Goal: Task Accomplishment & Management: Contribute content

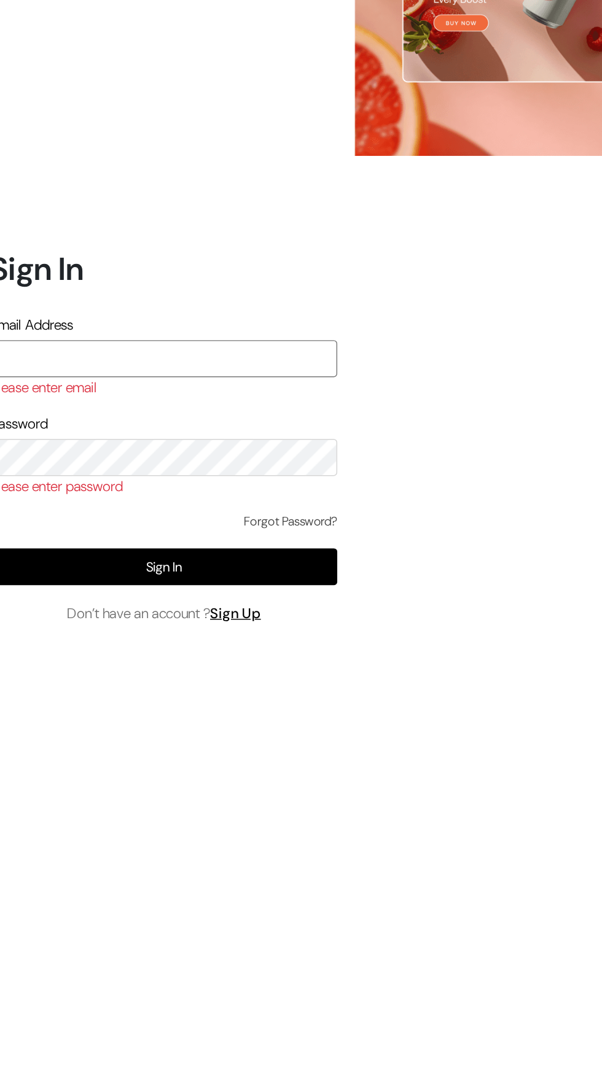
type input "sirfsalebazaar@gmail.com"
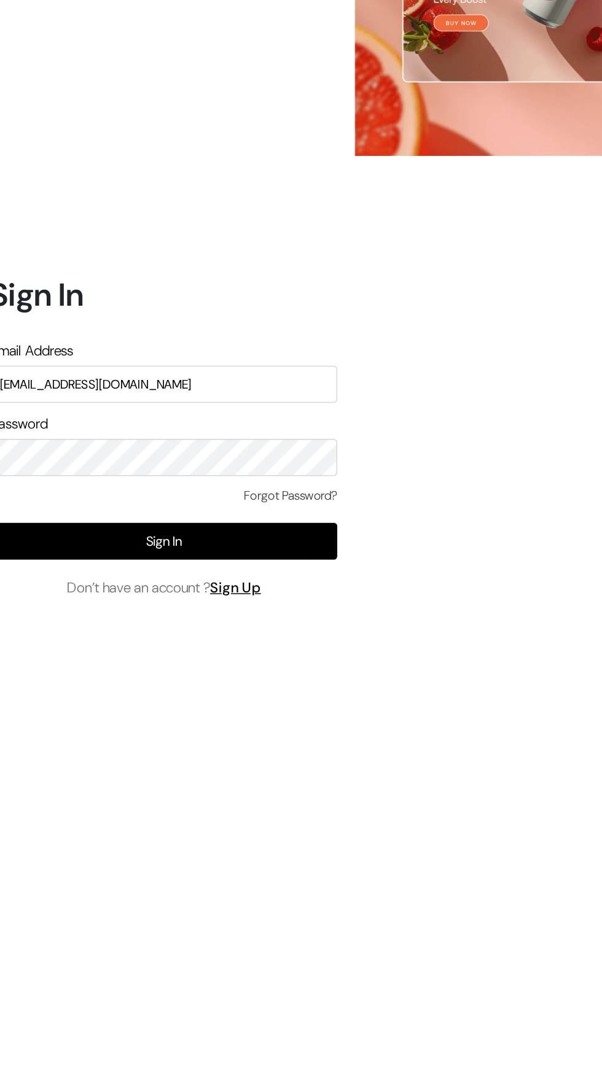
click at [102, 625] on button "Sign In" at bounding box center [129, 612] width 241 height 26
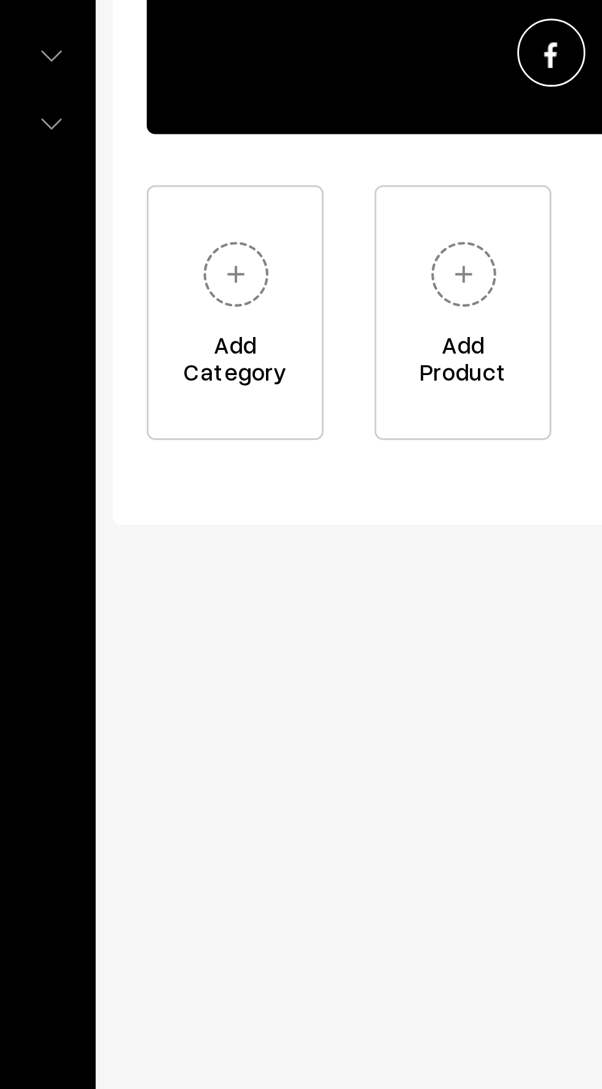
click at [301, 384] on img at bounding box center [299, 374] width 34 height 34
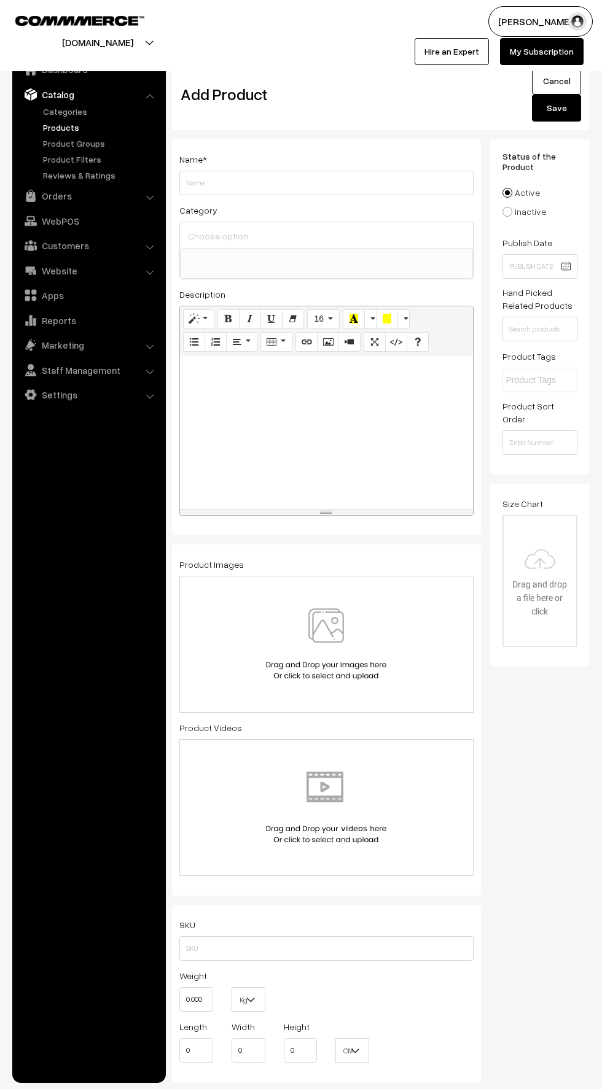
select select
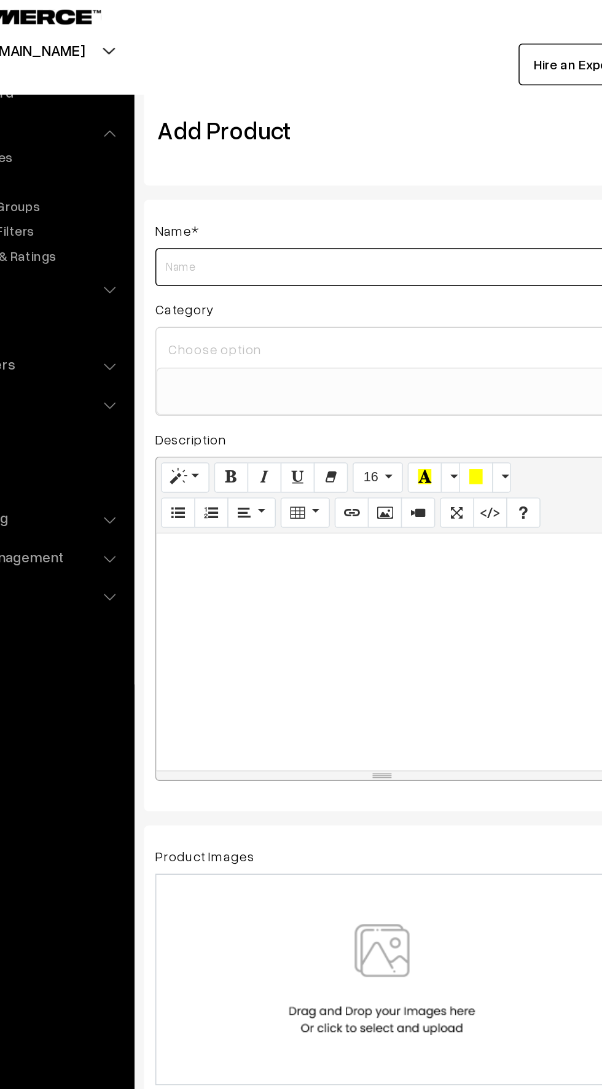
paste input "LG 139 cm (55) 4K UHD AI TV (UA8300), α7 AI Processor Gen8, FILMMAKER MODE™, wi…"
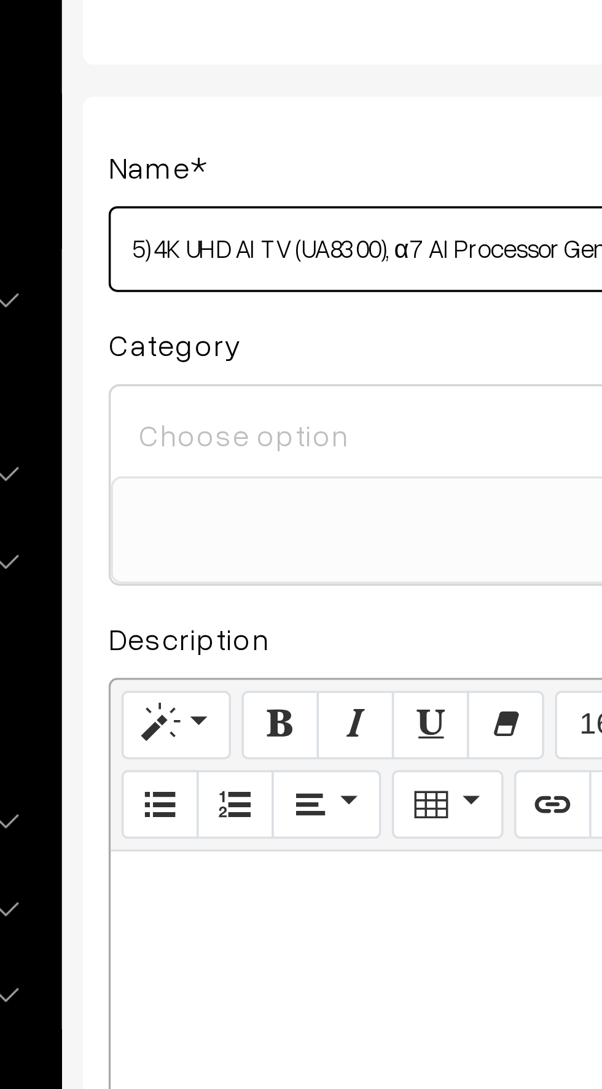
type input "LG 139 cm (55) 4K UHD AI TV (UA8300), α7 AI Processor Gen8, FILMMAKER MODE™, wi…"
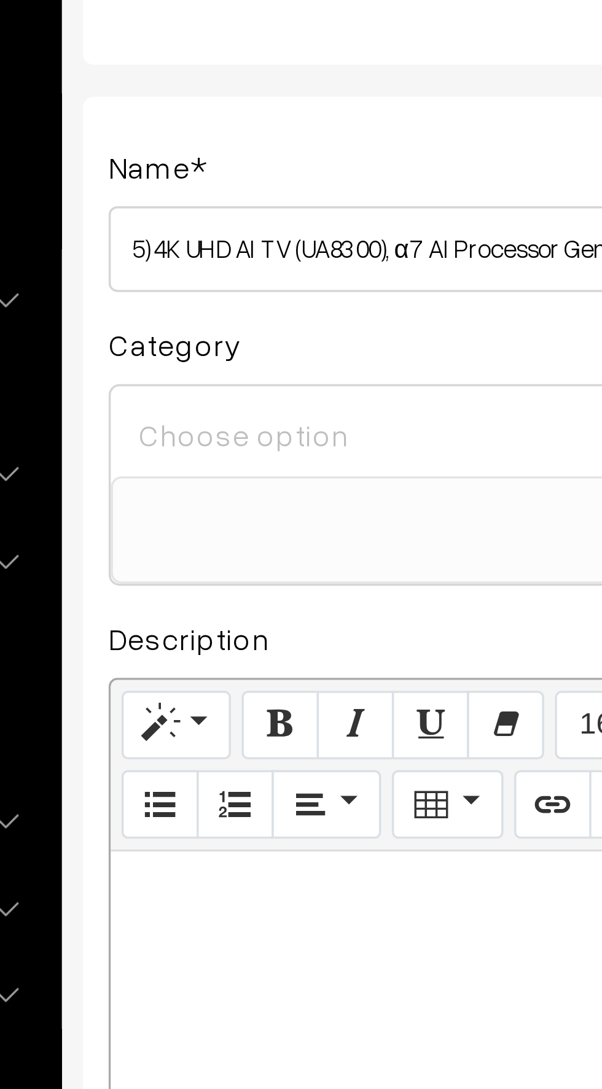
click at [198, 239] on input at bounding box center [326, 236] width 283 height 18
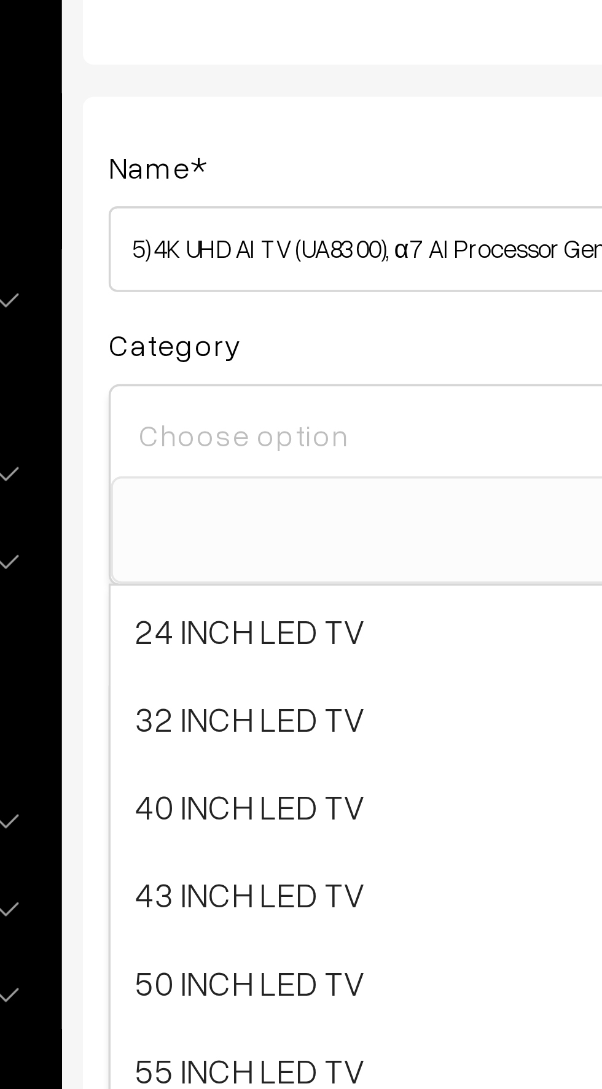
scroll to position [0, 0]
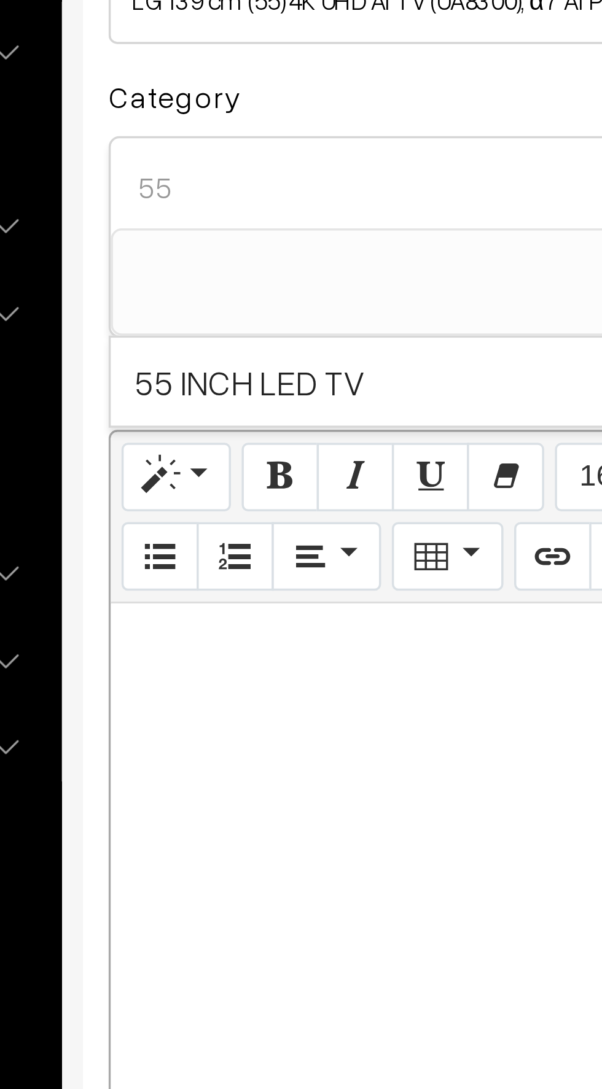
type input "55"
click at [198, 295] on span "55 INCH LED TV" at bounding box center [326, 291] width 293 height 25
select select "6"
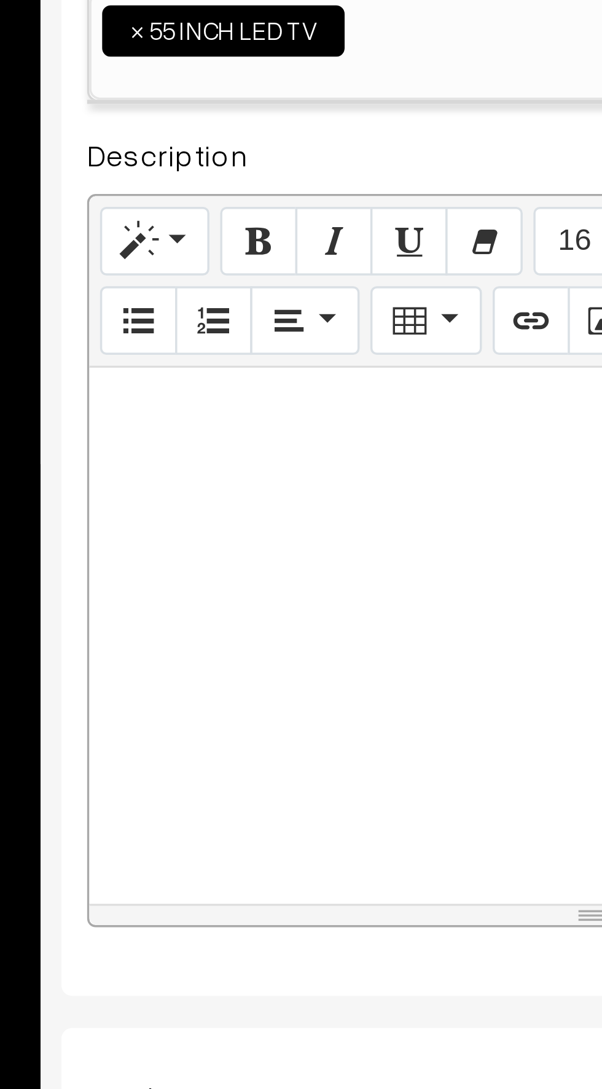
paste div
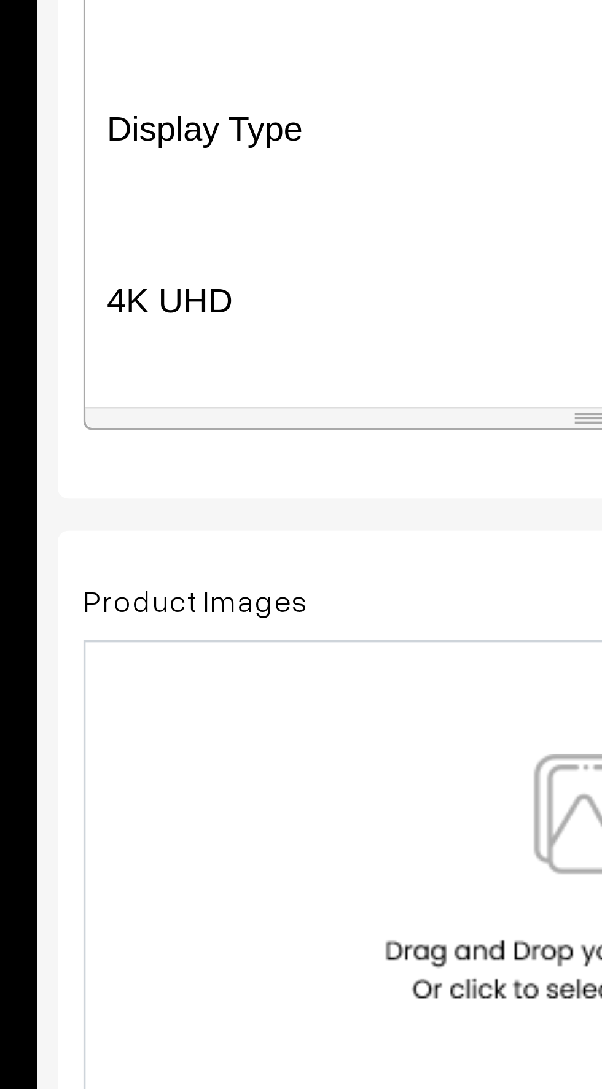
scroll to position [182, 0]
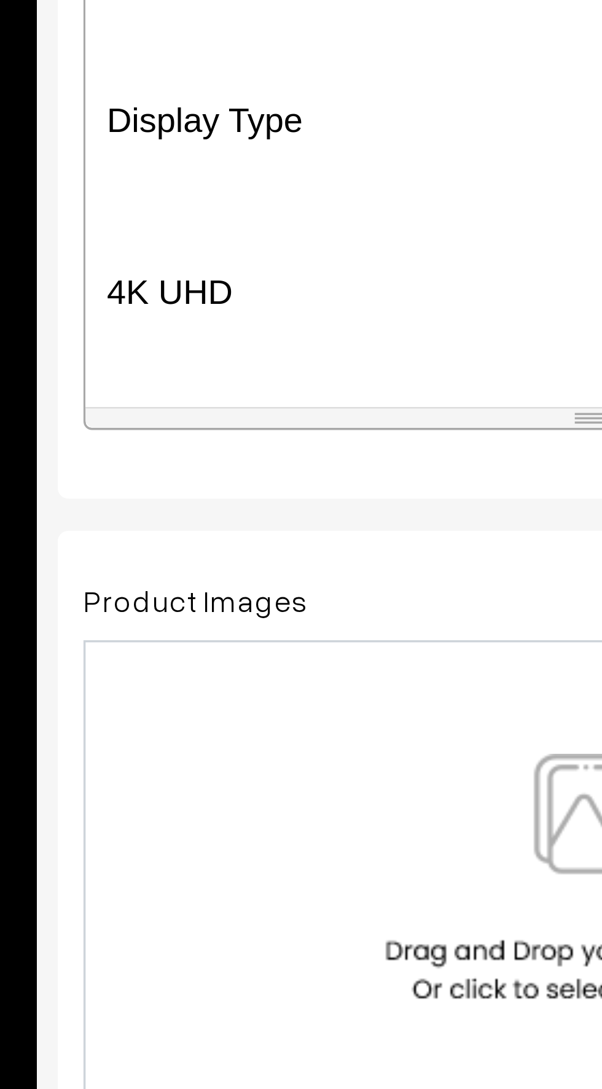
click at [190, 500] on p "4K UHD" at bounding box center [326, 499] width 281 height 15
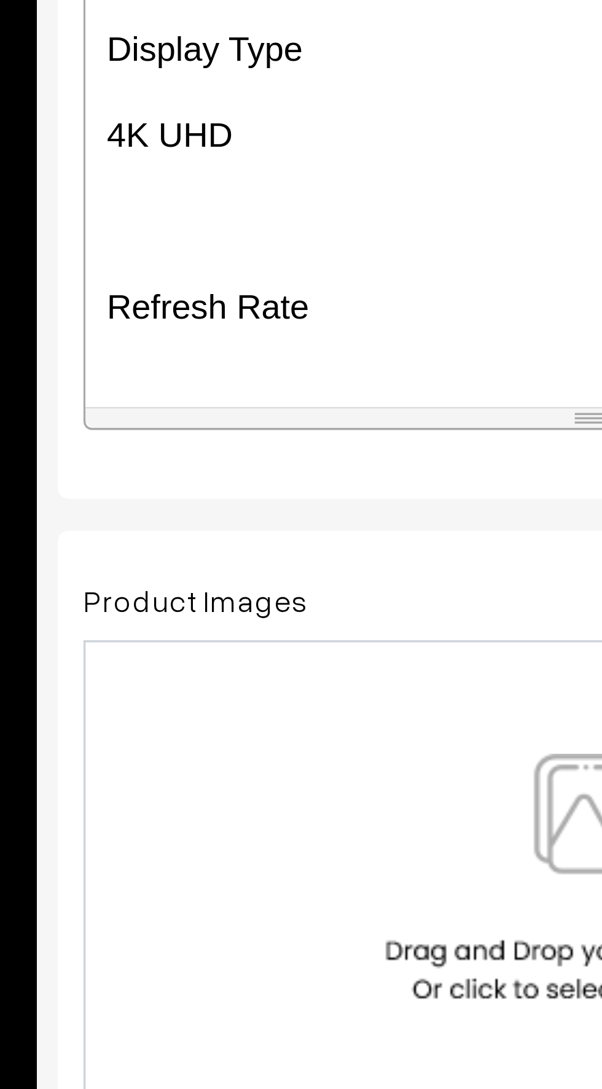
scroll to position [217, 0]
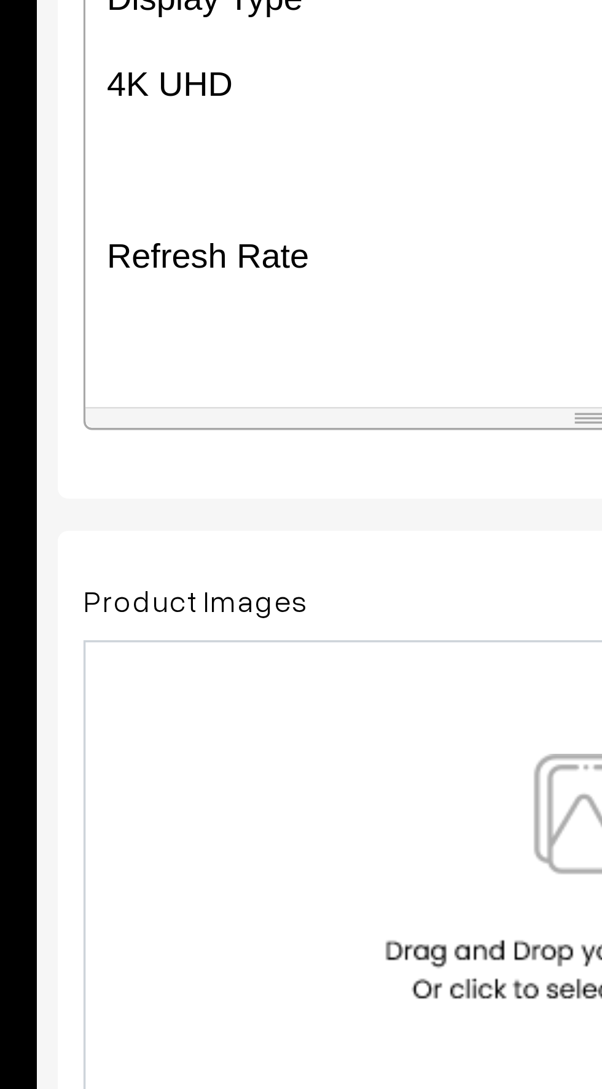
click at [187, 493] on p "Refresh Rate" at bounding box center [326, 489] width 281 height 15
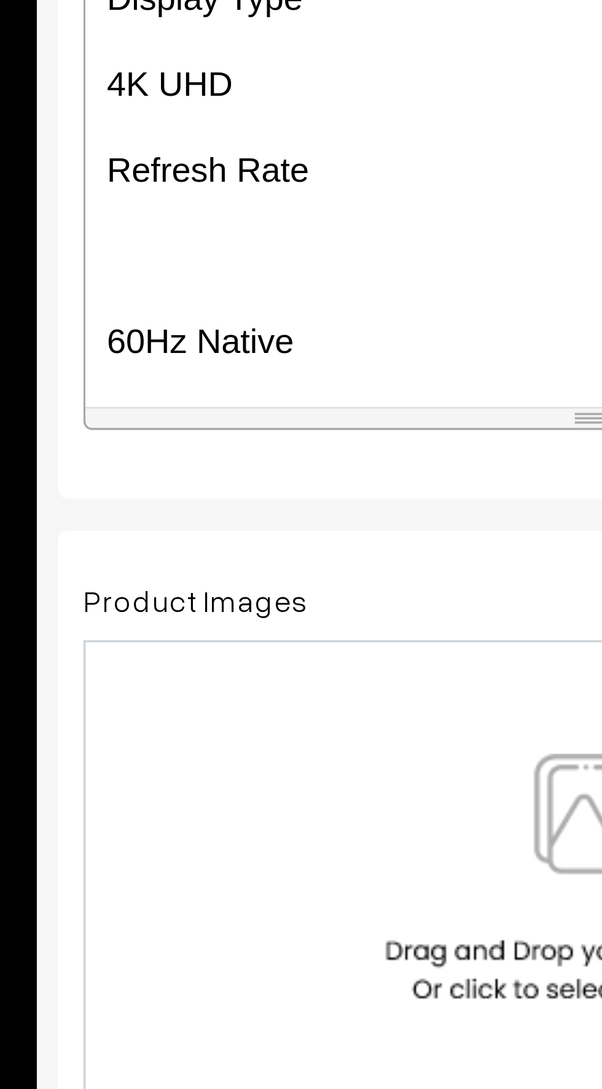
click at [190, 517] on p "60Hz Native" at bounding box center [326, 513] width 281 height 15
click at [192, 508] on p "Shaz Native" at bounding box center [326, 513] width 281 height 15
click at [206, 509] on p "Shaz Native" at bounding box center [326, 513] width 281 height 15
click at [223, 513] on p "Native" at bounding box center [326, 513] width 281 height 15
click at [195, 508] on p at bounding box center [326, 513] width 281 height 15
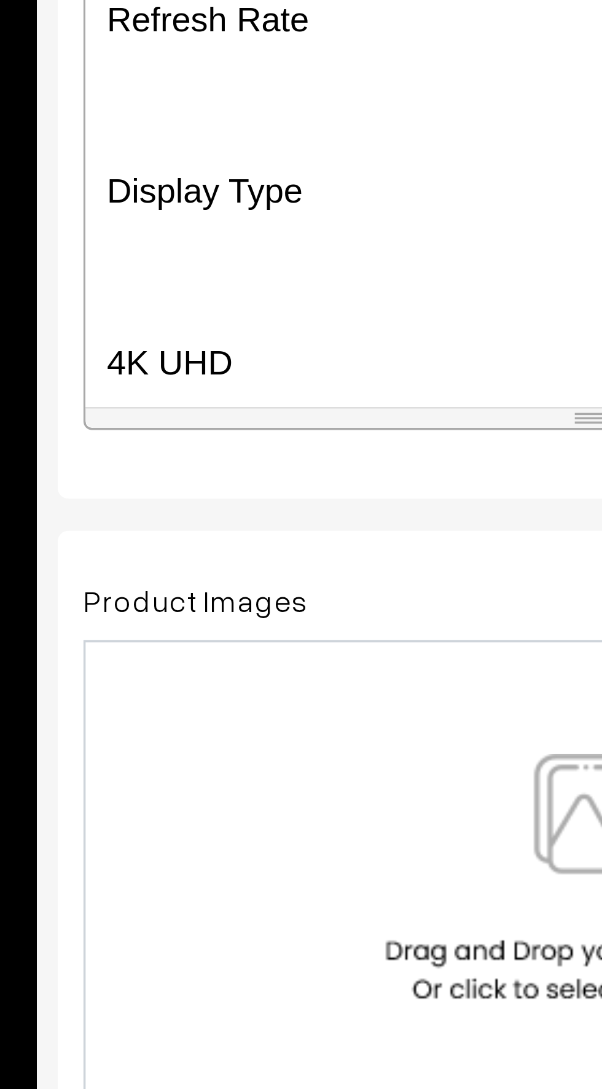
scroll to position [260, 0]
click at [184, 522] on div "Key Features Breathtaking colour and detail with 4K HDR10 4K picture quality, u…" at bounding box center [326, 455] width 293 height 153
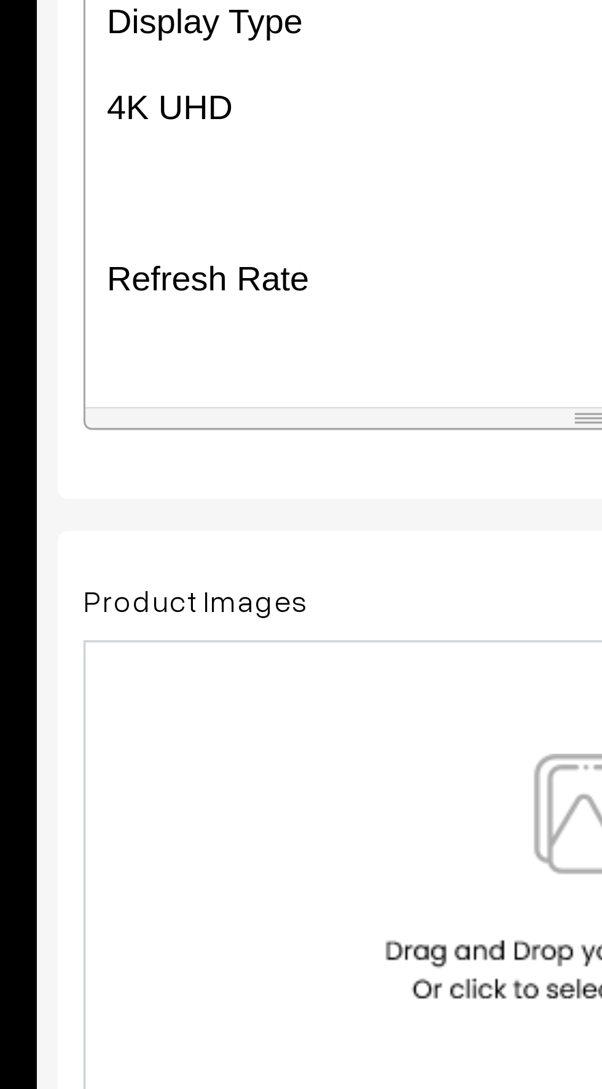
scroll to position [311, 0]
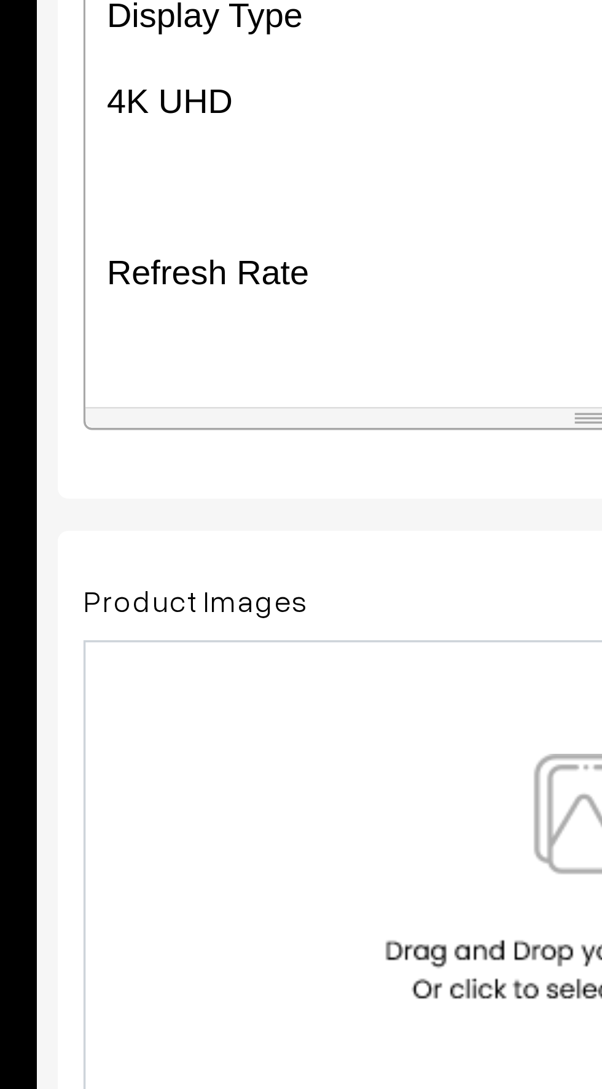
click at [185, 497] on div "Key Features Breathtaking colour and detail with 4K HDR10 4K picture quality, u…" at bounding box center [326, 455] width 293 height 153
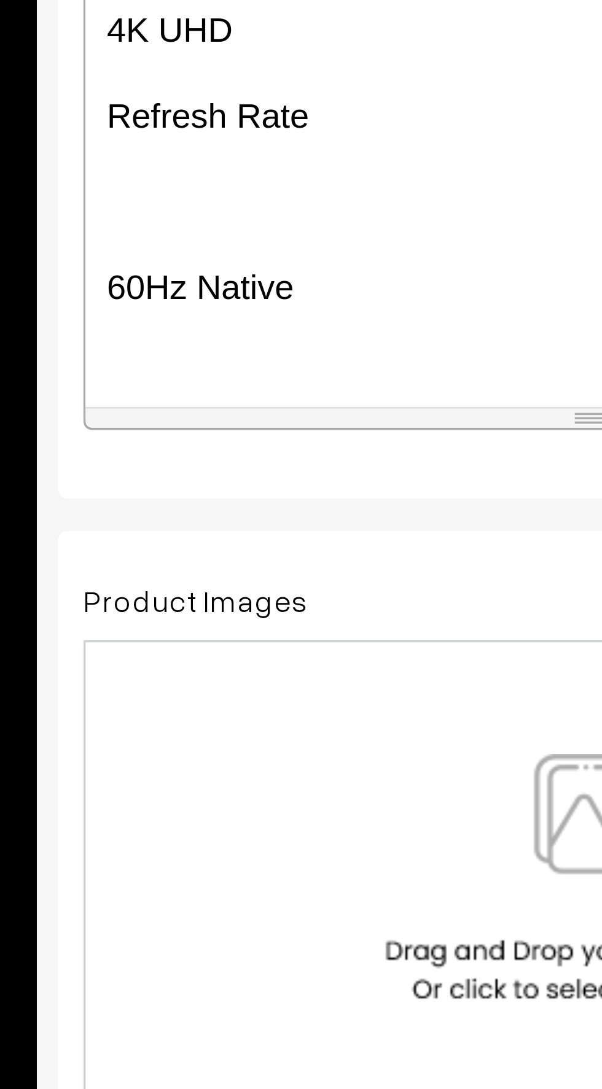
scroll to position [333, 0]
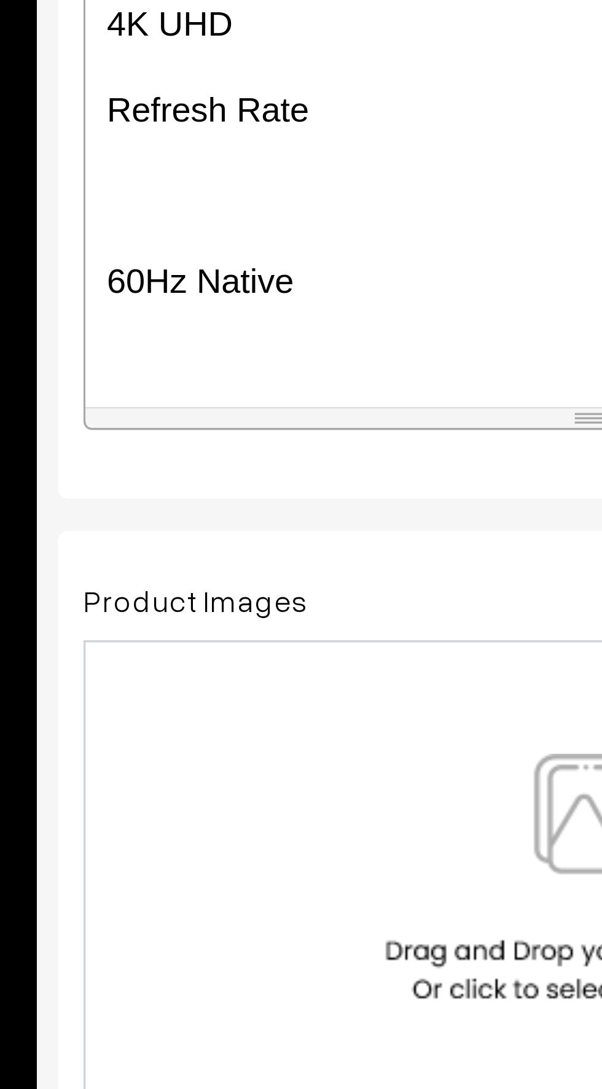
click at [186, 501] on p "60Hz Native" at bounding box center [326, 496] width 281 height 15
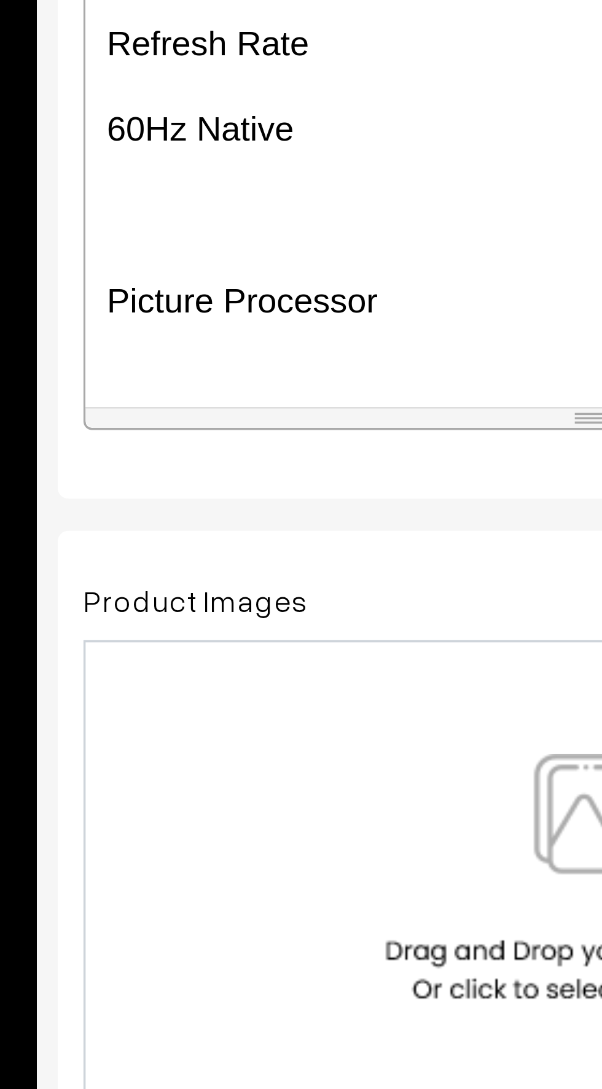
scroll to position [357, 0]
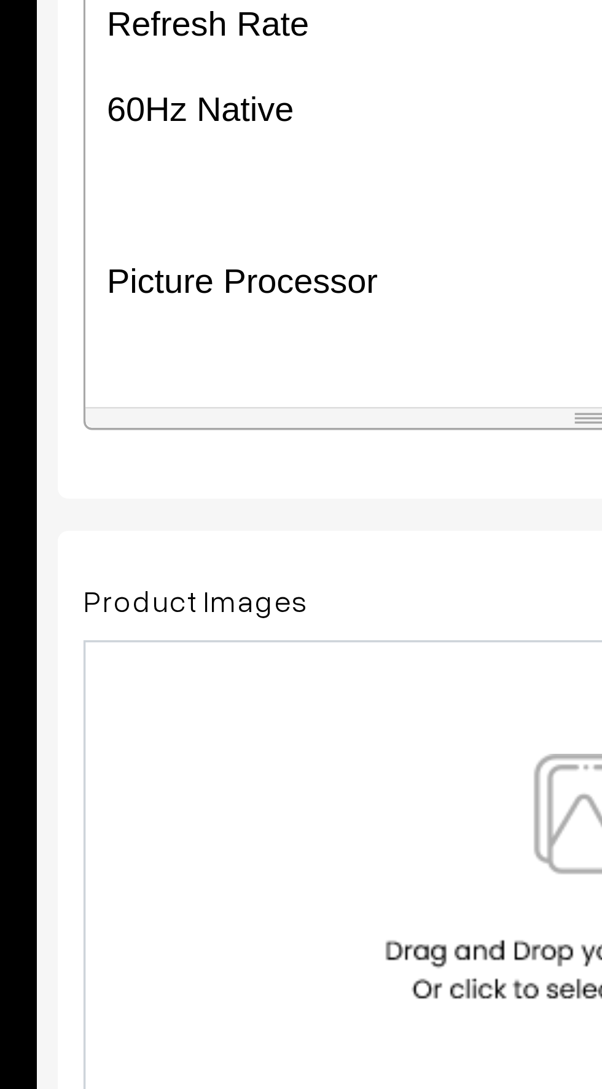
click at [187, 497] on p "Picture Processor" at bounding box center [326, 496] width 281 height 15
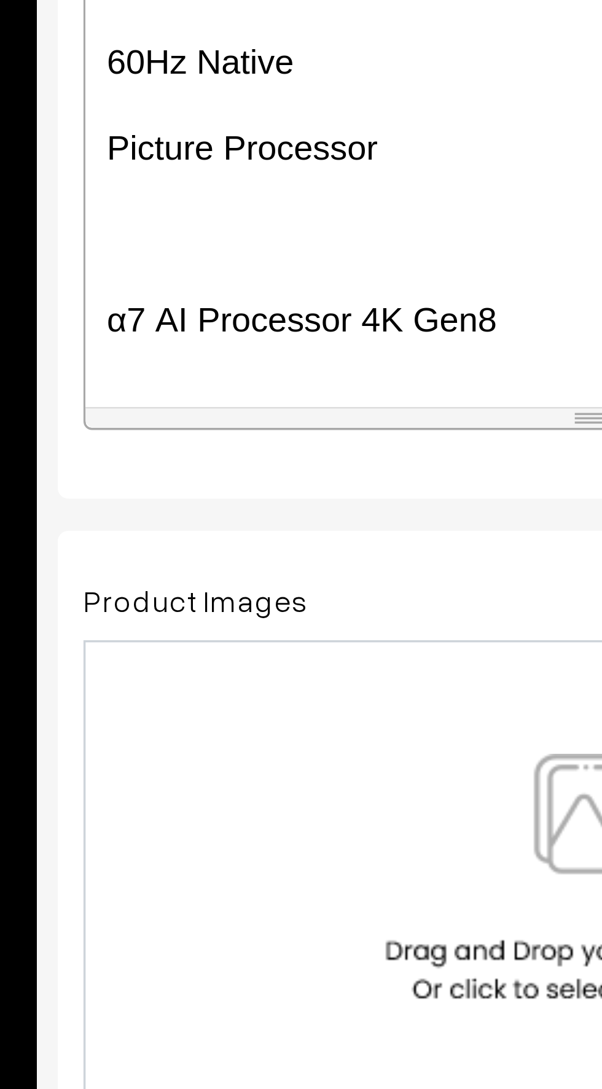
scroll to position [374, 0]
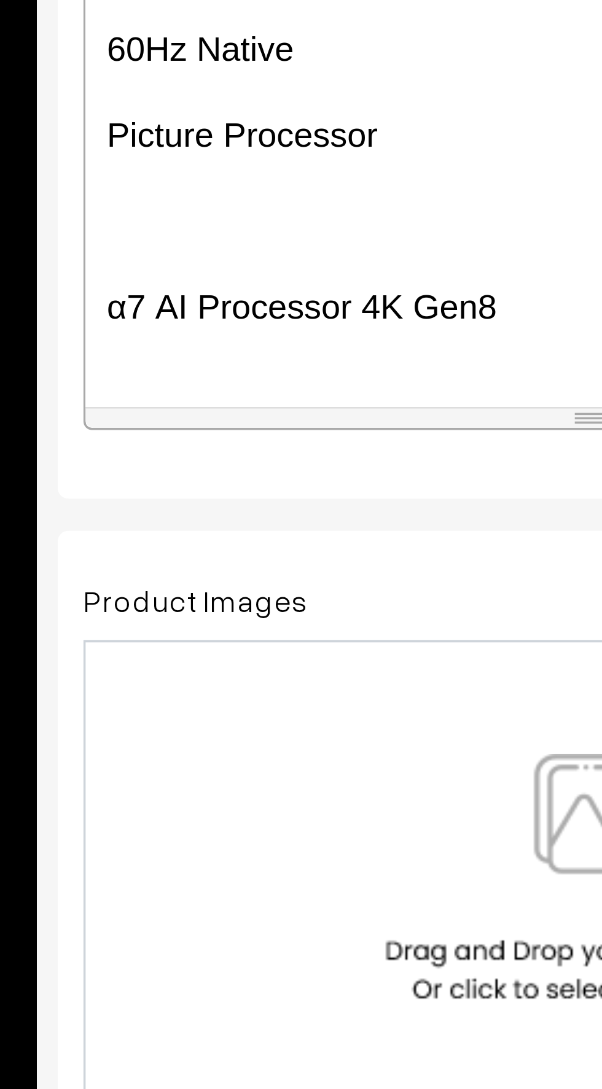
click at [190, 497] on p "α7 AI Processor 4K Gen8" at bounding box center [326, 504] width 281 height 15
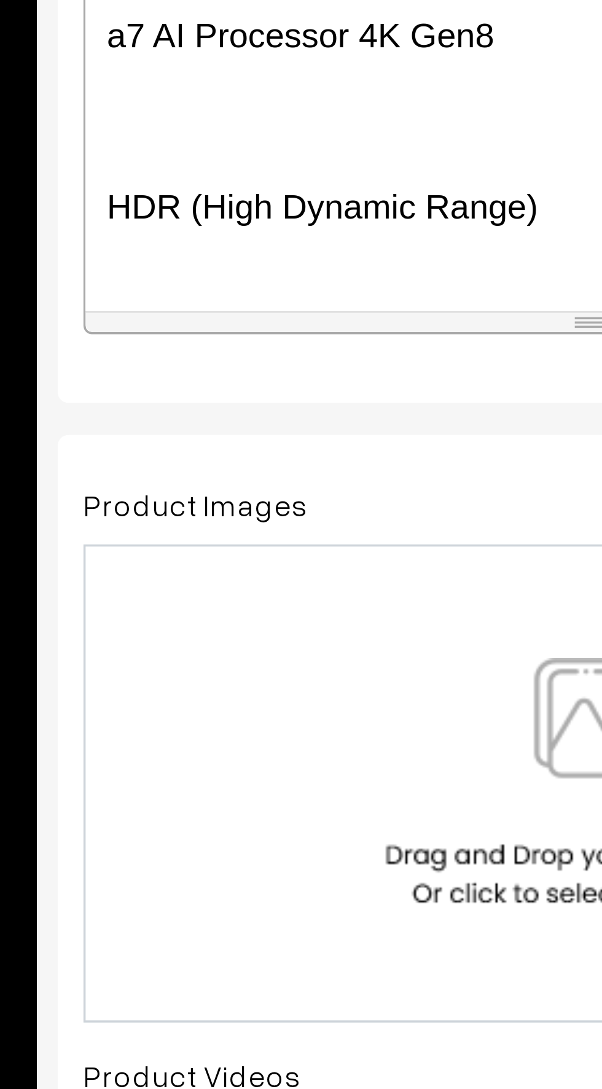
scroll to position [400, 0]
click at [184, 498] on div "Key Features Breathtaking colour and detail with 4K HDR10 4K picture quality, u…" at bounding box center [326, 455] width 293 height 153
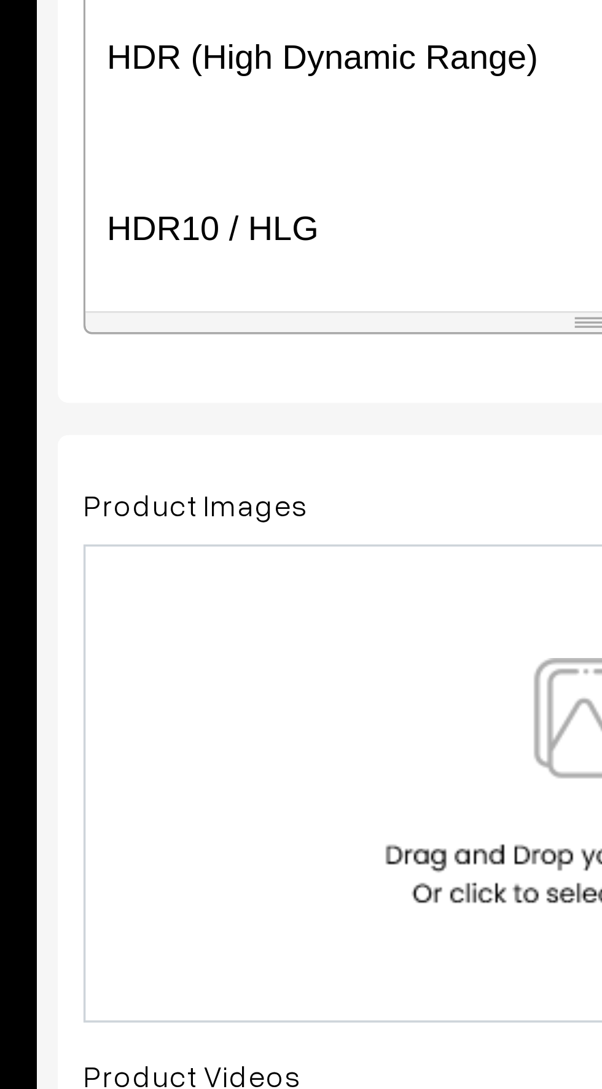
scroll to position [418, 0]
click at [184, 506] on div "Key Features Breathtaking colour and detail with 4K HDR10 4K picture quality, u…" at bounding box center [326, 455] width 293 height 153
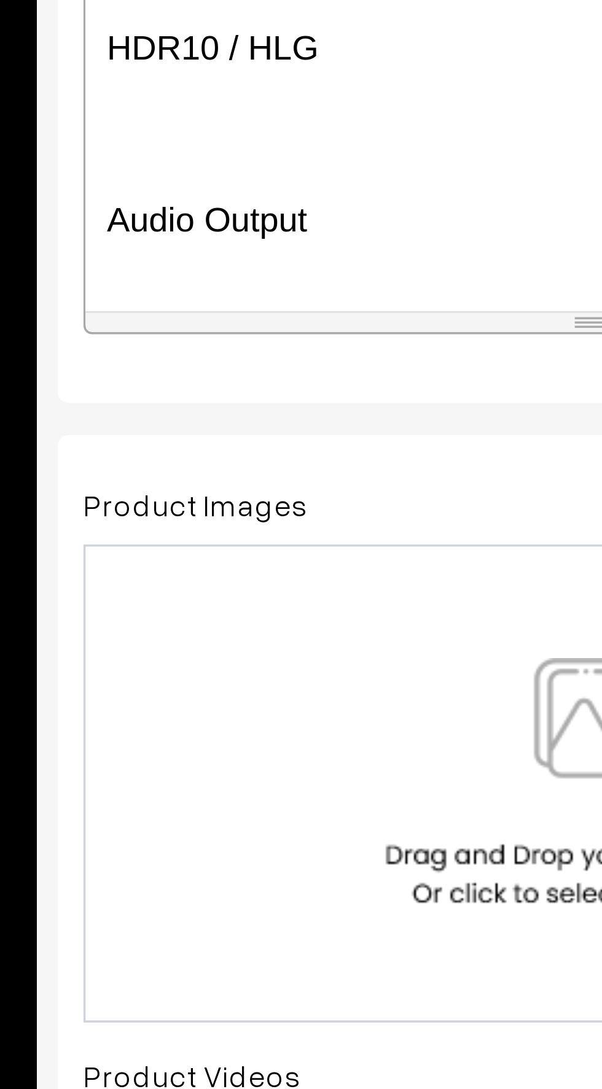
scroll to position [446, 0]
click at [187, 506] on p "Audio Output" at bounding box center [326, 506] width 281 height 15
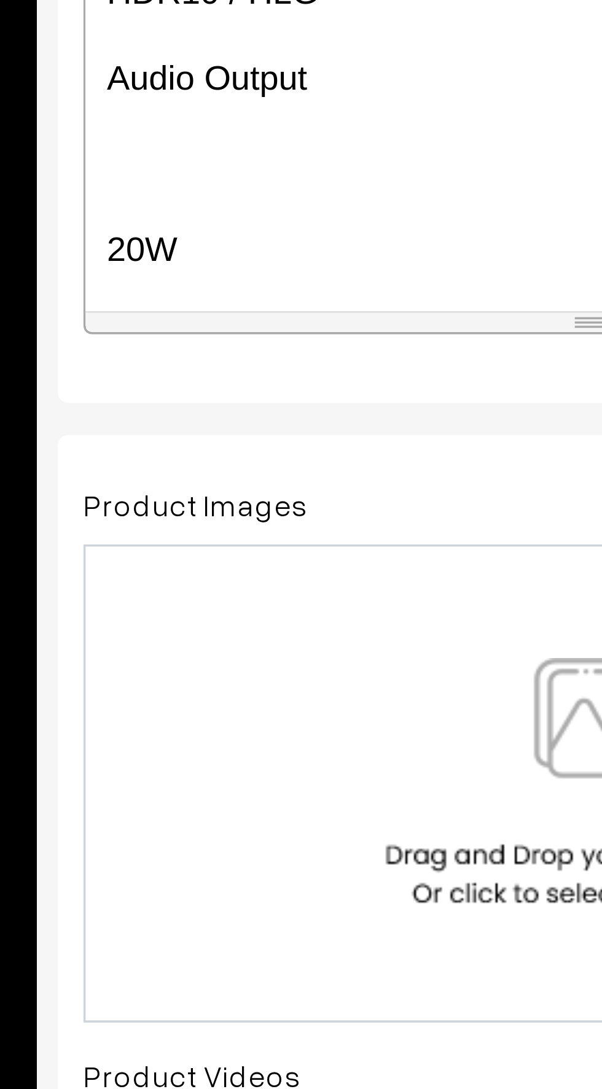
scroll to position [465, 0]
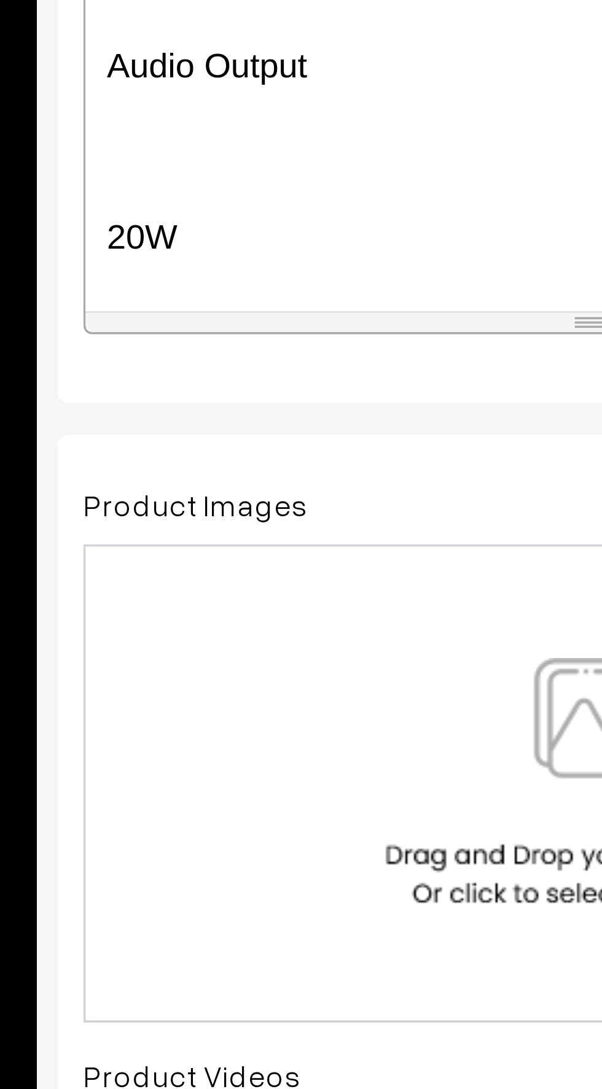
click at [188, 513] on p "20W" at bounding box center [326, 511] width 281 height 15
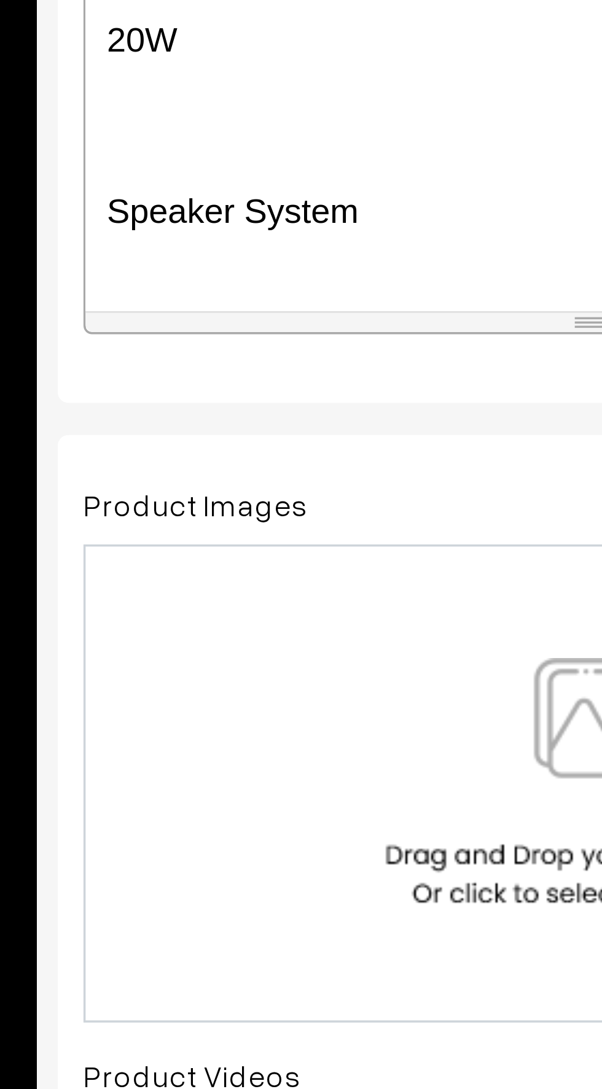
scroll to position [498, 0]
click at [188, 508] on p "Speaker System" at bounding box center [326, 503] width 281 height 15
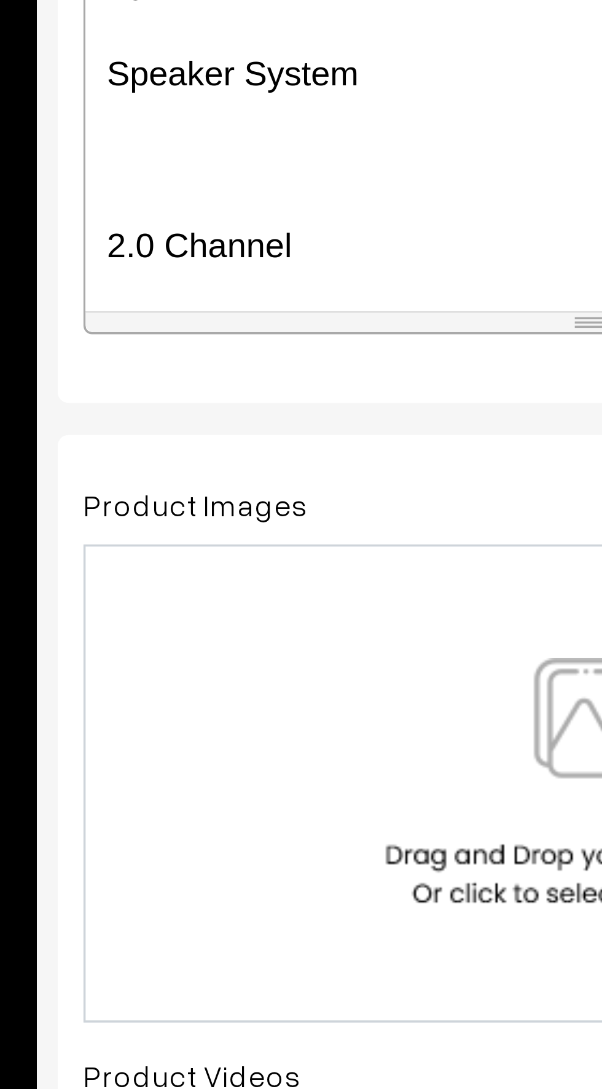
scroll to position [512, 0]
click at [187, 516] on p "2.0 Channel" at bounding box center [326, 513] width 281 height 15
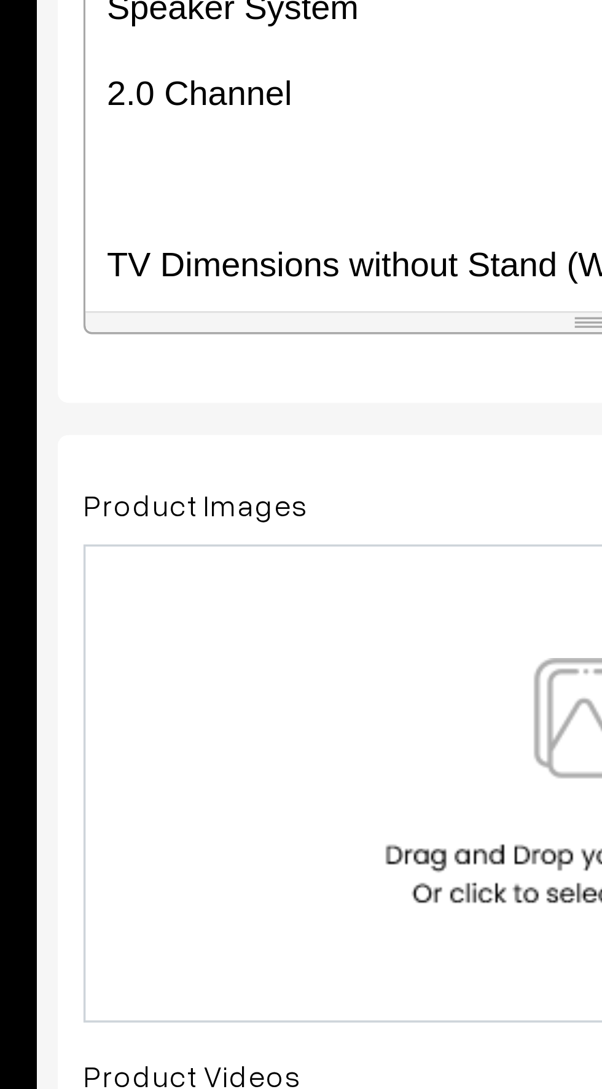
scroll to position [546, 0]
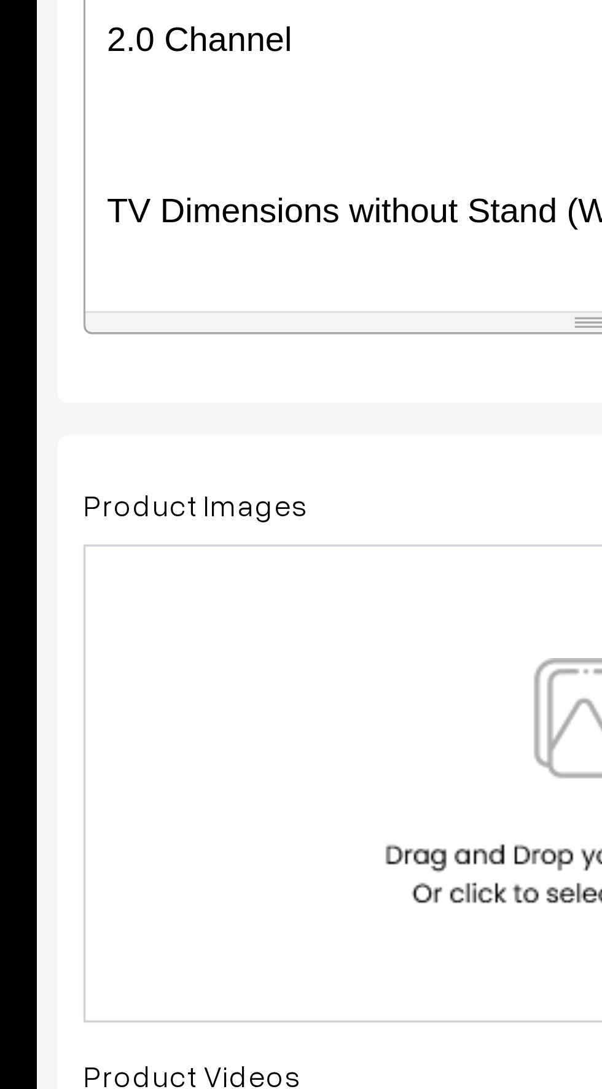
click at [187, 500] on p "TV Dimensions without Stand (WxHxD, mm)" at bounding box center [326, 504] width 281 height 15
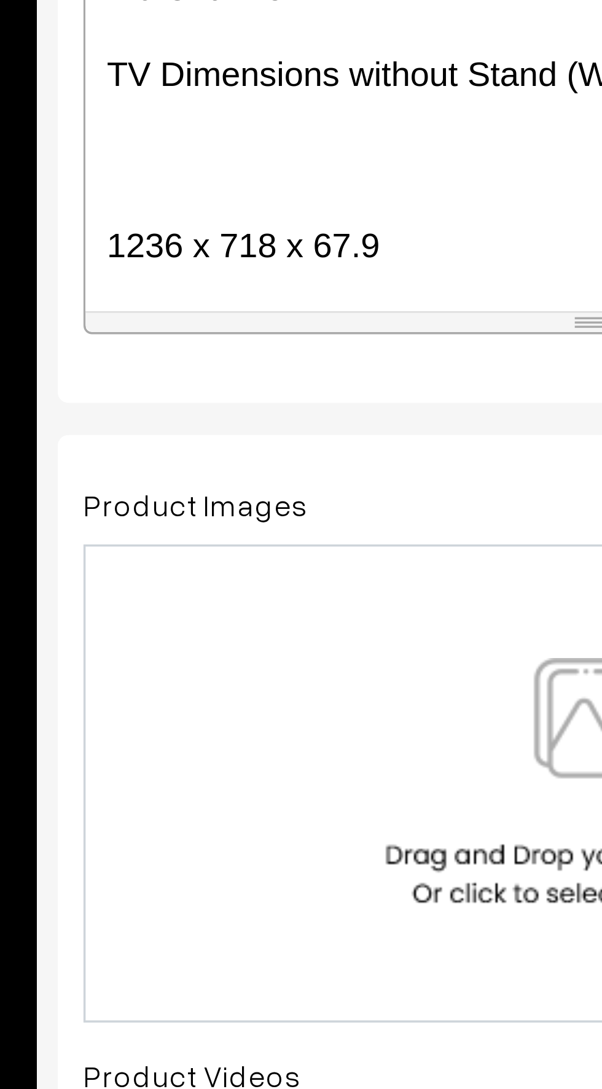
scroll to position [561, 0]
click at [187, 513] on p "1236 x 718 x 67.9" at bounding box center [326, 513] width 281 height 15
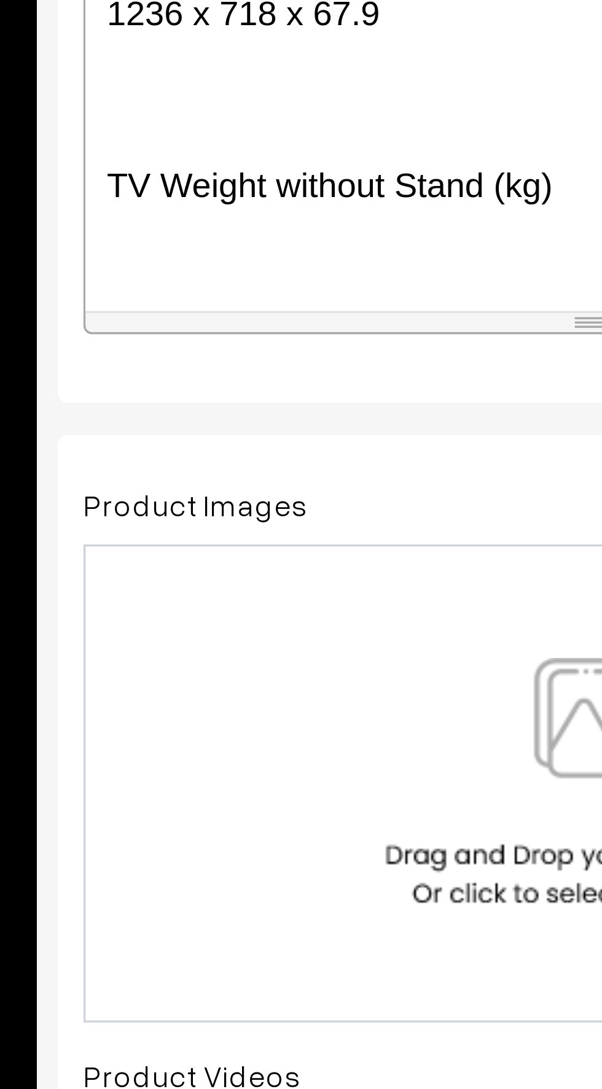
scroll to position [604, 0]
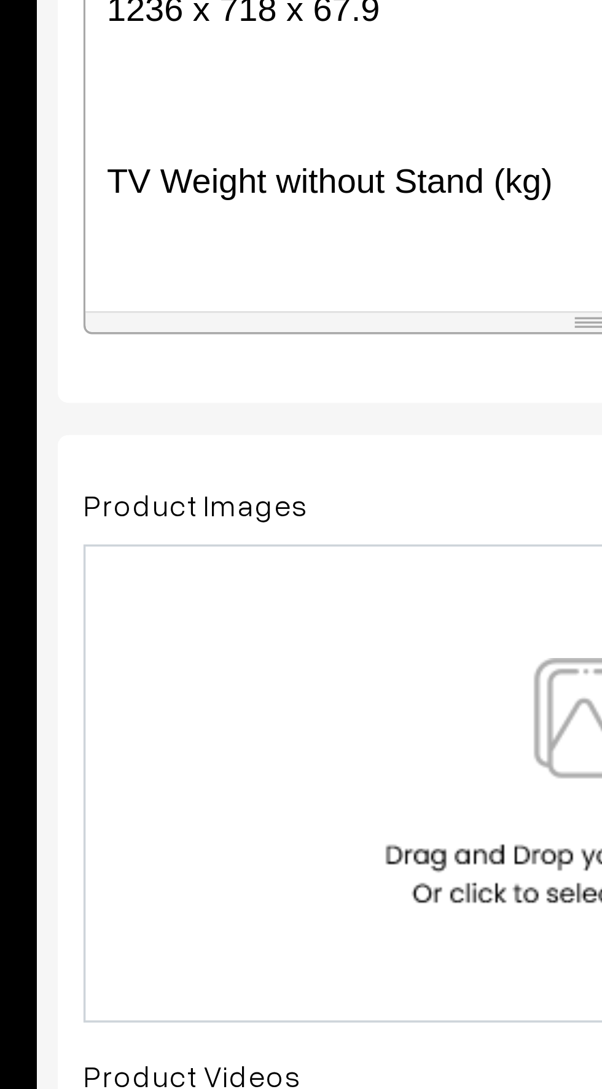
click at [186, 492] on p "TV Weight without Stand (kg)" at bounding box center [326, 495] width 281 height 15
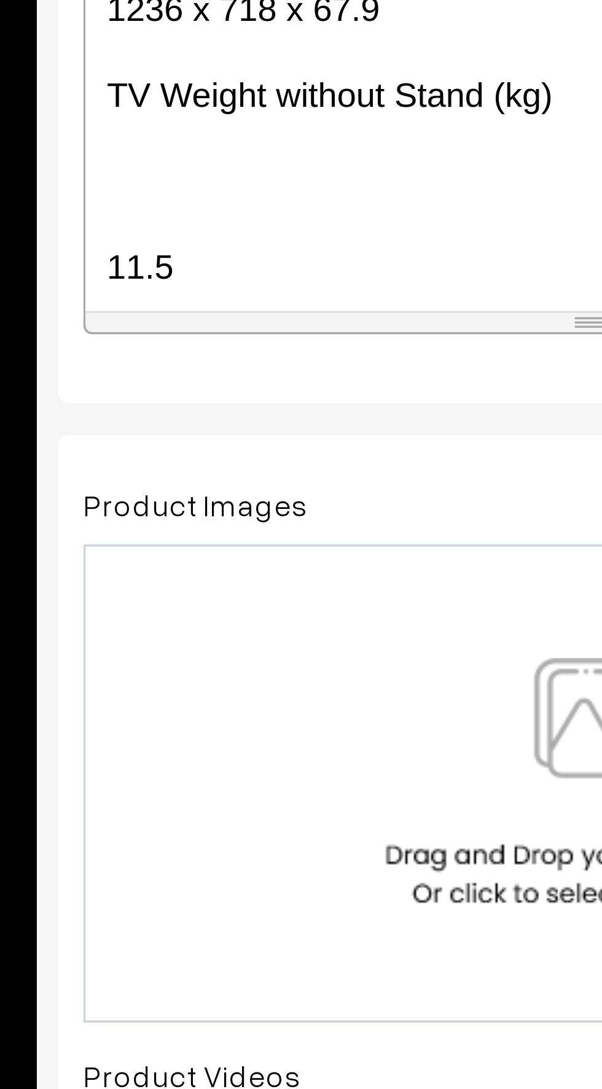
click at [185, 519] on div "Key Features Breathtaking colour and detail with 4K HDR10 4K picture quality, u…" at bounding box center [326, 455] width 293 height 153
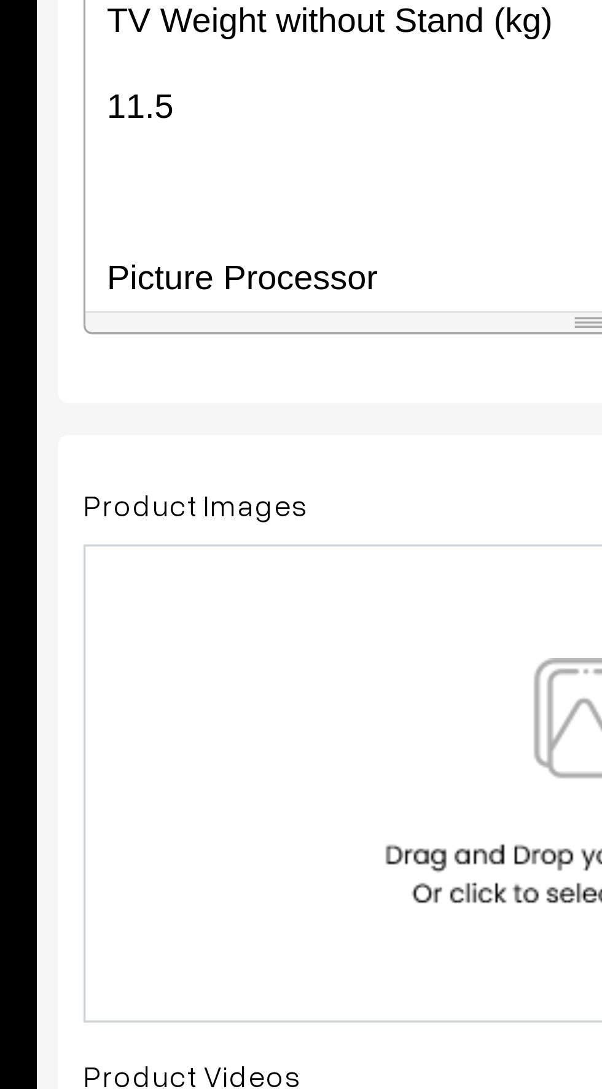
scroll to position [637, 0]
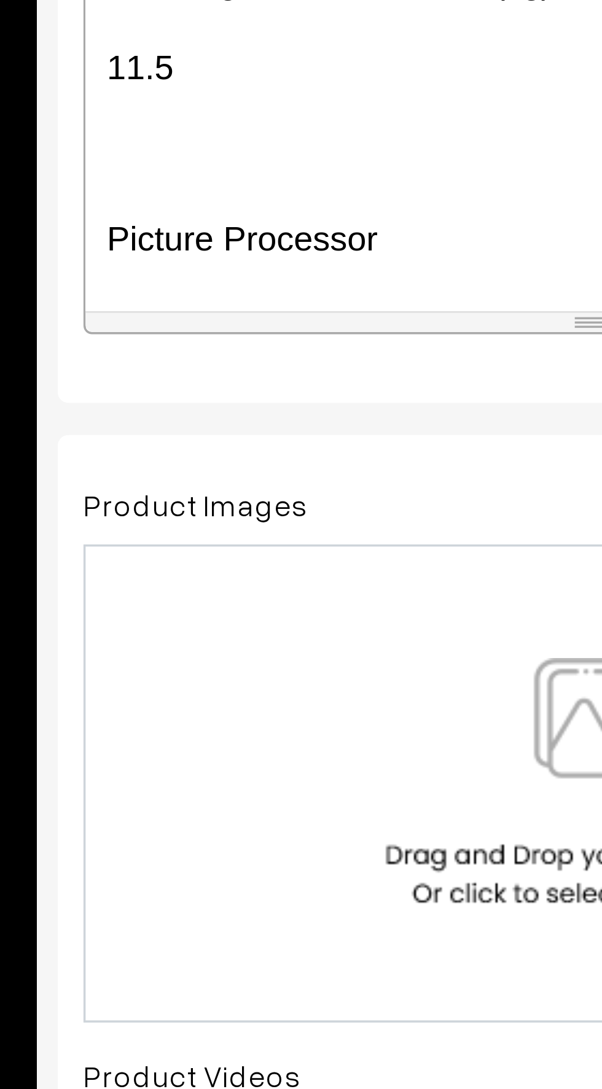
click at [182, 514] on div "Key Features Breathtaking colour and detail with 4K HDR10 4K picture quality, u…" at bounding box center [326, 455] width 293 height 153
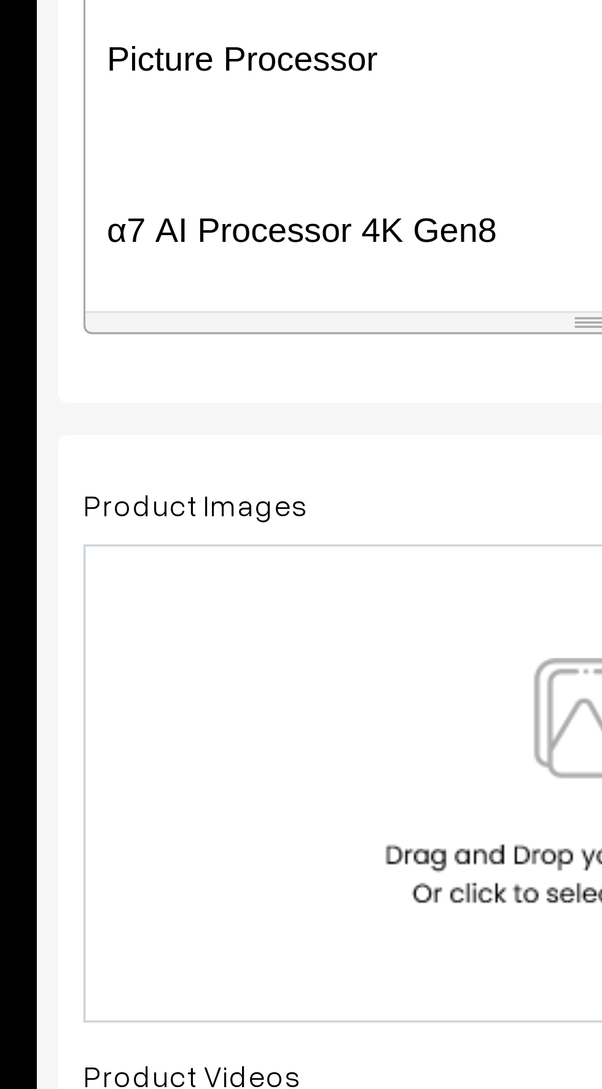
scroll to position [665, 0]
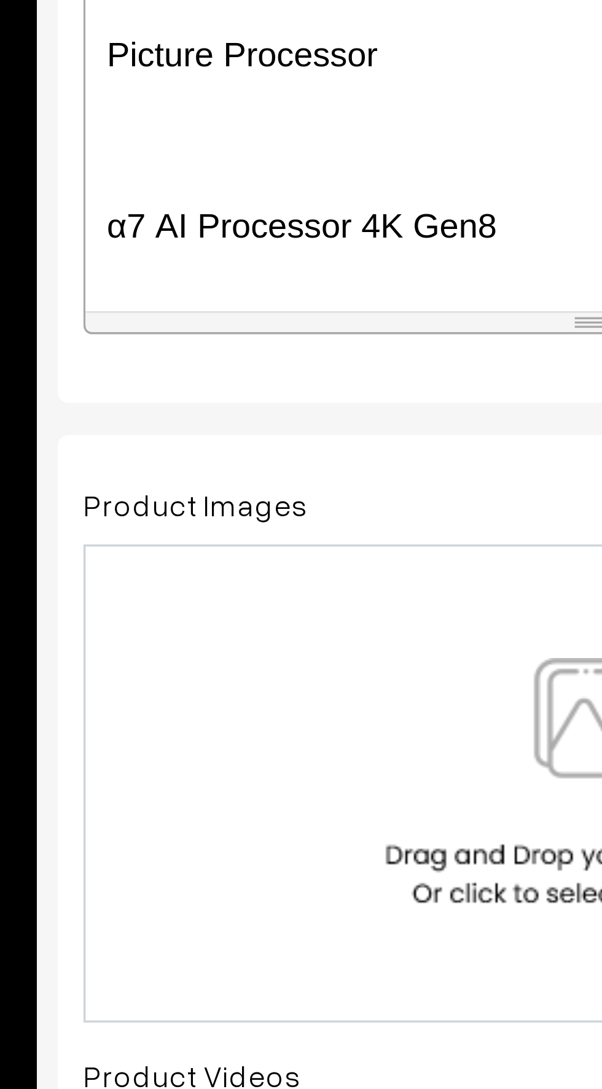
click at [184, 509] on div "Key Features Breathtaking colour and detail with 4K HDR10 4K picture quality, u…" at bounding box center [326, 455] width 293 height 153
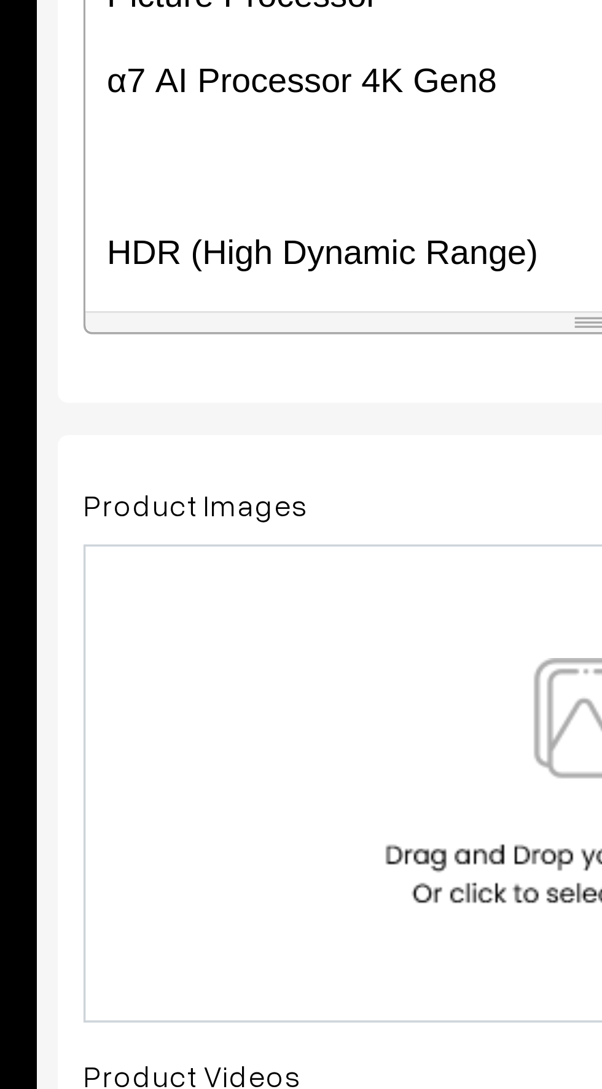
scroll to position [689, 0]
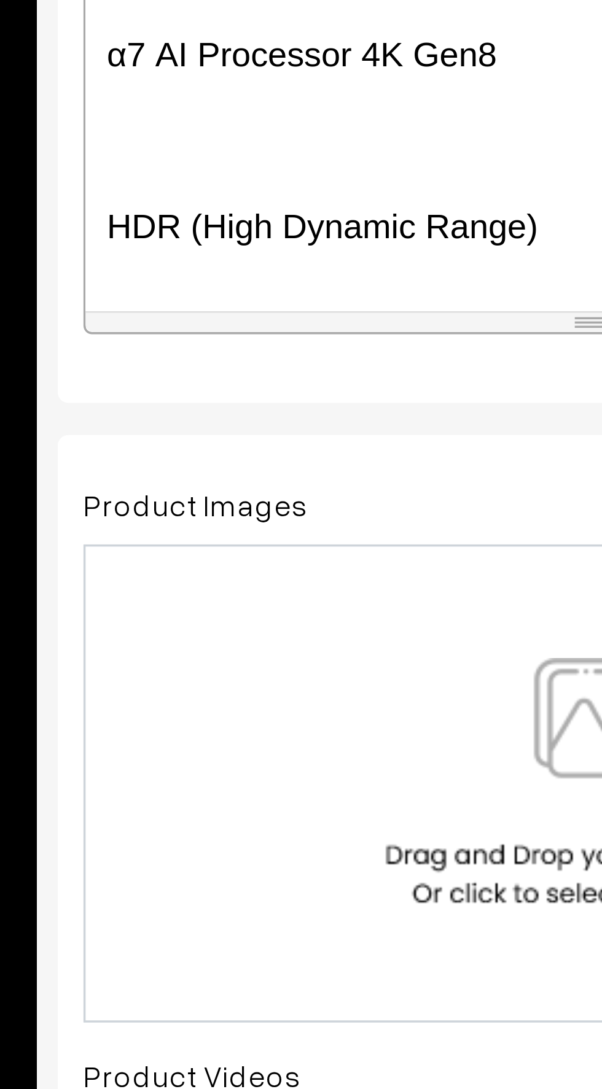
click at [183, 506] on div "Key Features Breathtaking colour and detail with 4K HDR10 4K picture quality, u…" at bounding box center [326, 455] width 293 height 153
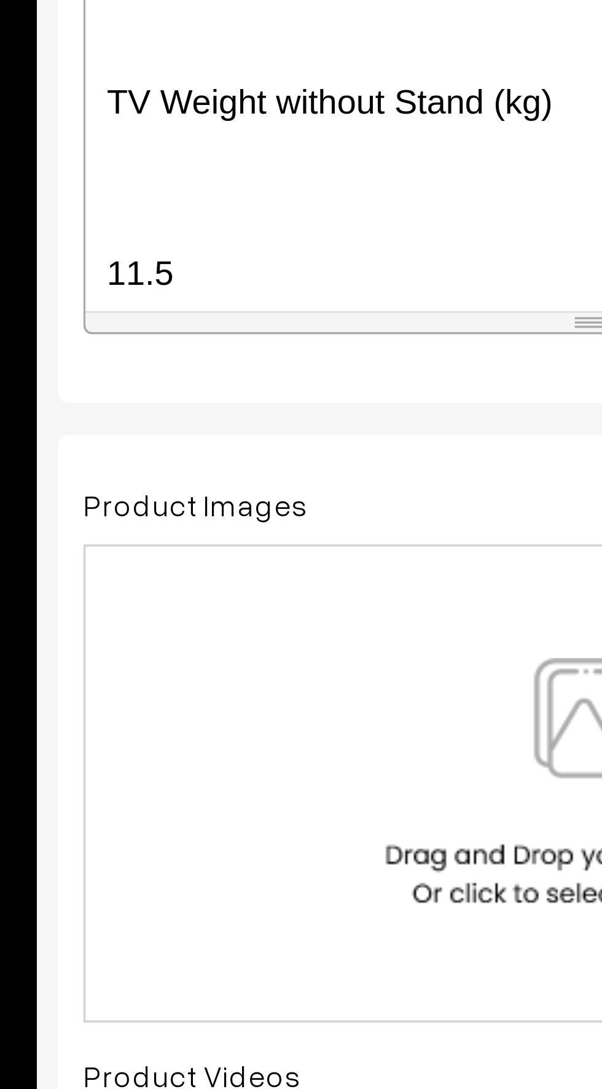
scroll to position [1116, 0]
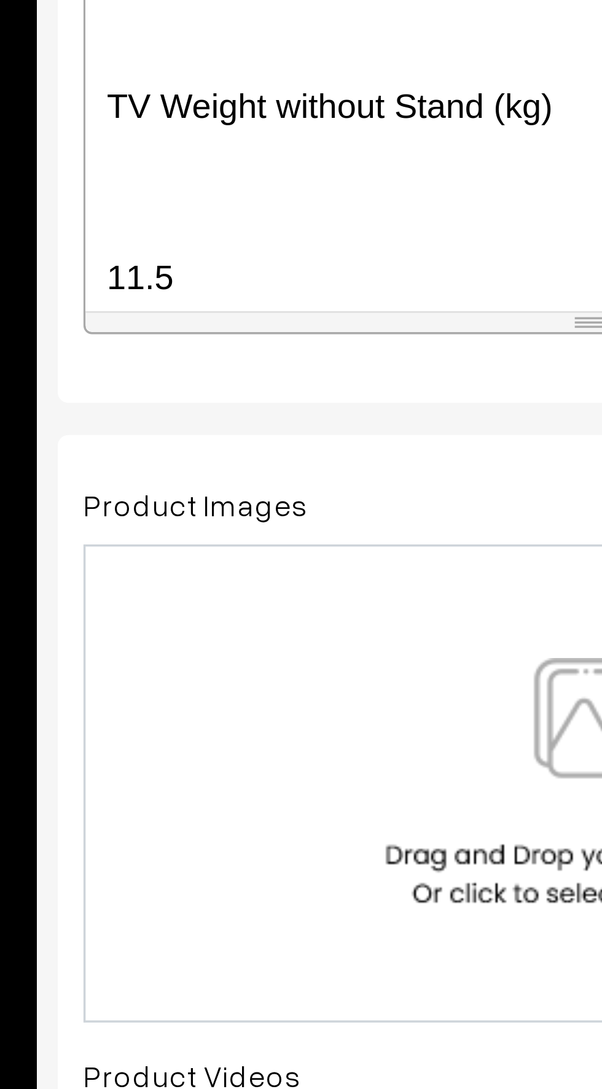
click at [214, 514] on div "Key Features Breathtaking colour and detail with 4K HDR10 4K picture quality, u…" at bounding box center [326, 455] width 293 height 153
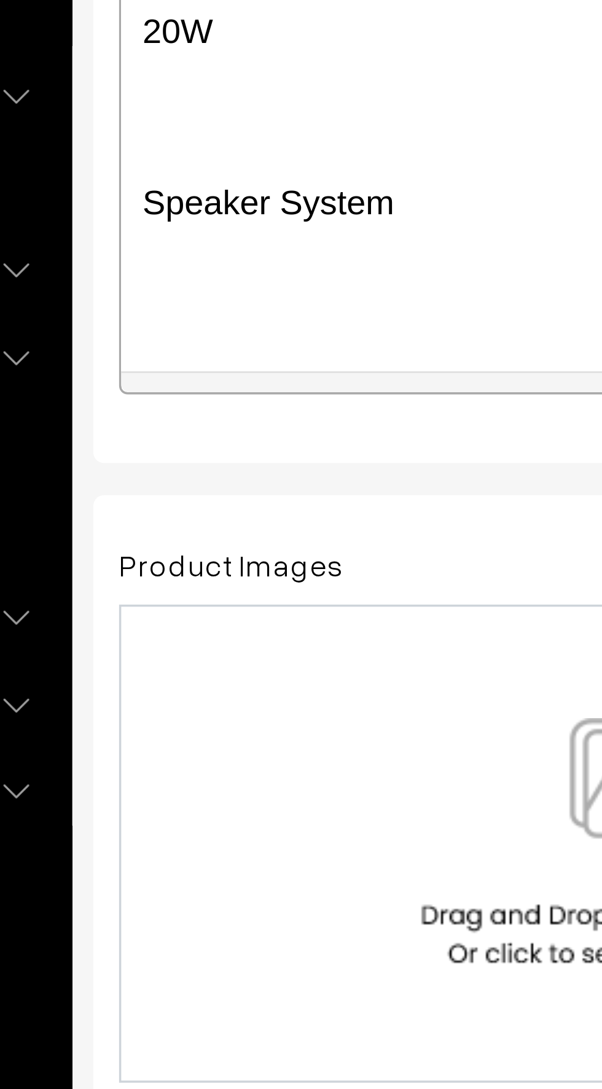
scroll to position [0, 0]
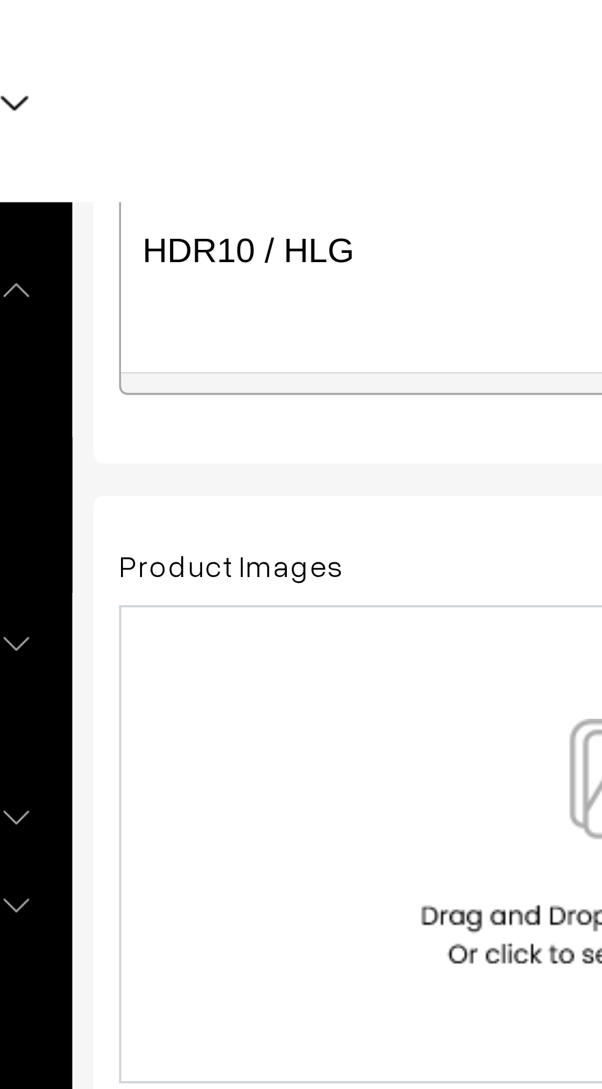
click at [211, 95] on div "Key Features Breathtaking colour and detail with 4K HDR10 4K picture quality, u…" at bounding box center [326, 42] width 293 height 153
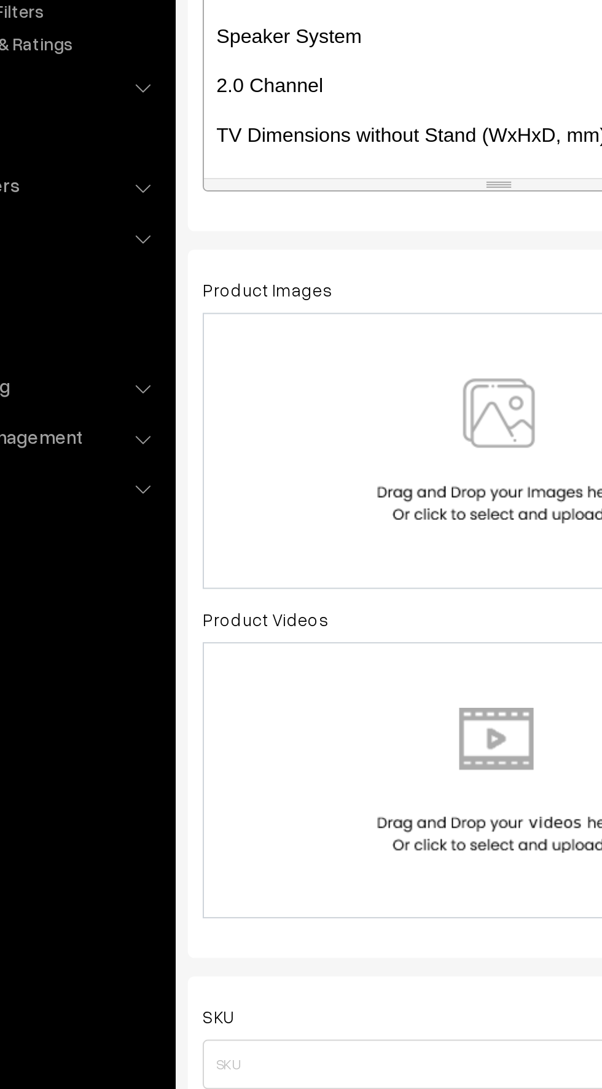
click at [306, 375] on img at bounding box center [326, 377] width 126 height 72
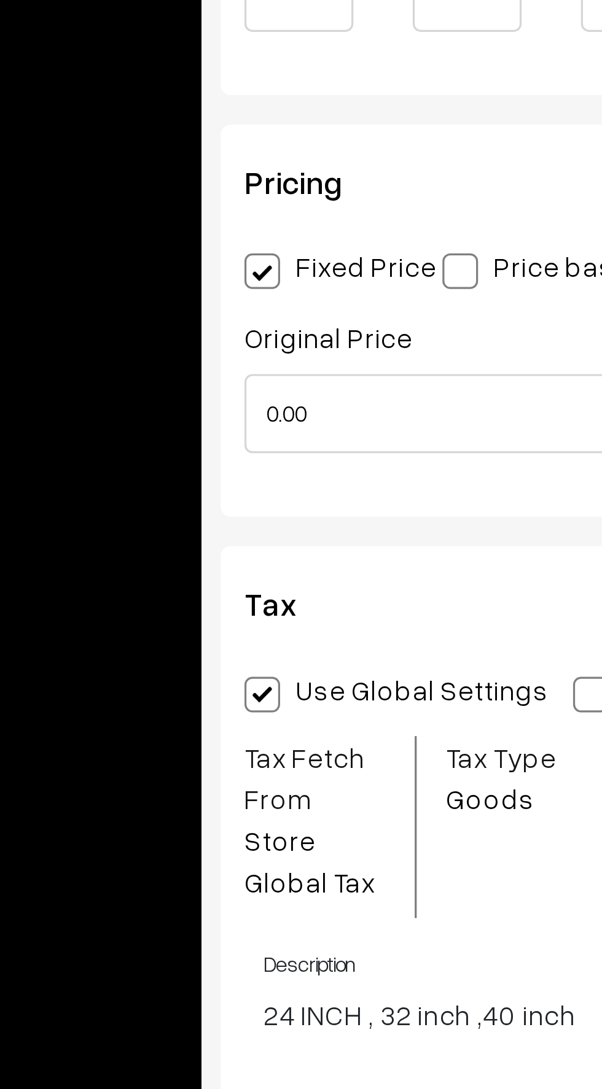
scroll to position [1115, 0]
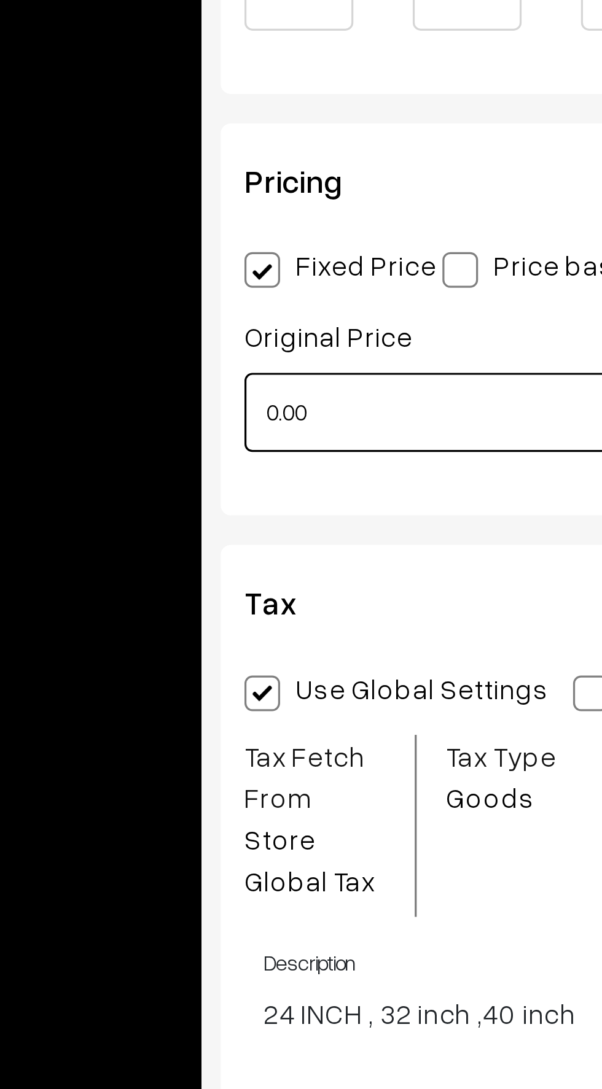
click at [204, 720] on input "0.00" at bounding box center [247, 722] width 137 height 25
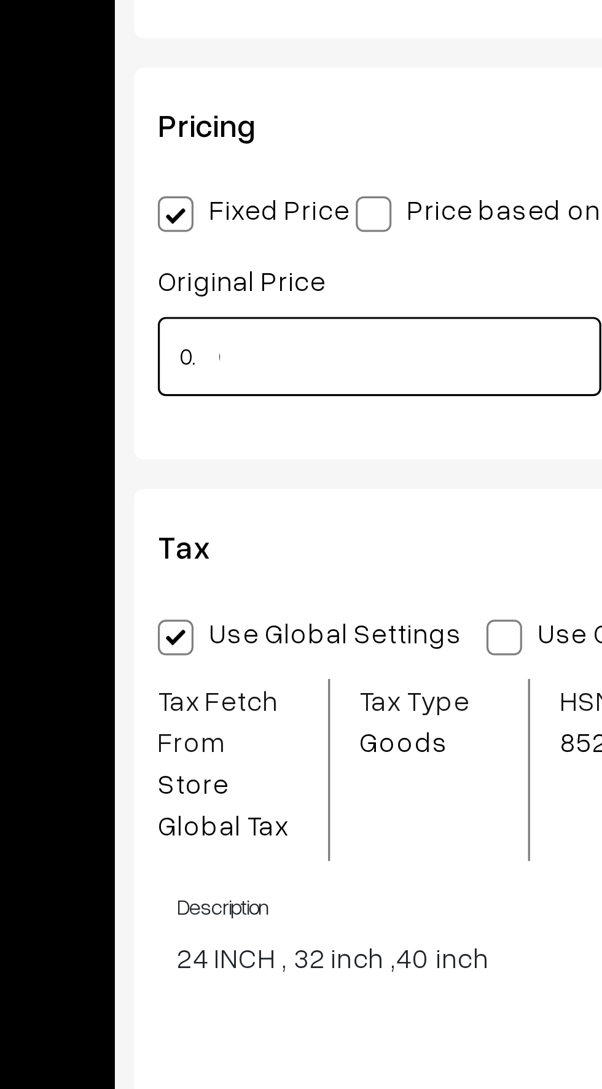
type input "0"
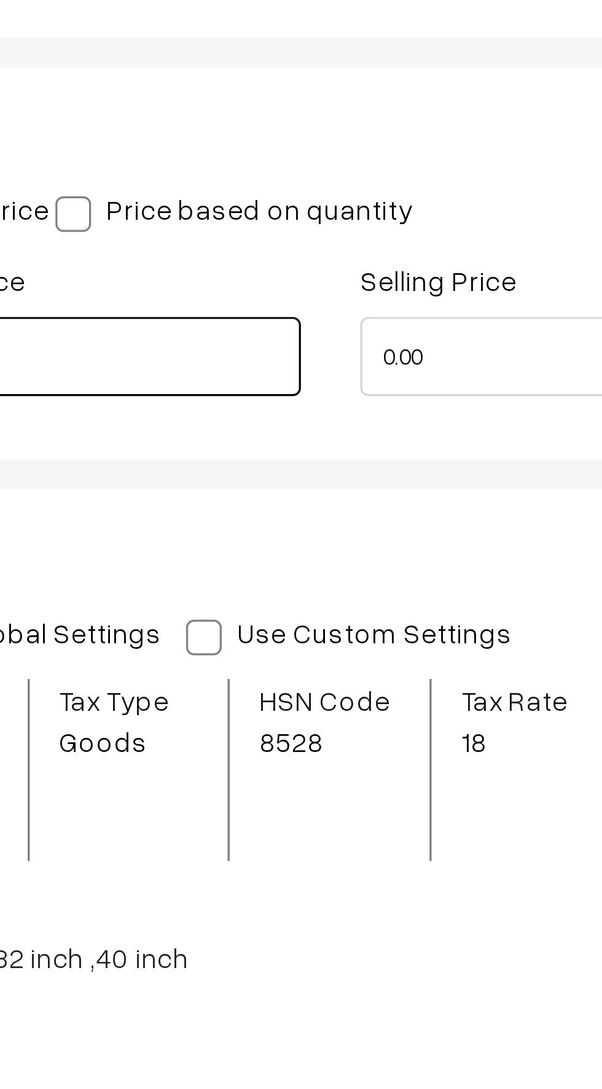
type input "78999"
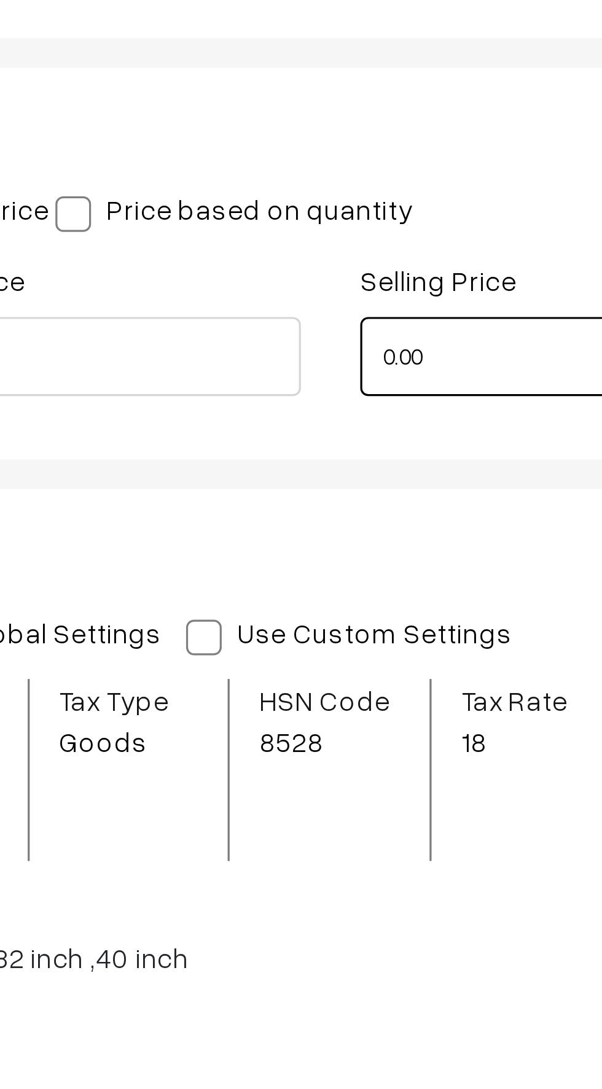
click at [368, 719] on input "0.00" at bounding box center [403, 722] width 137 height 25
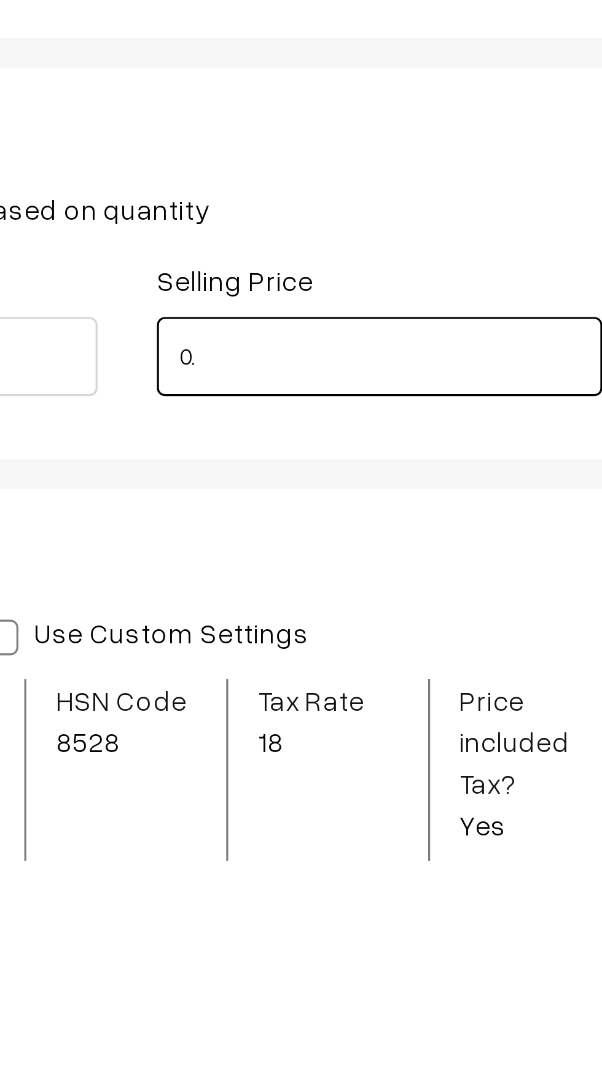
type input "0"
type input "6"
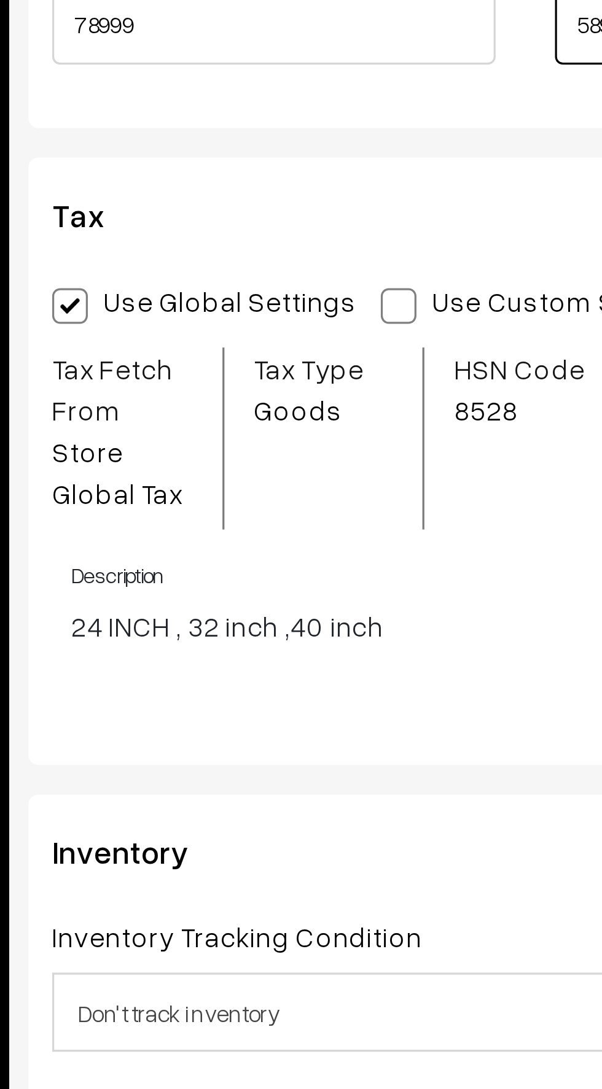
type input "58999"
click at [281, 808] on span at bounding box center [286, 808] width 11 height 11
click at [281, 808] on input "Use Custom Settings" at bounding box center [285, 807] width 8 height 8
radio input "true"
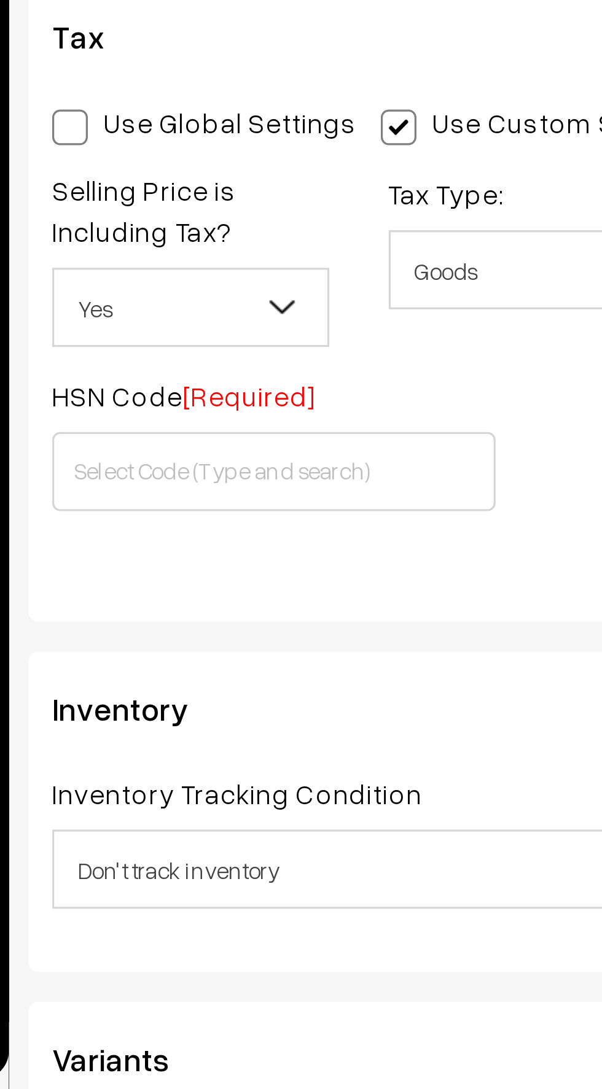
scroll to position [1136, 0]
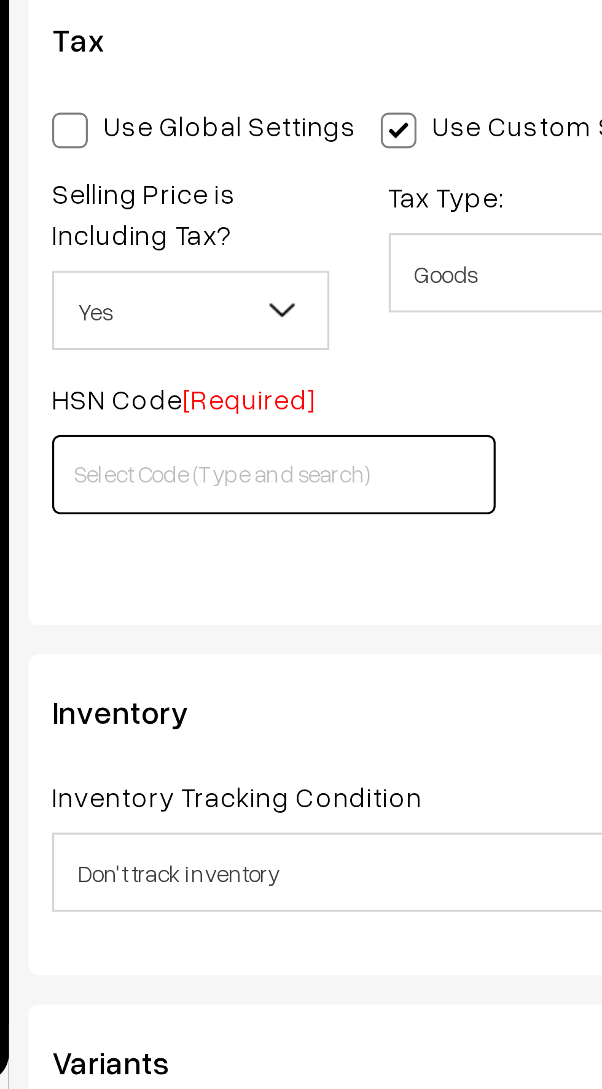
click at [205, 894] on input "text" at bounding box center [247, 894] width 137 height 25
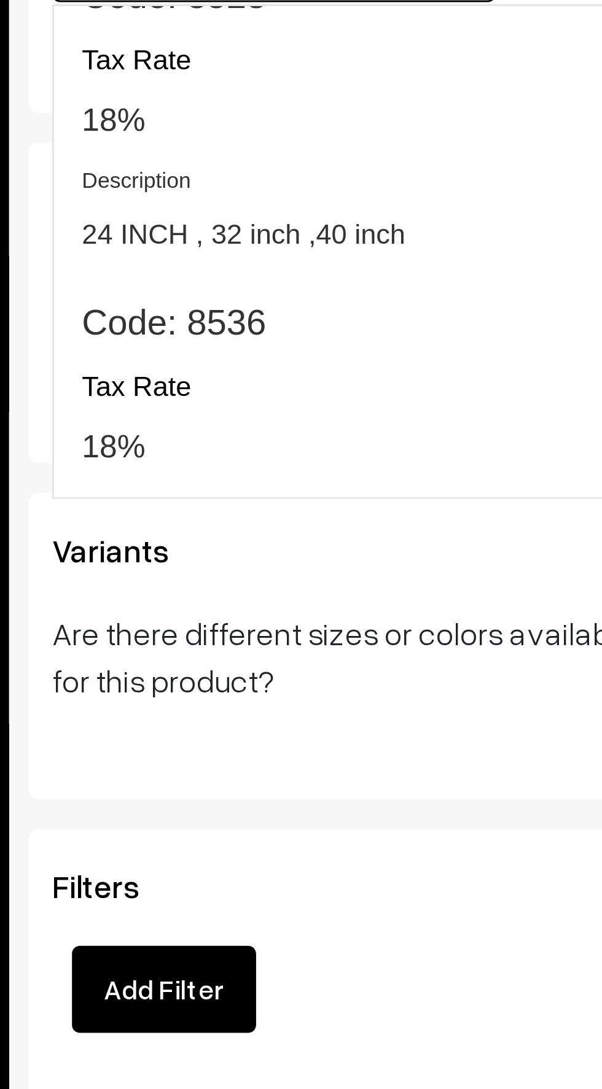
scroll to position [1223, 0]
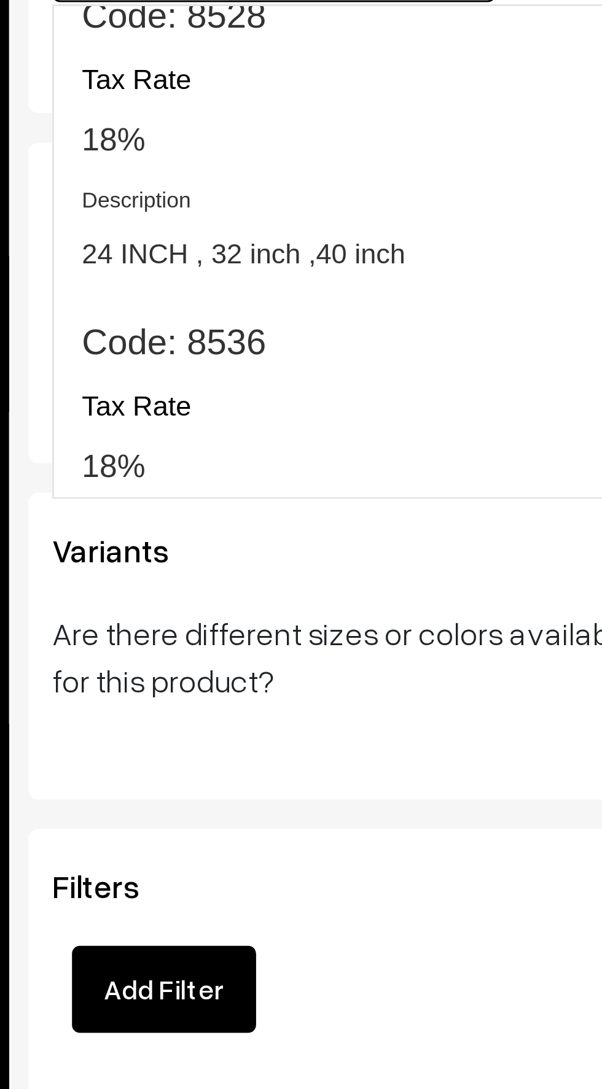
click at [210, 277] on h4 "Description" at bounding box center [301, 274] width 226 height 8
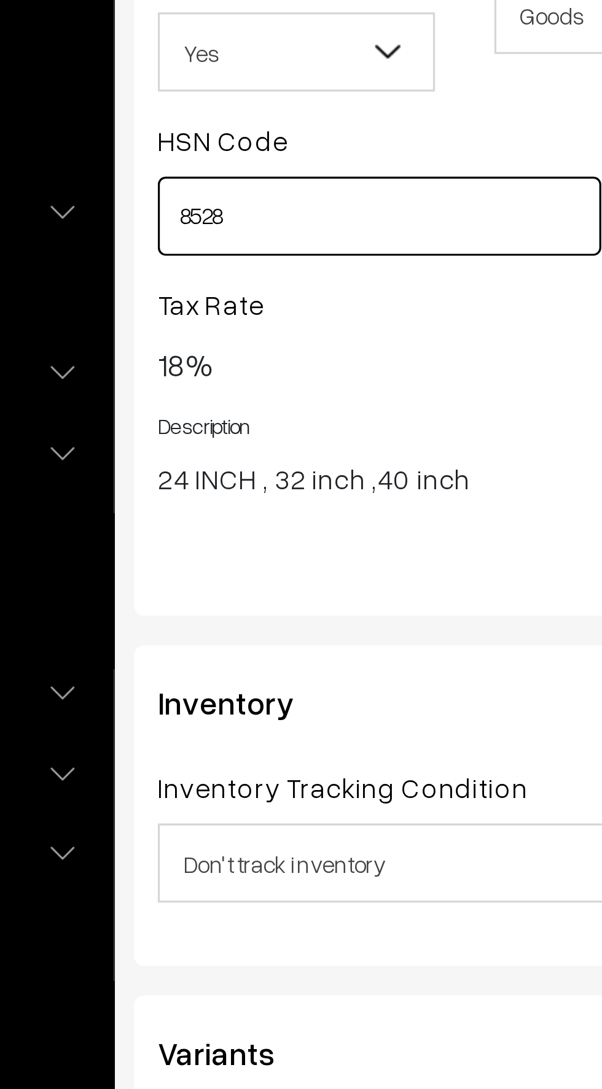
scroll to position [1832, 0]
type input "8"
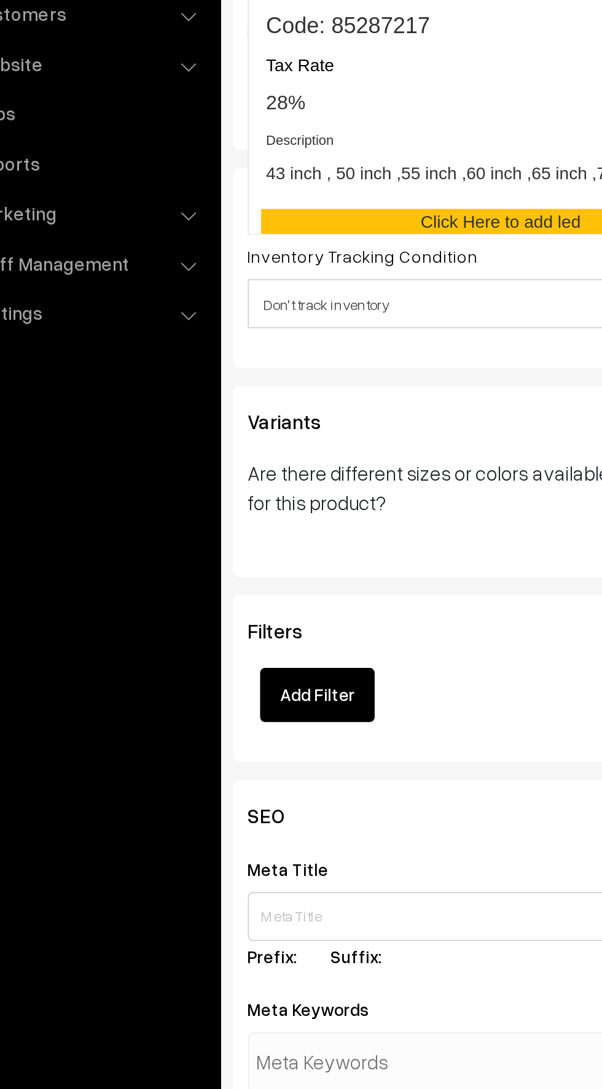
scroll to position [1841, 0]
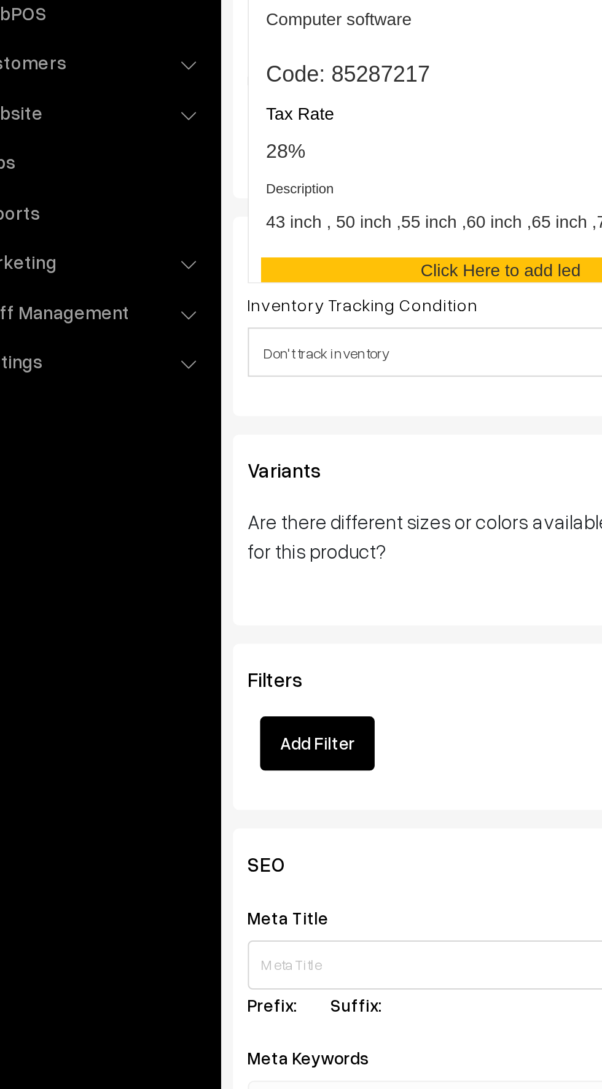
click at [224, 331] on span "43 inch , 50 inch ,55 inch ,60 inch ,65 inch ,70 inch ,85 inch" at bounding box center [300, 325] width 225 height 13
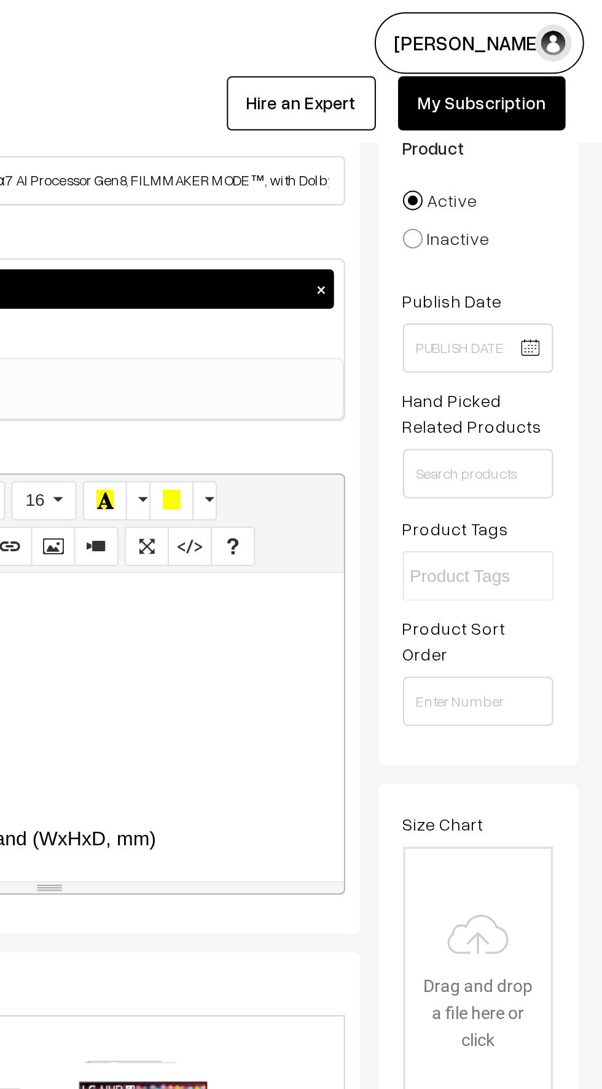
scroll to position [0, 0]
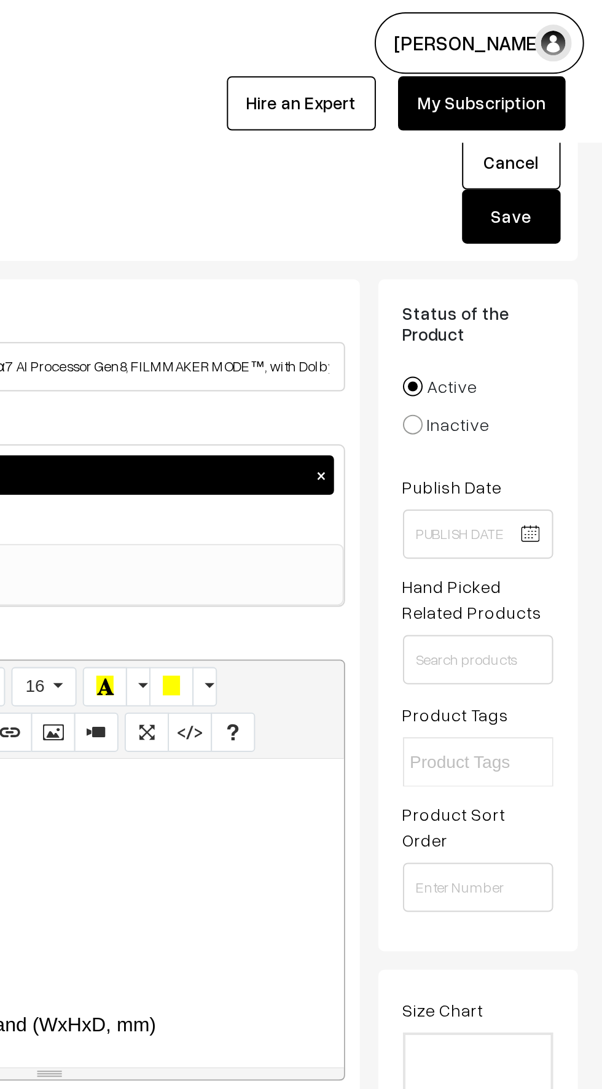
type input "85287217"
click at [553, 107] on button "Save" at bounding box center [556, 108] width 49 height 27
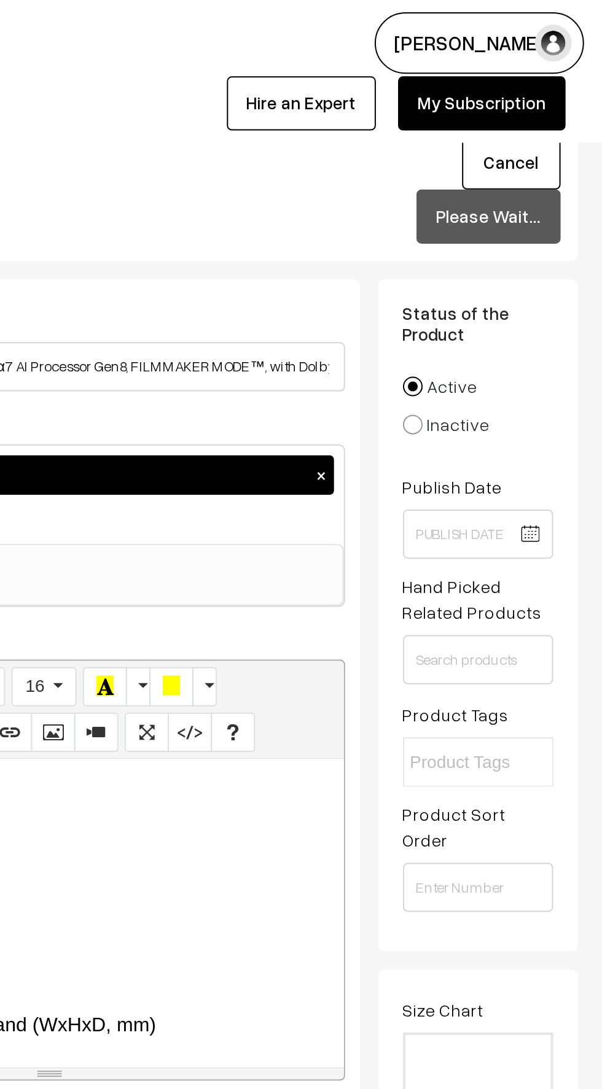
scroll to position [1486, 0]
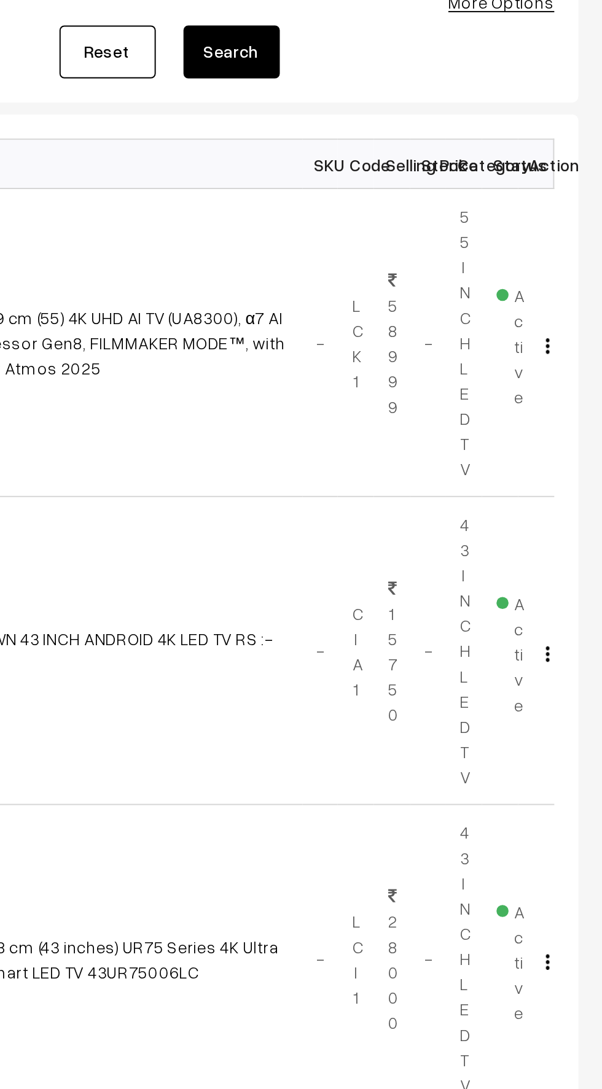
scroll to position [6, 0]
click at [573, 347] on img "button" at bounding box center [574, 350] width 2 height 8
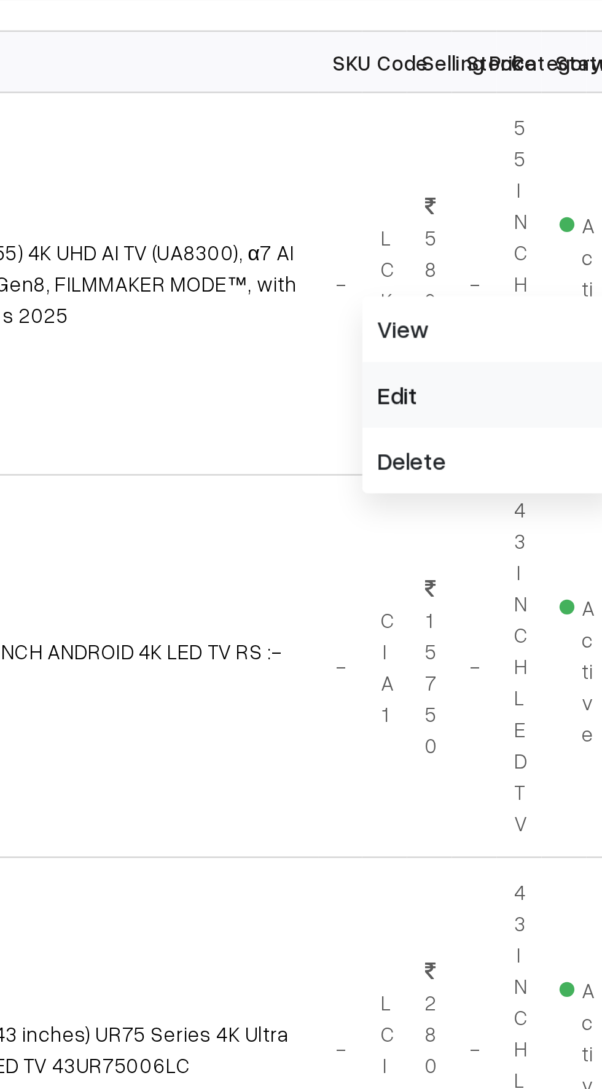
click at [482, 387] on link "Edit" at bounding box center [518, 393] width 104 height 27
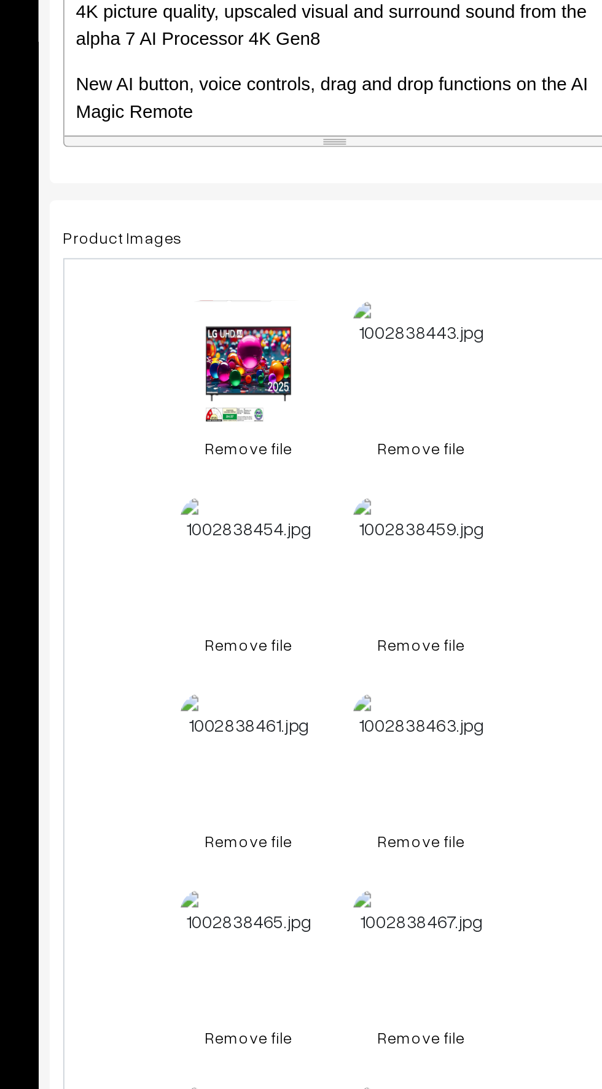
scroll to position [12, 0]
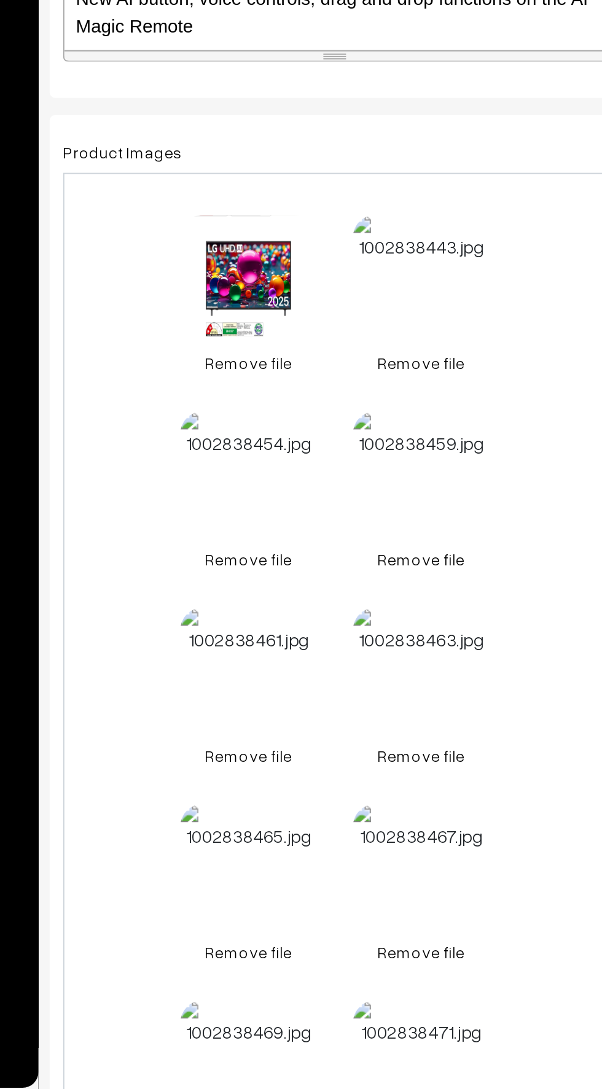
click at [270, 653] on span "1002838435.jpg" at bounding box center [281, 653] width 62 height 11
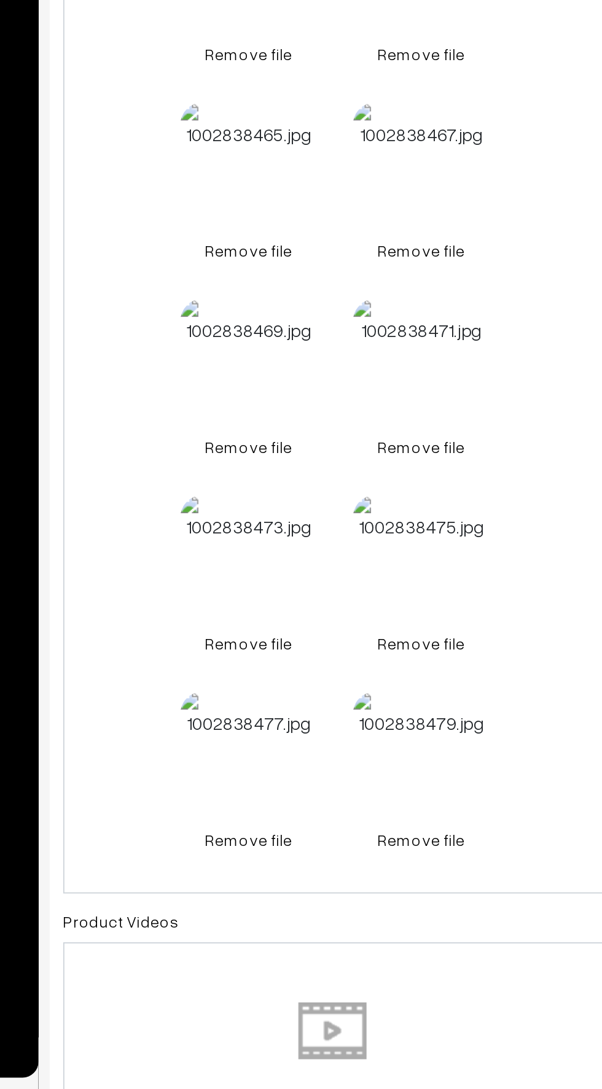
scroll to position [387, 0]
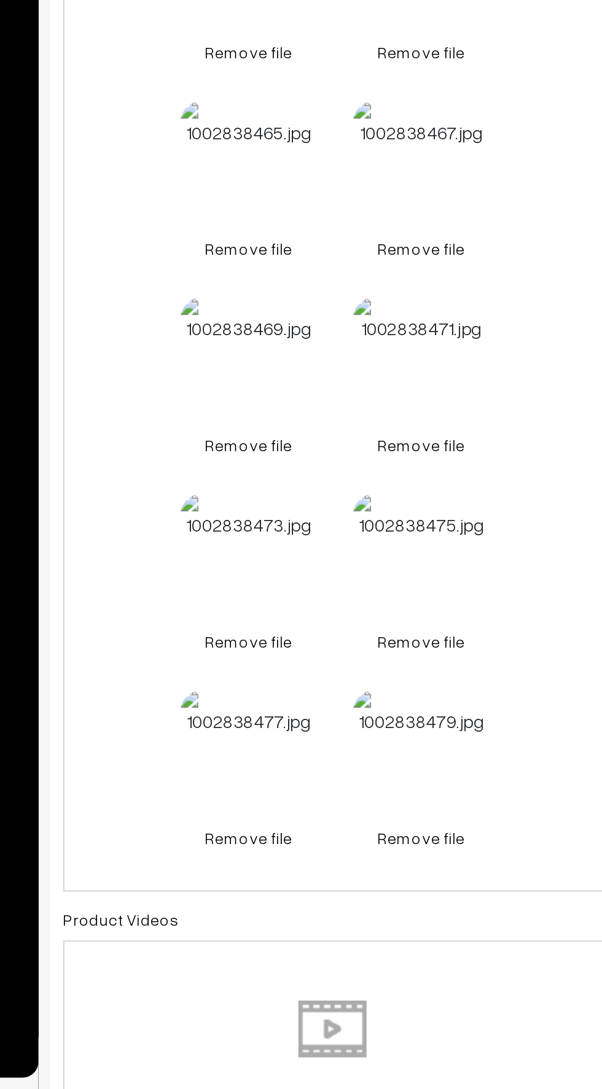
click at [258, 917] on span "1002838477.jpg" at bounding box center [280, 915] width 61 height 11
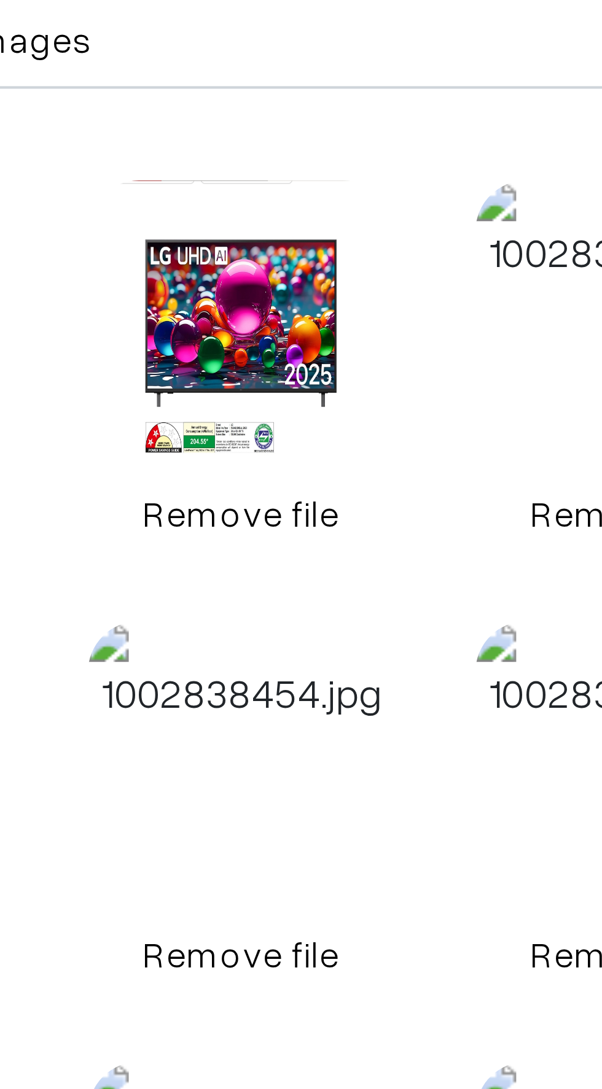
scroll to position [395, 0]
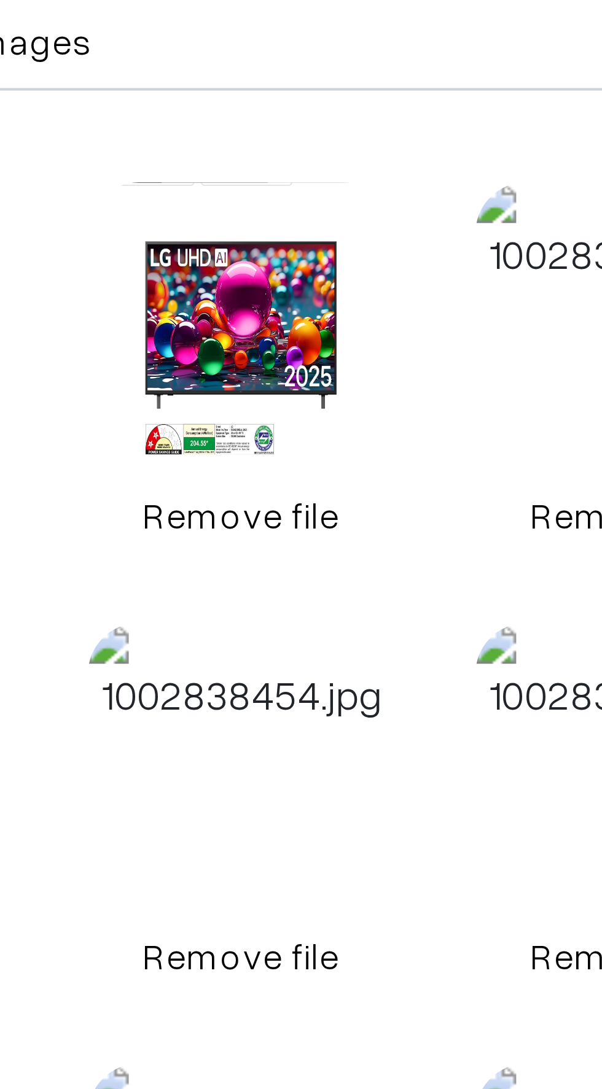
click at [274, 305] on link "Remove file" at bounding box center [279, 307] width 74 height 13
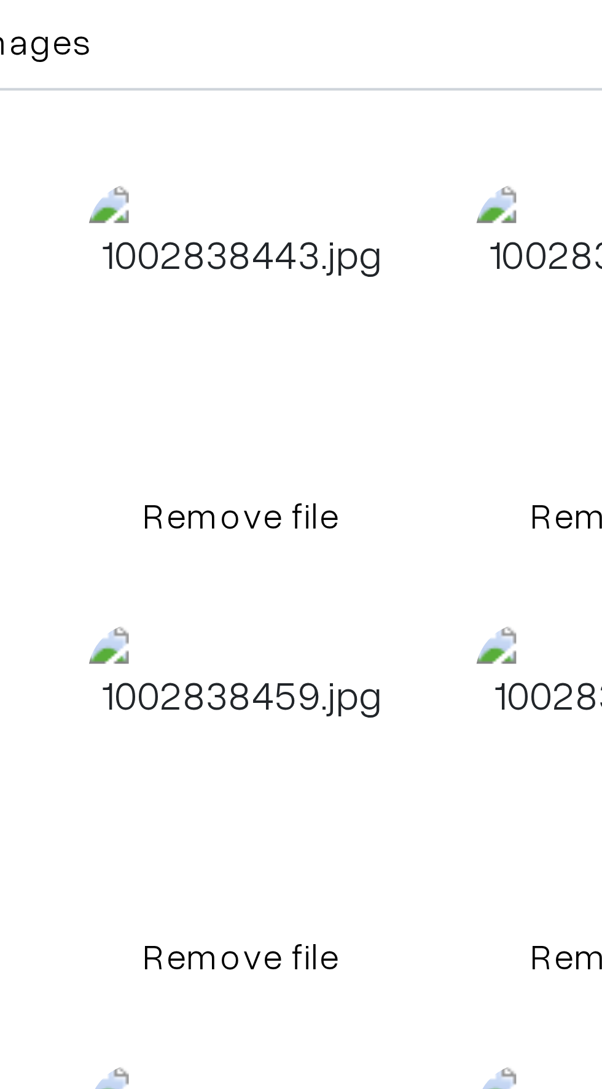
click at [270, 307] on link "Remove file" at bounding box center [279, 307] width 74 height 13
click at [273, 311] on link "Remove file" at bounding box center [279, 307] width 74 height 13
click at [269, 306] on link "Remove file" at bounding box center [279, 307] width 74 height 13
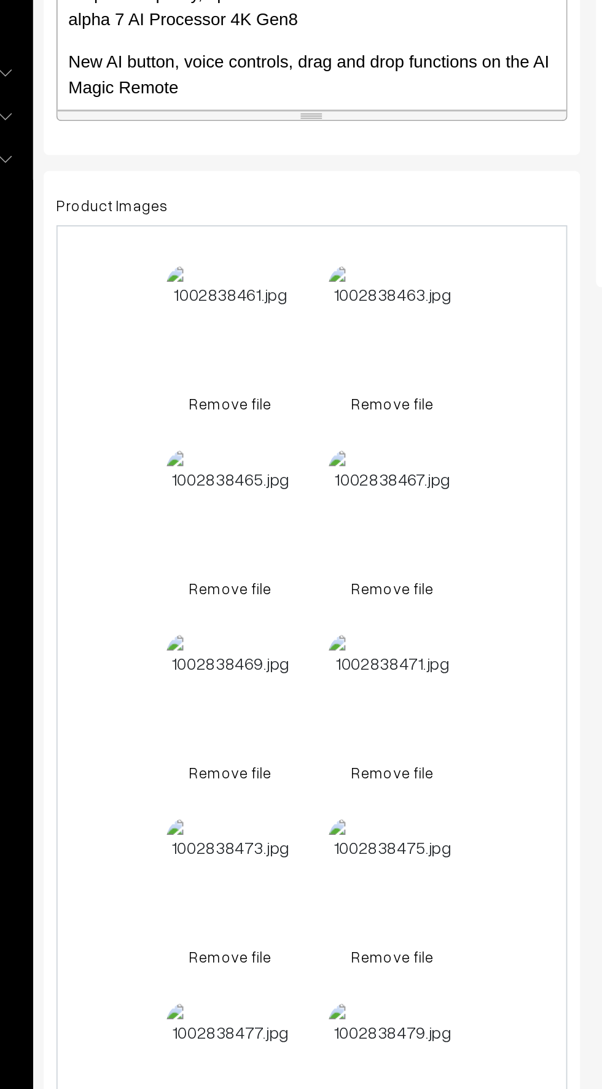
scroll to position [165, 0]
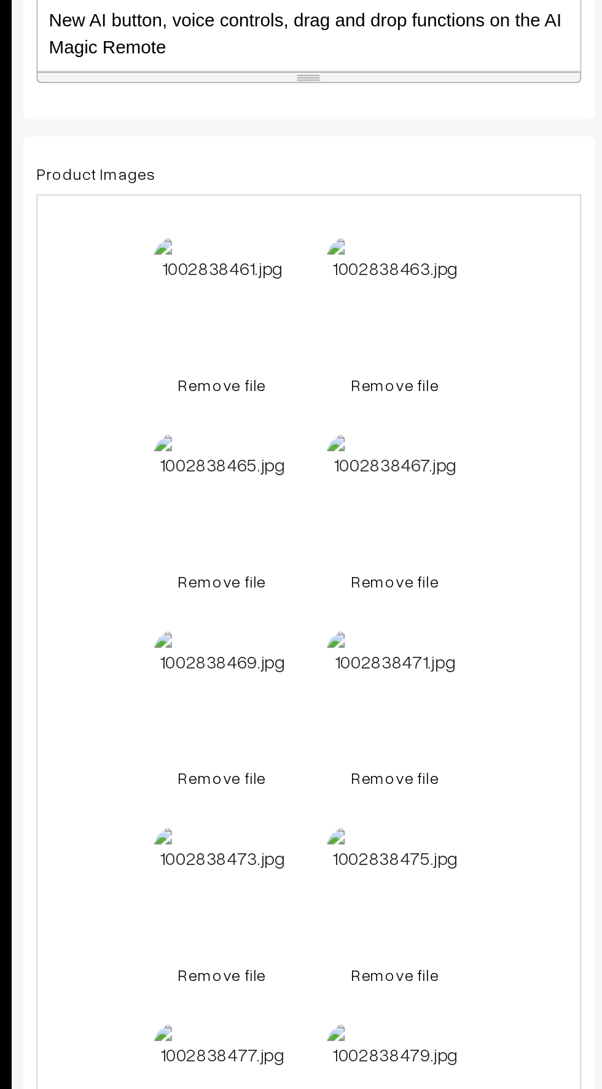
click at [275, 564] on div "0.4 MB 1002838465.jpg" at bounding box center [279, 596] width 74 height 66
click at [273, 535] on link "Remove file" at bounding box center [279, 537] width 74 height 13
click at [274, 540] on link "Remove file" at bounding box center [279, 537] width 74 height 13
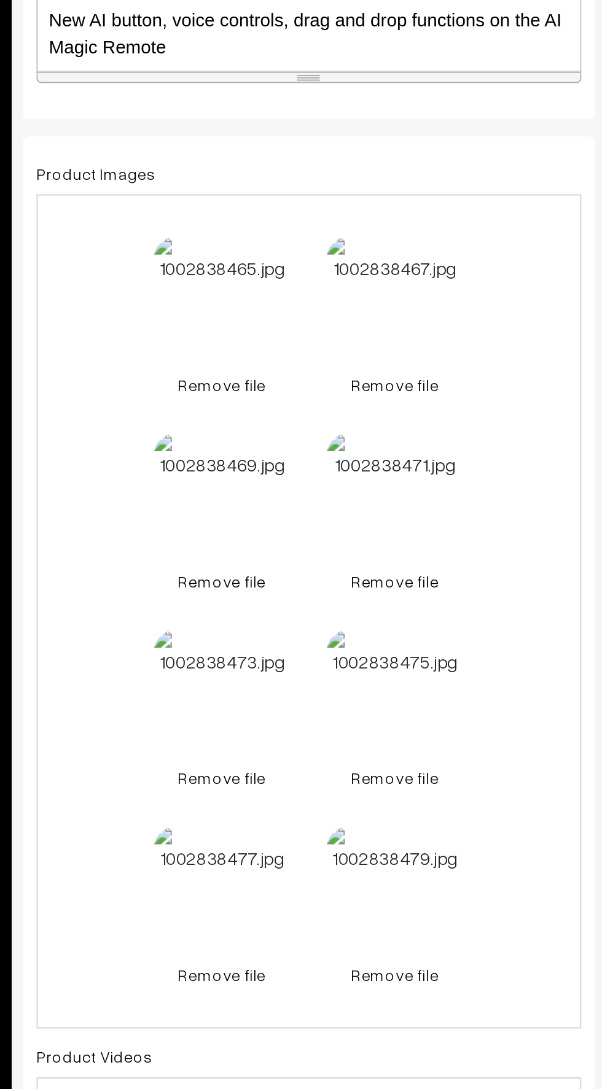
click at [263, 541] on link "Remove file" at bounding box center [279, 537] width 74 height 13
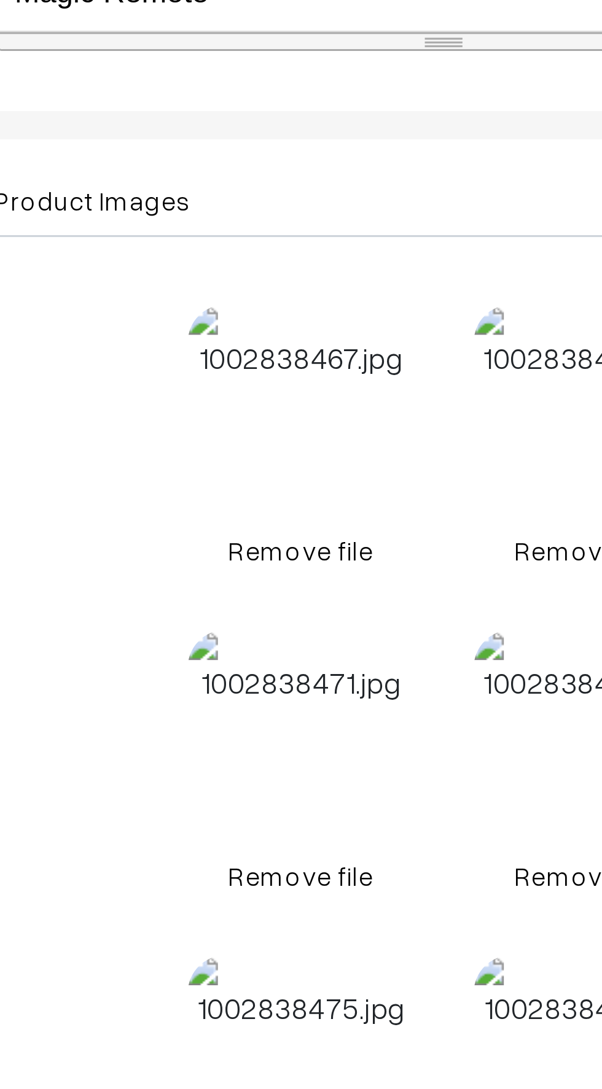
click at [244, 486] on div "0.4 MB 1002838467.jpg" at bounding box center [279, 490] width 74 height 66
click at [267, 533] on link "Remove file" at bounding box center [279, 537] width 74 height 13
click at [268, 541] on link "Remove file" at bounding box center [279, 537] width 74 height 13
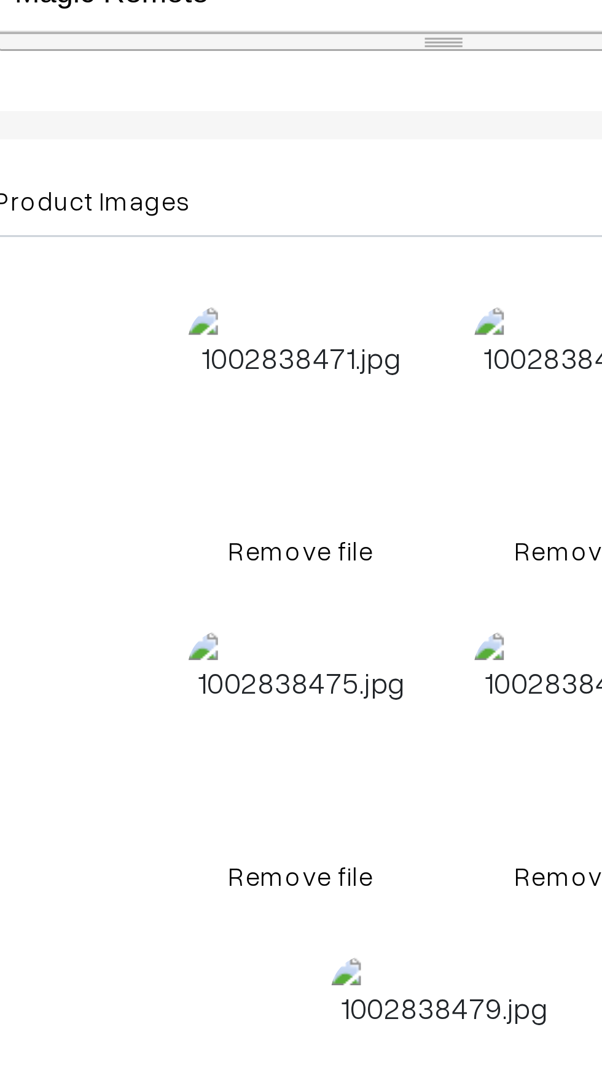
click at [271, 535] on link "Remove file" at bounding box center [279, 537] width 74 height 13
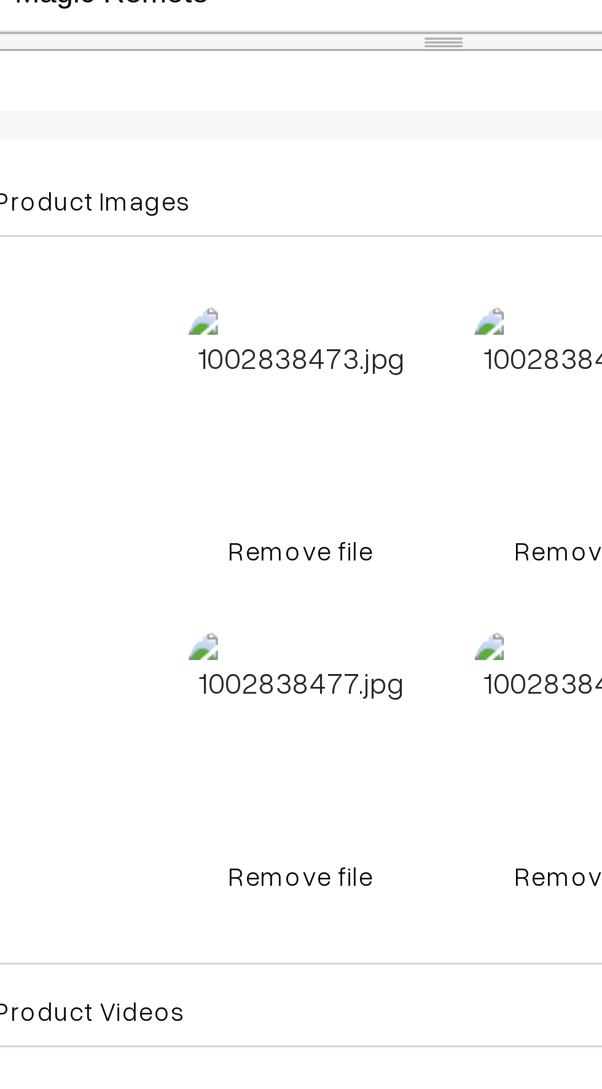
click at [273, 538] on link "Remove file" at bounding box center [279, 537] width 74 height 13
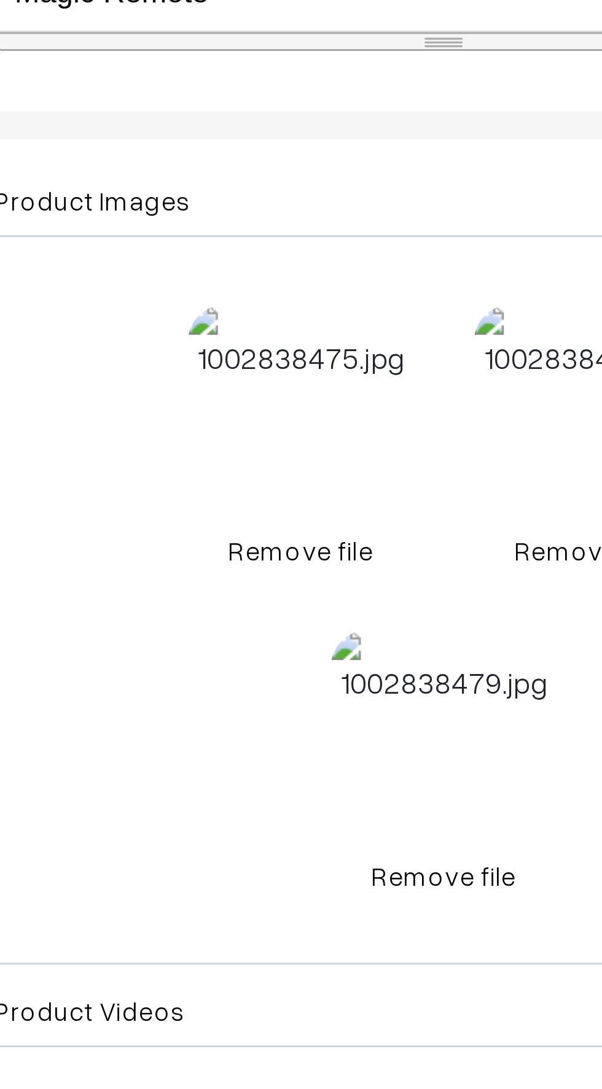
click at [268, 541] on link "Remove file" at bounding box center [279, 537] width 74 height 13
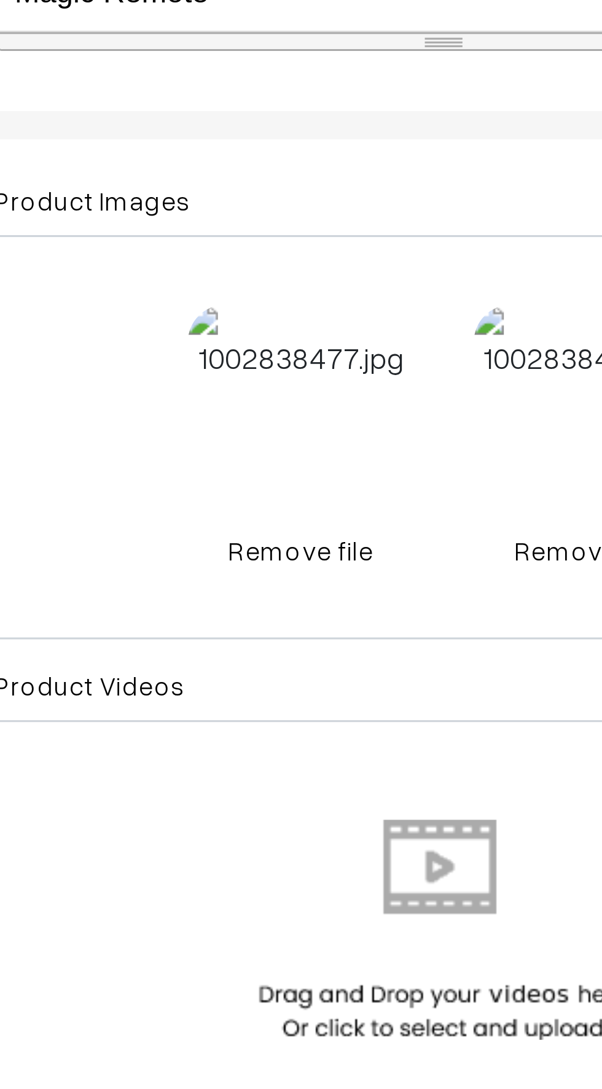
click at [267, 535] on link "Remove file" at bounding box center [279, 537] width 74 height 13
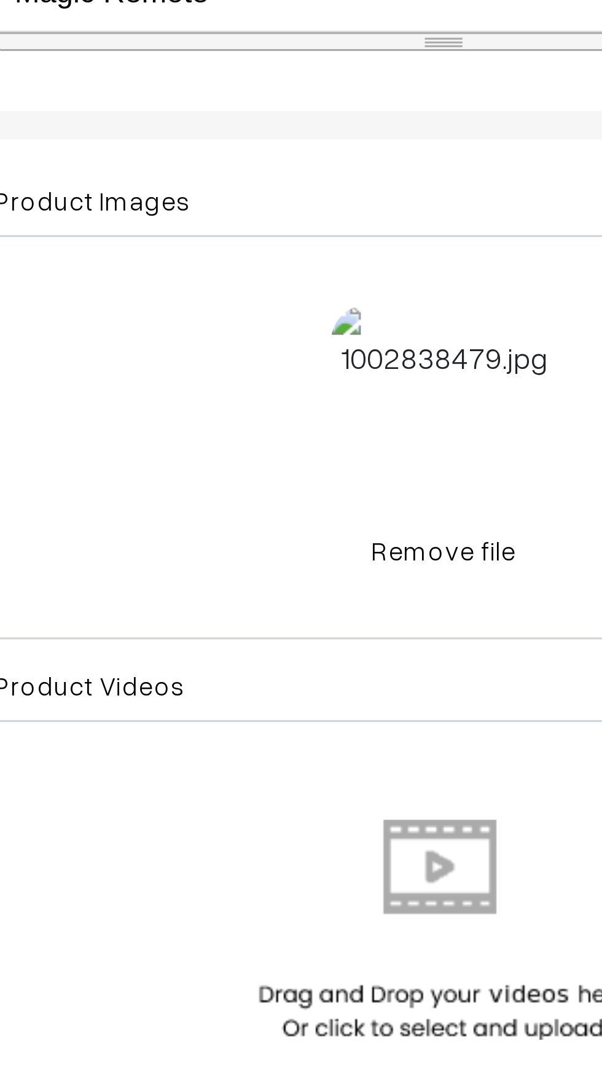
click at [318, 536] on link "Remove file" at bounding box center [326, 537] width 74 height 13
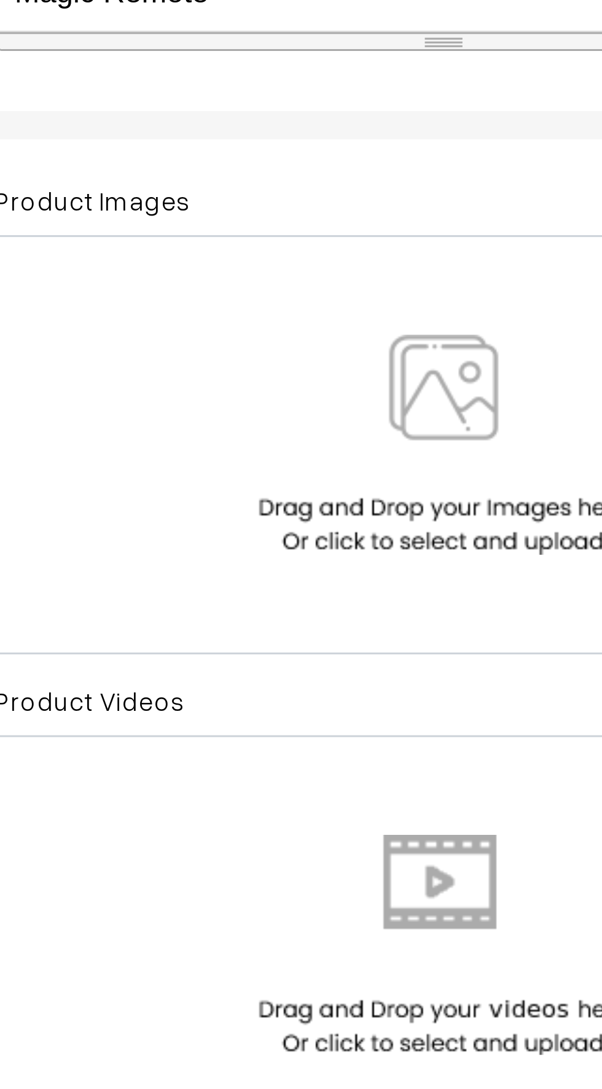
click at [281, 508] on img at bounding box center [326, 503] width 126 height 72
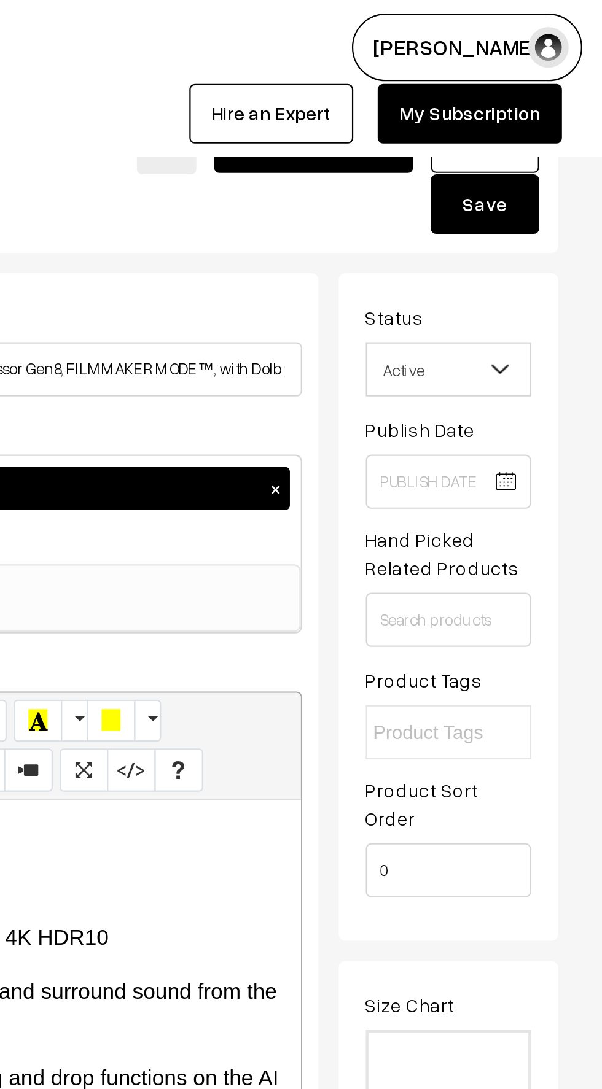
scroll to position [0, 0]
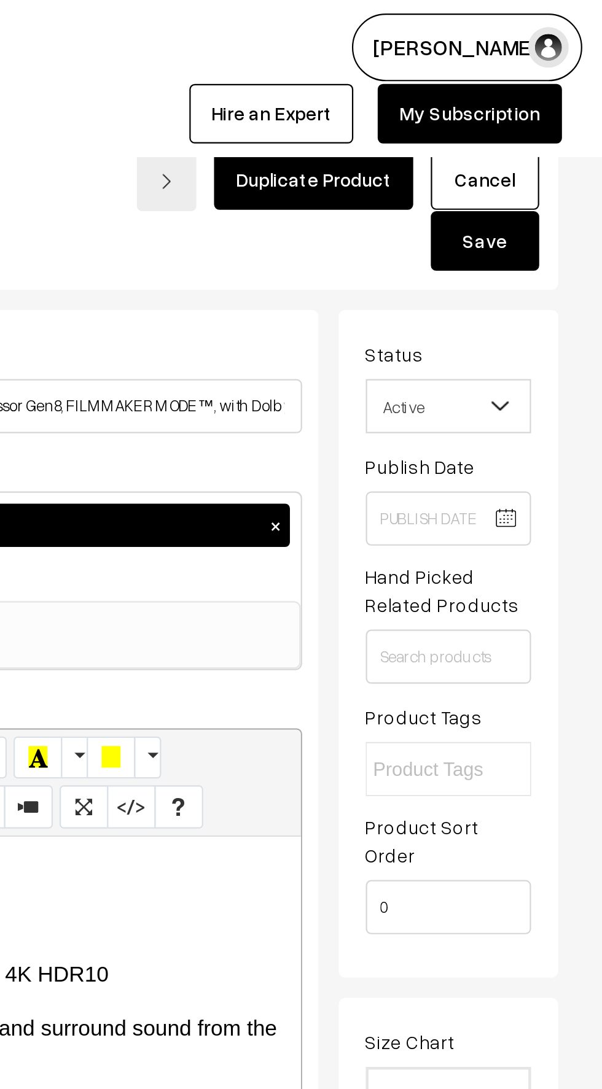
click at [539, 116] on button "Save" at bounding box center [548, 109] width 49 height 27
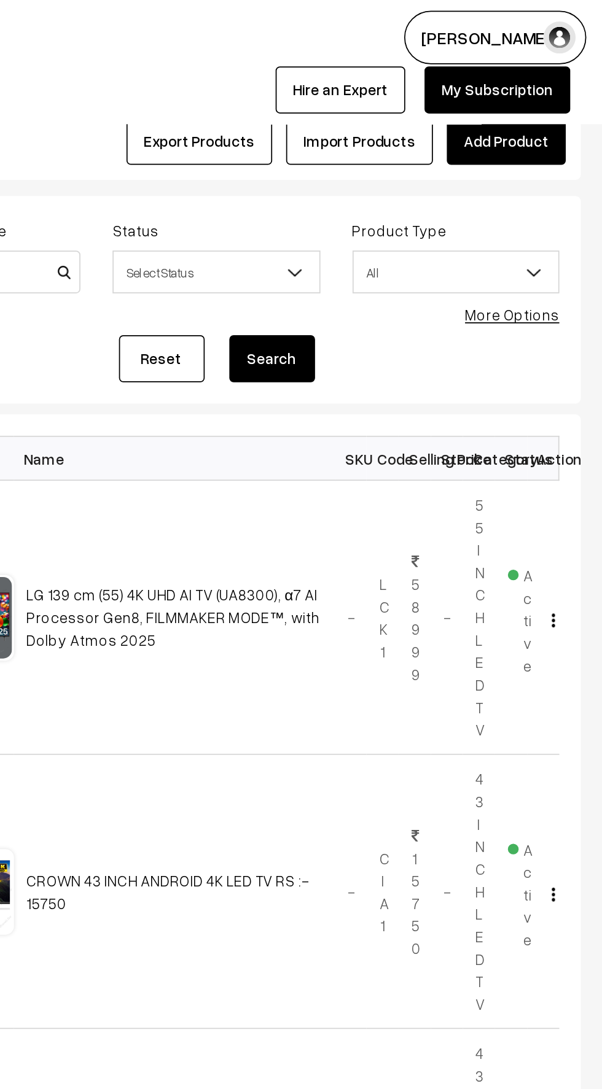
click at [538, 81] on link "Add Product" at bounding box center [547, 81] width 68 height 27
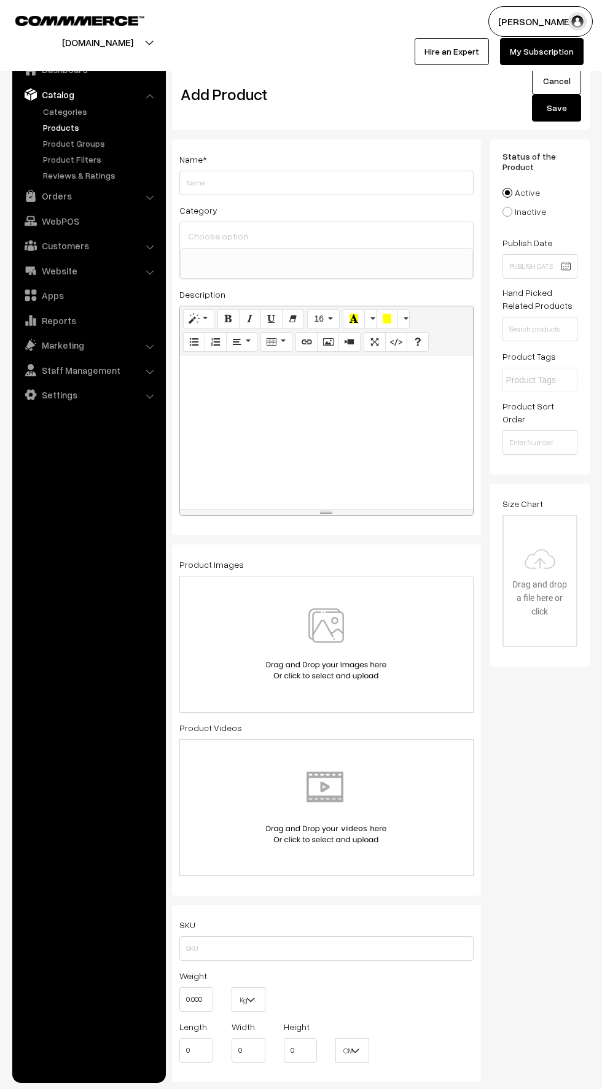
select select
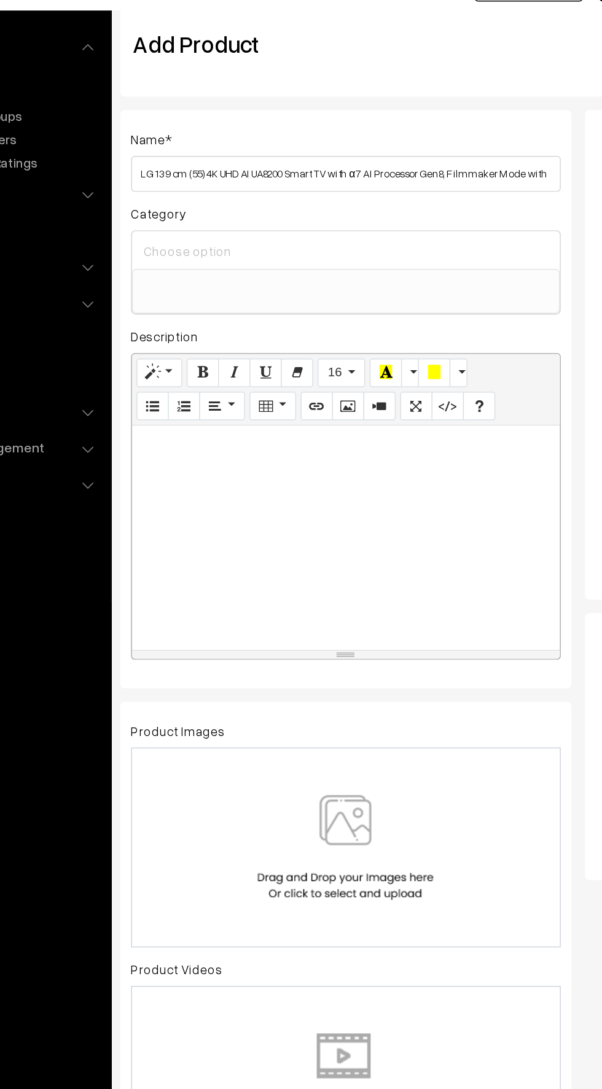
scroll to position [0, 61]
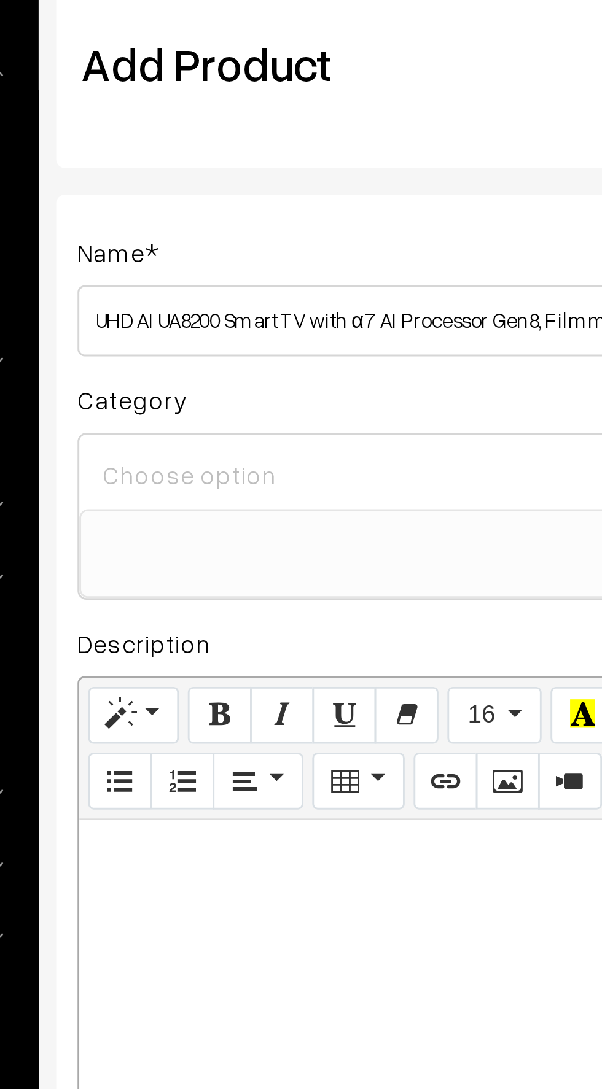
click at [199, 178] on input "LG 139 cm (55) 4K UHD AI UA8200 Smart TV with α7 AI Processor Gen8, Filmmaker M…" at bounding box center [326, 183] width 294 height 25
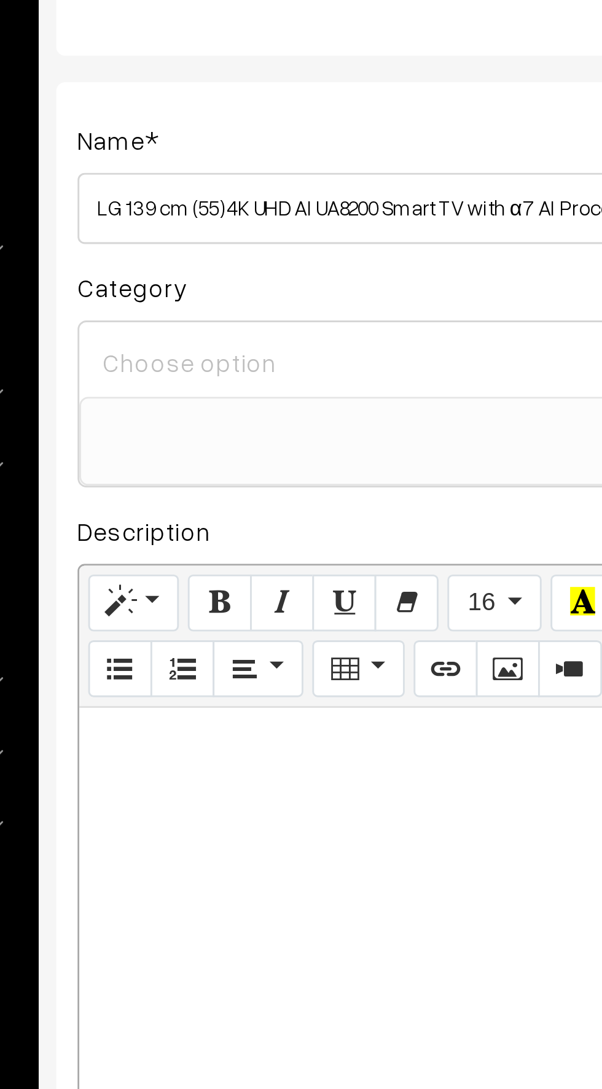
type input "LG 139 cm (55) 4K UHD AI UA8200 Smart TV with α7 AI Processor Gen8, Filmmaker M…"
click at [195, 238] on input at bounding box center [326, 236] width 283 height 18
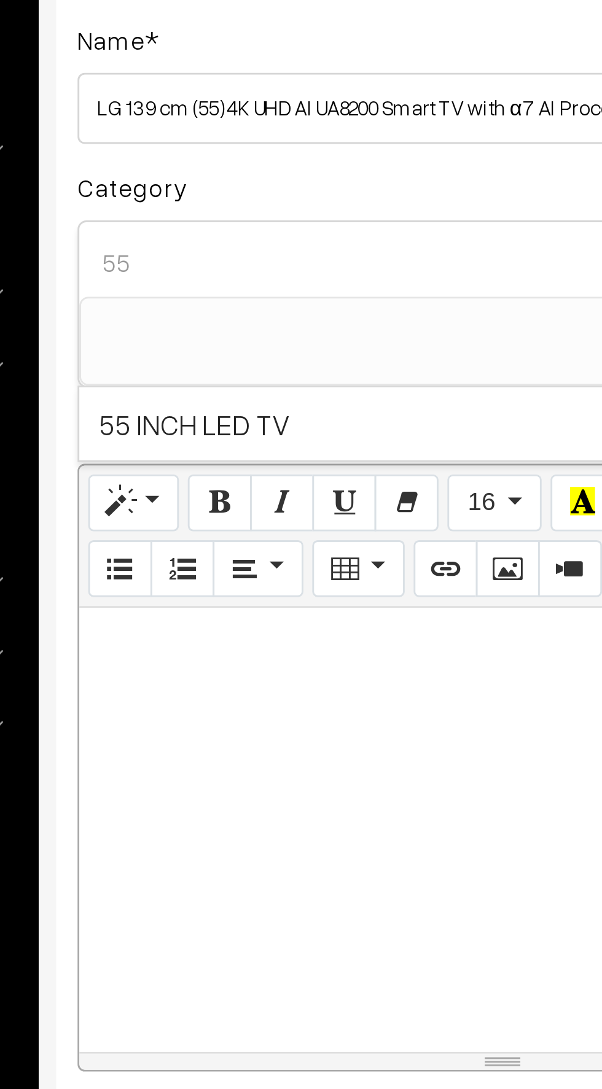
type input "55"
click at [203, 295] on span "55 INCH LED TV" at bounding box center [326, 291] width 293 height 25
select select "6"
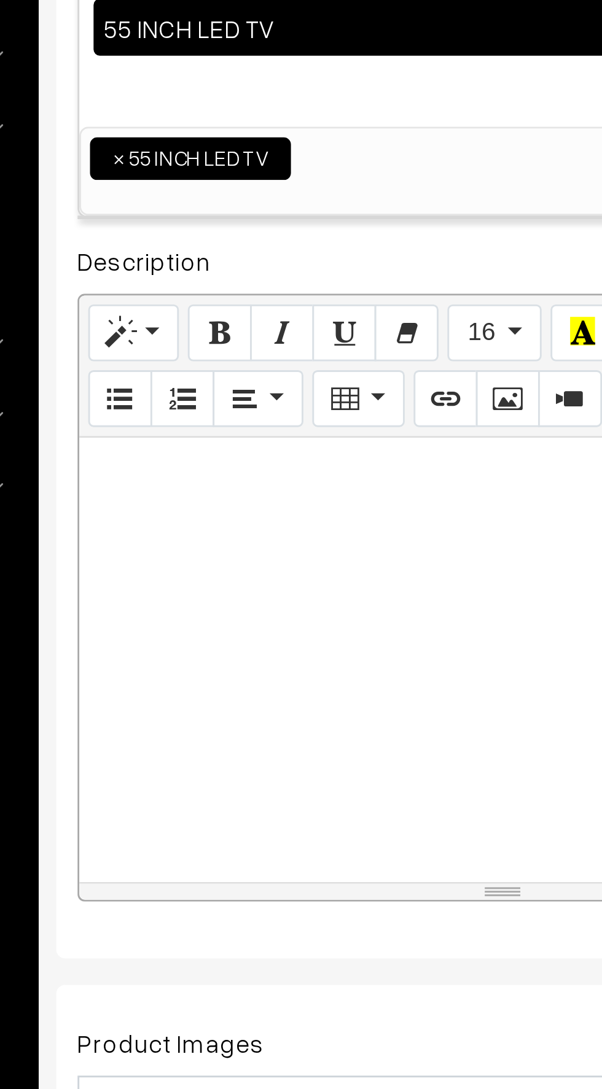
paste div
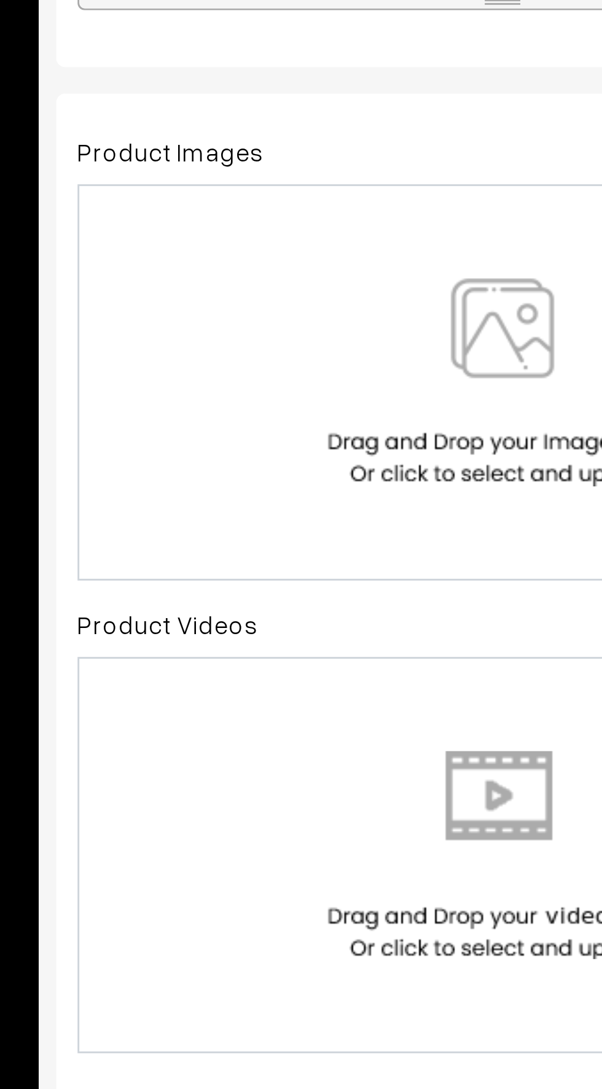
click at [308, 659] on img at bounding box center [326, 668] width 126 height 72
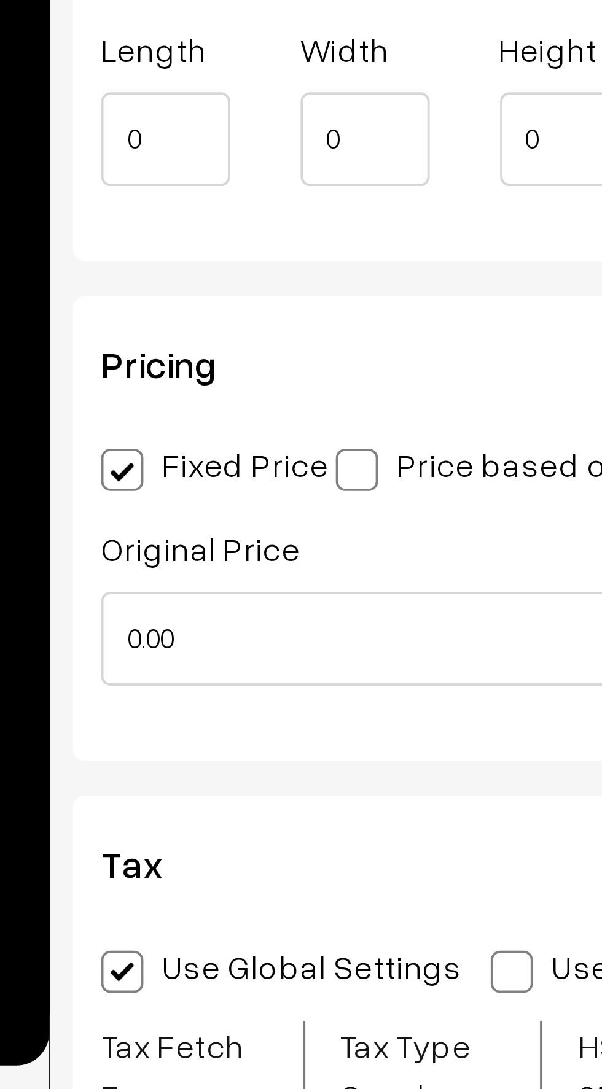
scroll to position [867, 0]
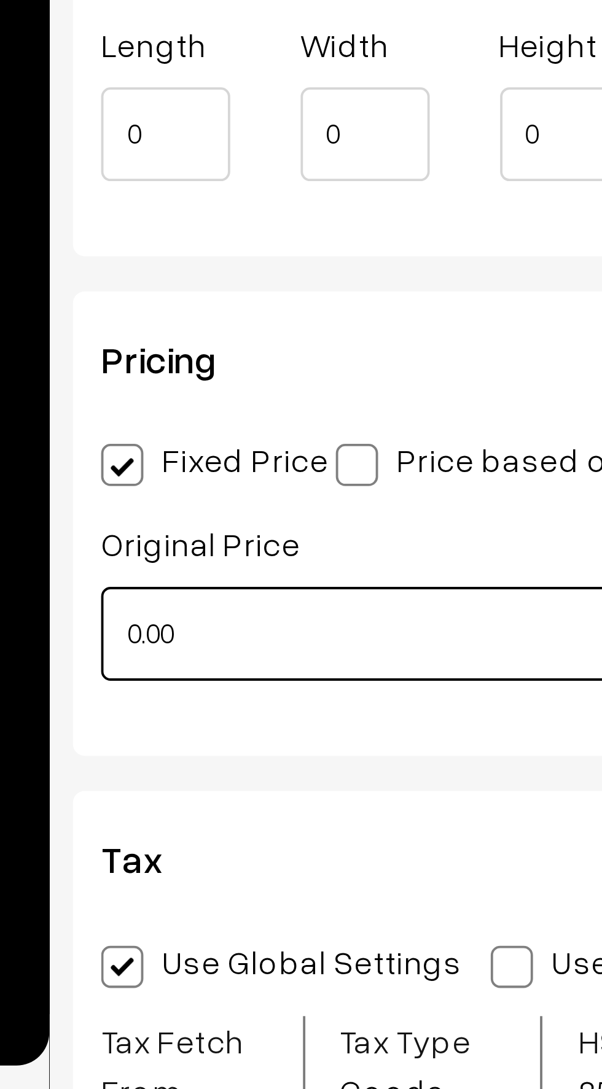
click at [195, 972] on input "0.00" at bounding box center [247, 970] width 137 height 25
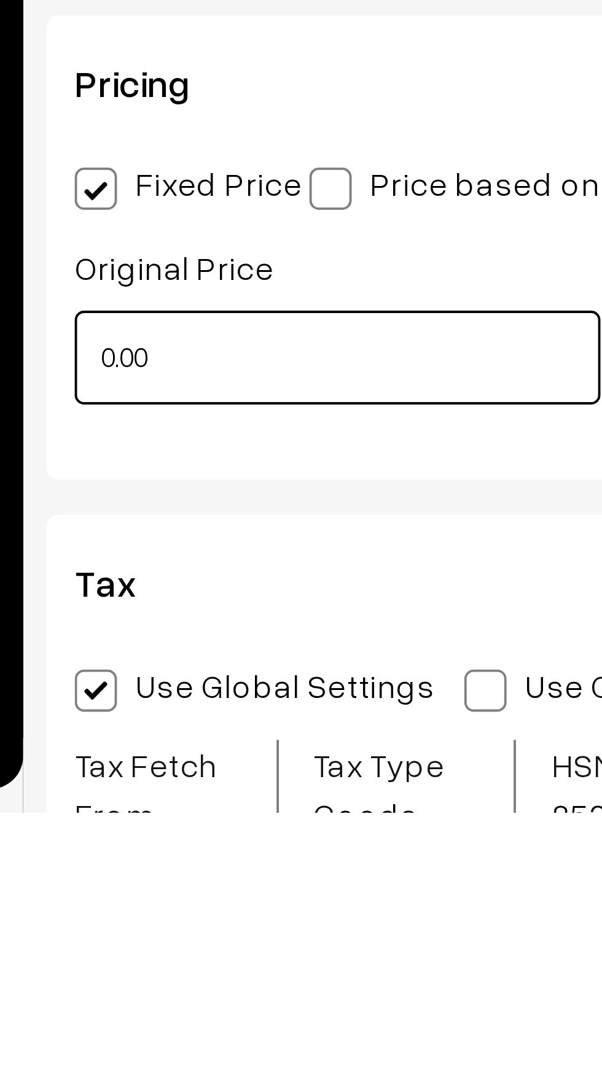
click at [211, 972] on input "0.00" at bounding box center [247, 970] width 137 height 25
type input "0"
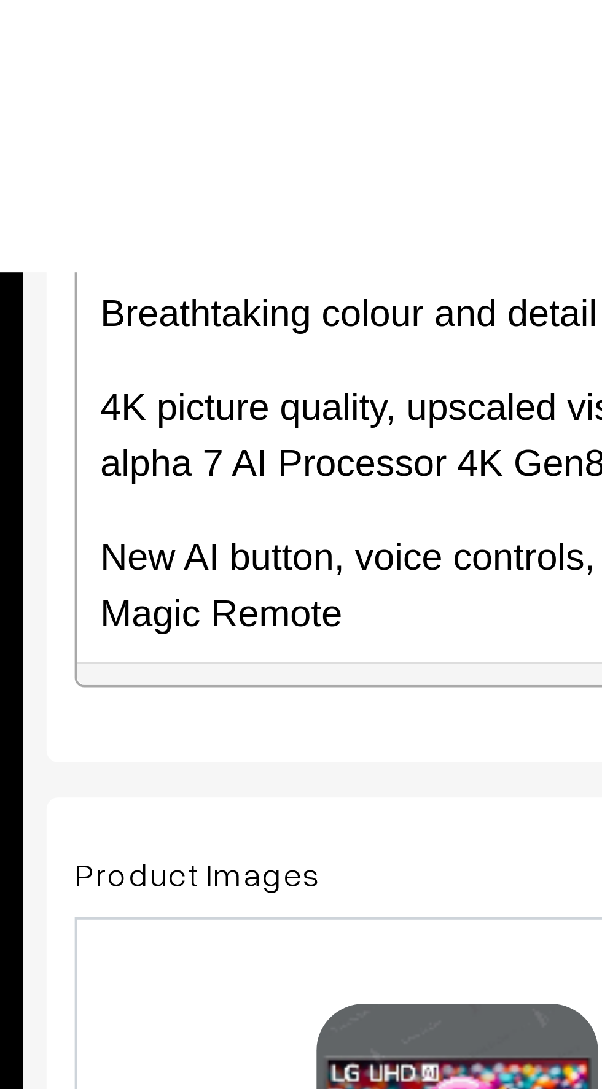
scroll to position [358, 0]
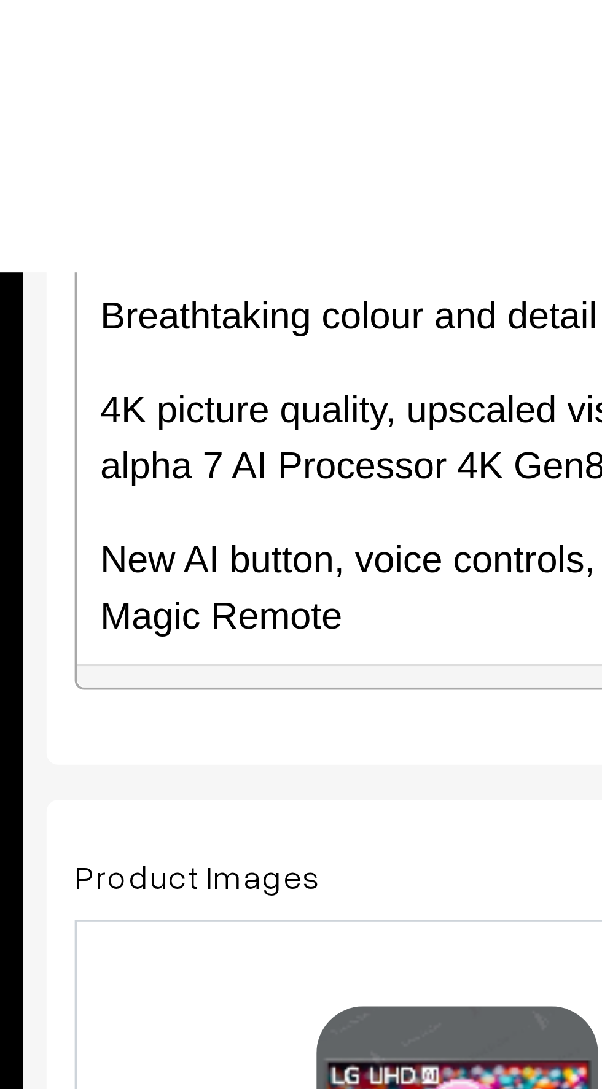
click at [258, 161] on p "New AI button, voice controls, drag and drop functions on the AI Magic Remote" at bounding box center [326, 153] width 281 height 29
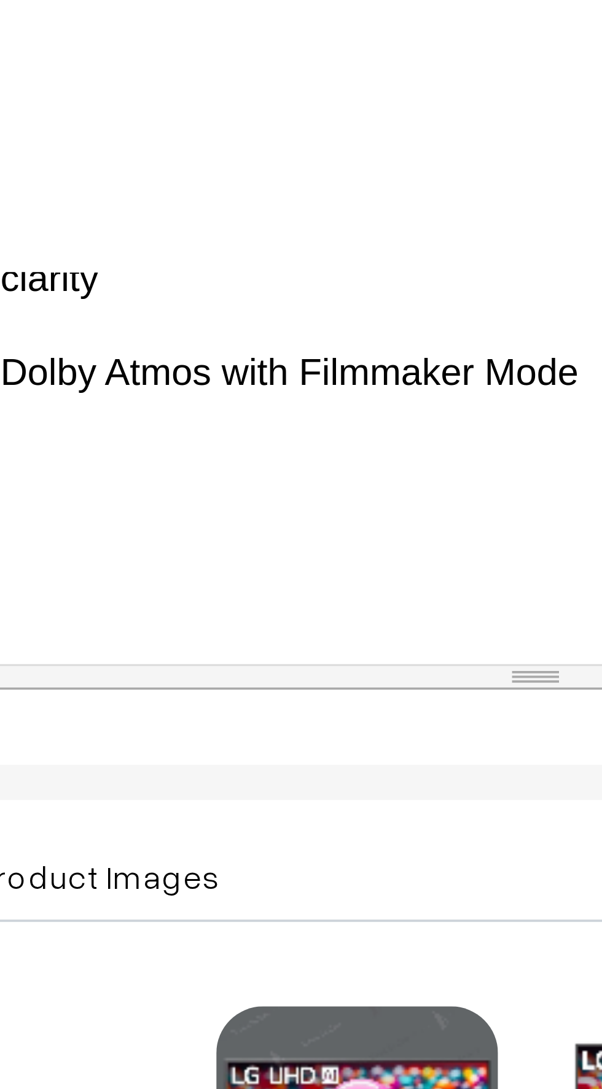
click at [313, 100] on p "Dolby Atmos with Filmmaker Mode" at bounding box center [326, 97] width 281 height 15
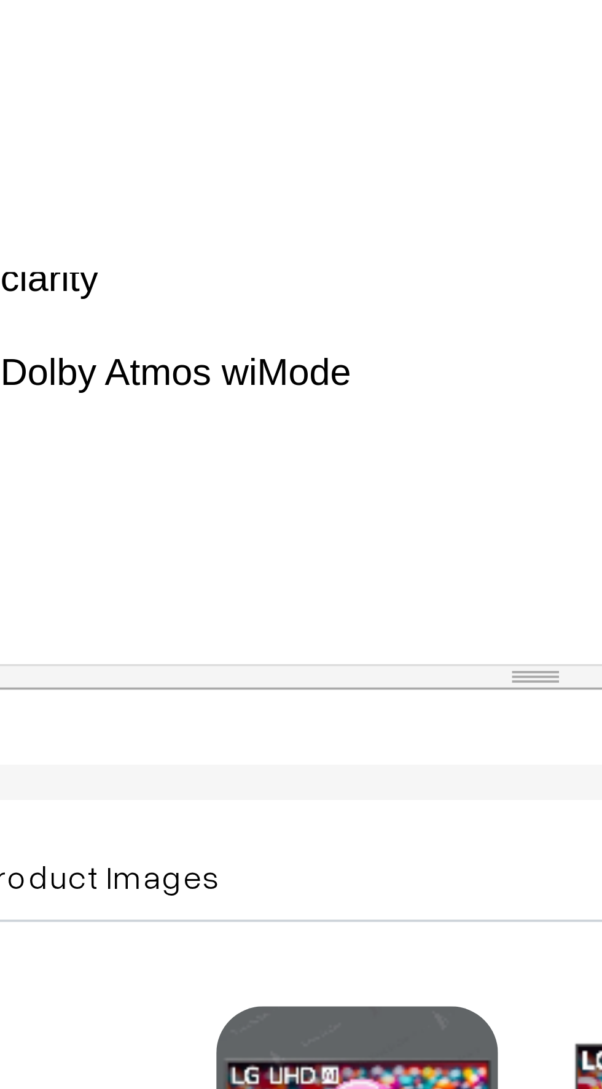
click at [286, 106] on div "Enjoy 4K Super Upscaling enhanced resolution, brightness, and clarity Dolby Atm…" at bounding box center [326, 96] width 293 height 153
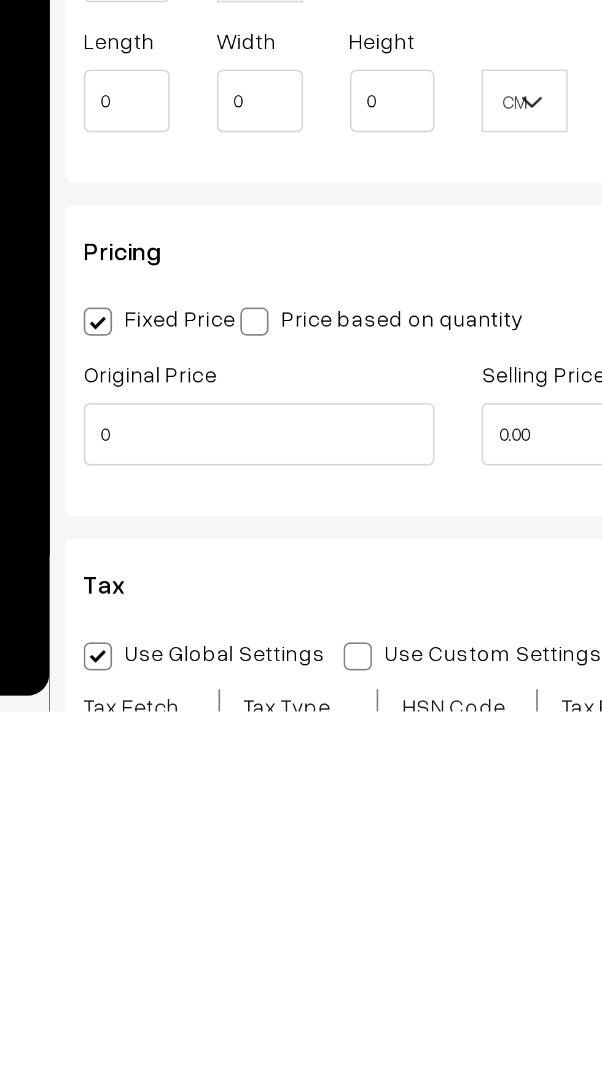
scroll to position [856, 0]
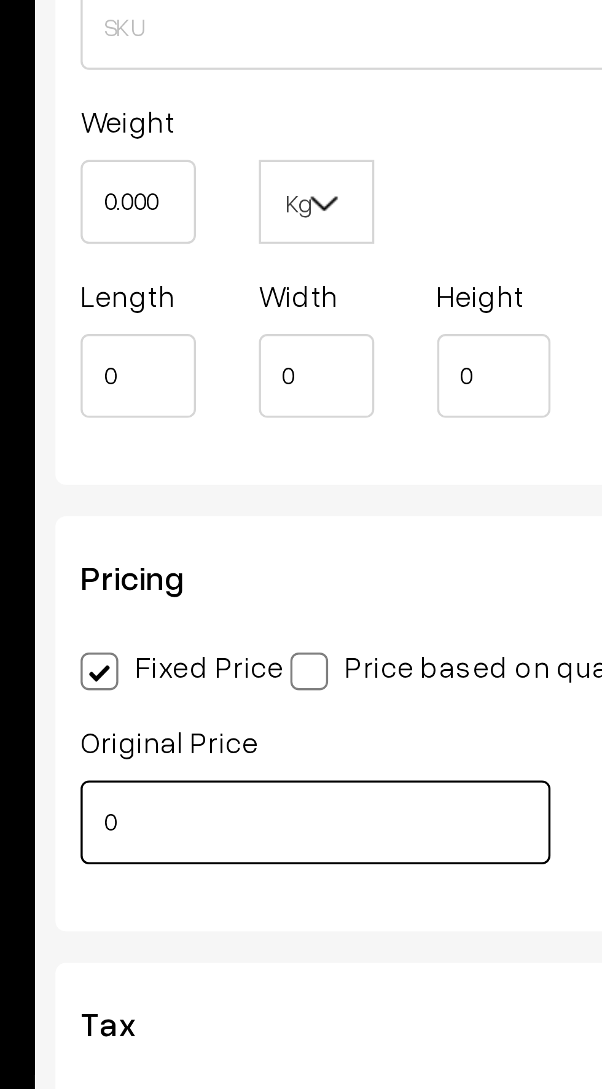
click at [207, 979] on input "0" at bounding box center [247, 979] width 137 height 25
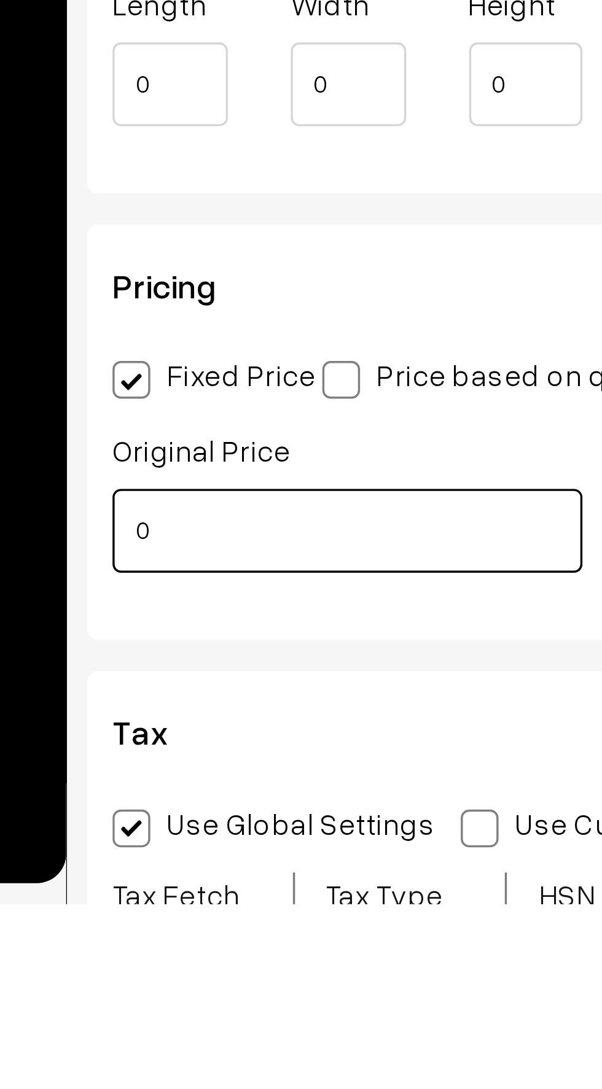
scroll to position [857, 0]
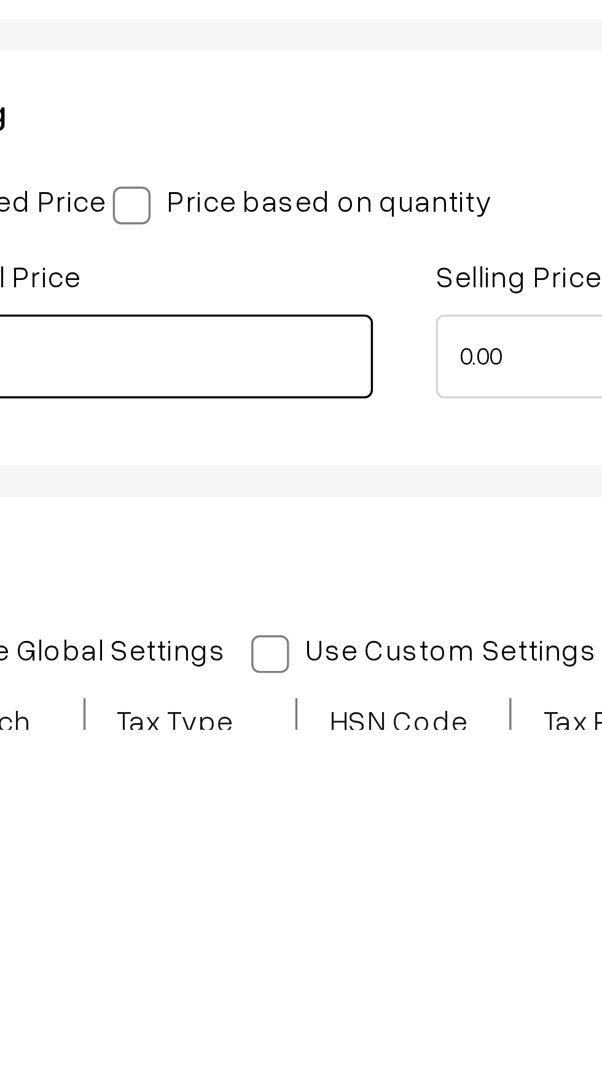
type input "71990"
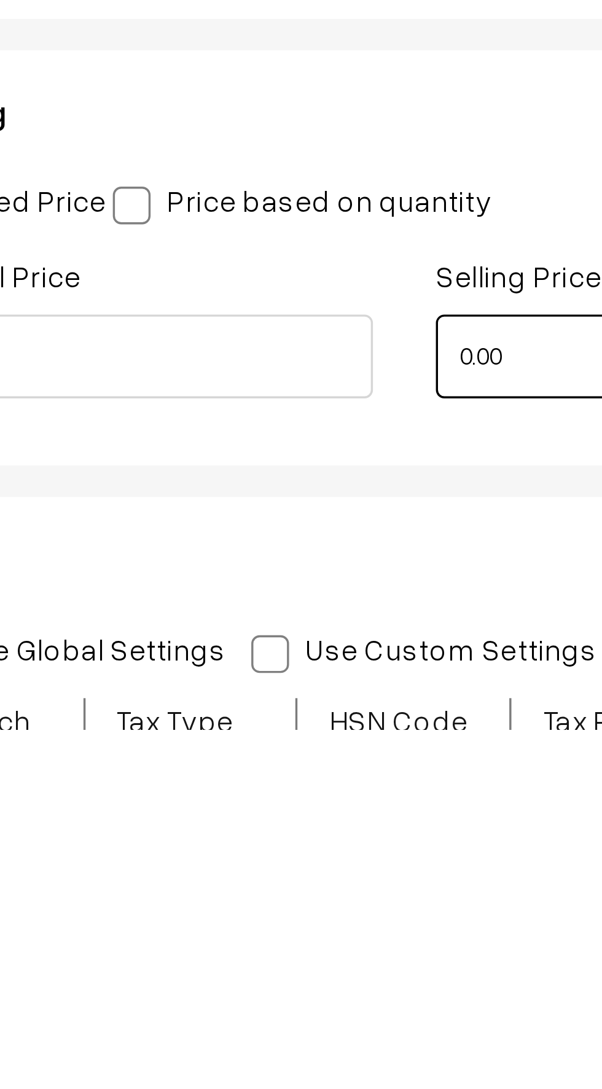
click at [363, 978] on input "0.00" at bounding box center [403, 979] width 137 height 25
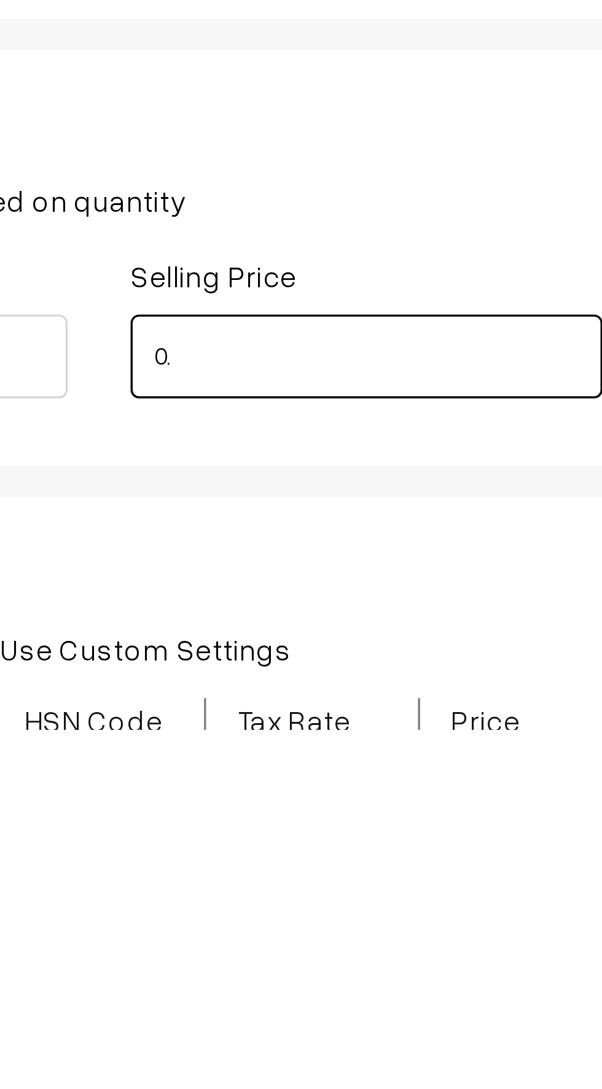
type input "0"
type input "4"
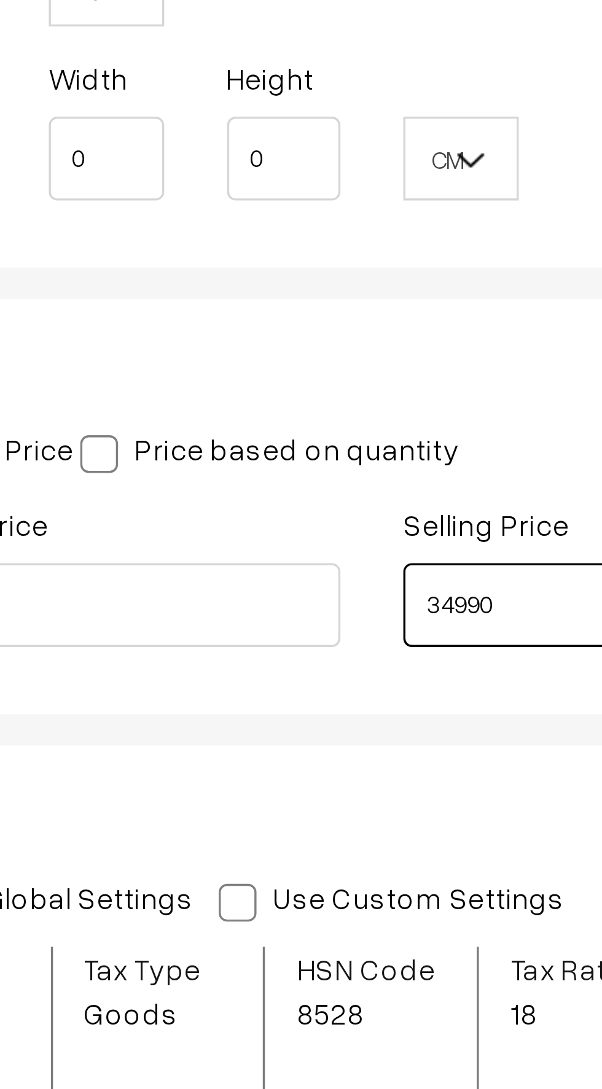
scroll to position [890, 0]
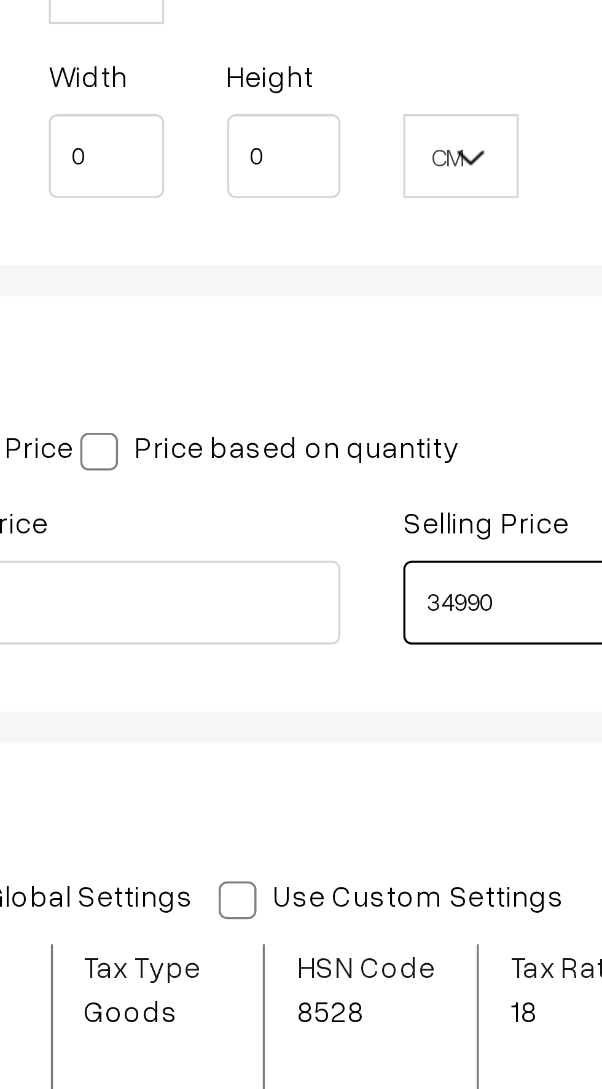
click at [370, 945] on input "34990" at bounding box center [403, 946] width 137 height 25
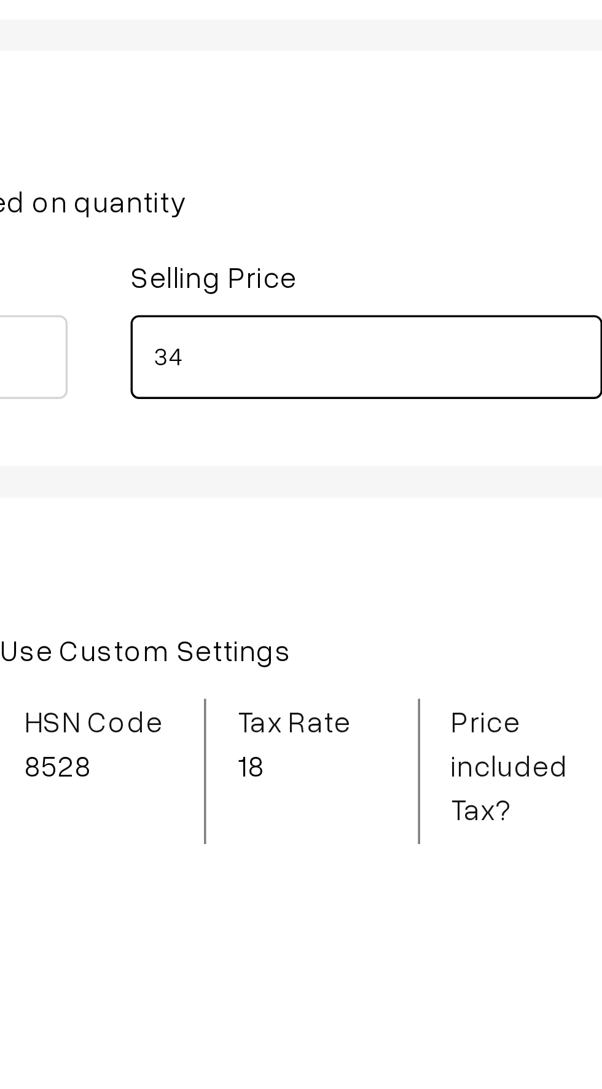
type input "3"
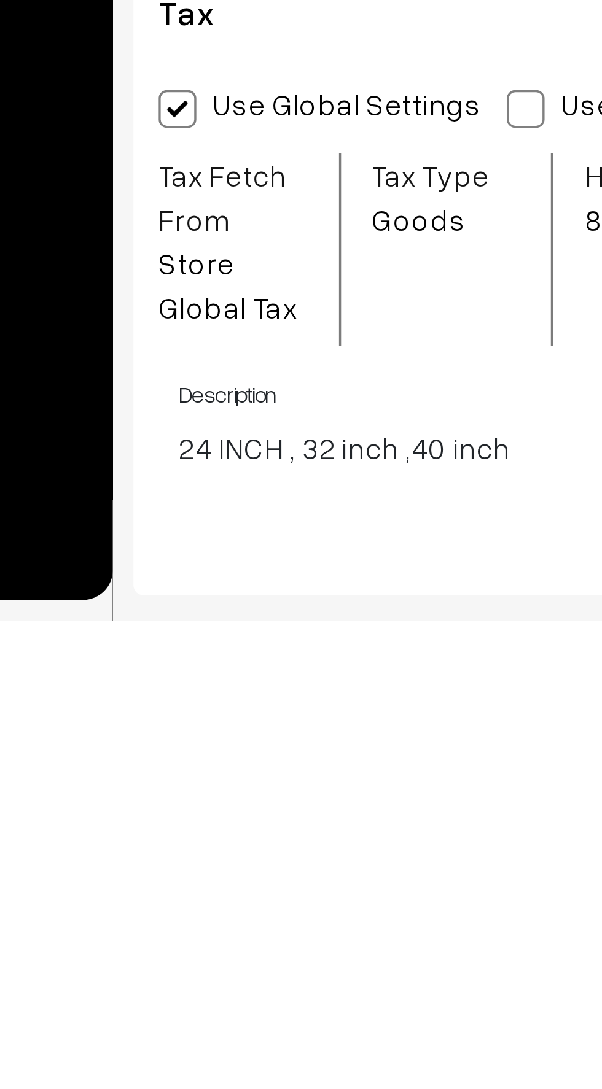
scroll to position [996, 0]
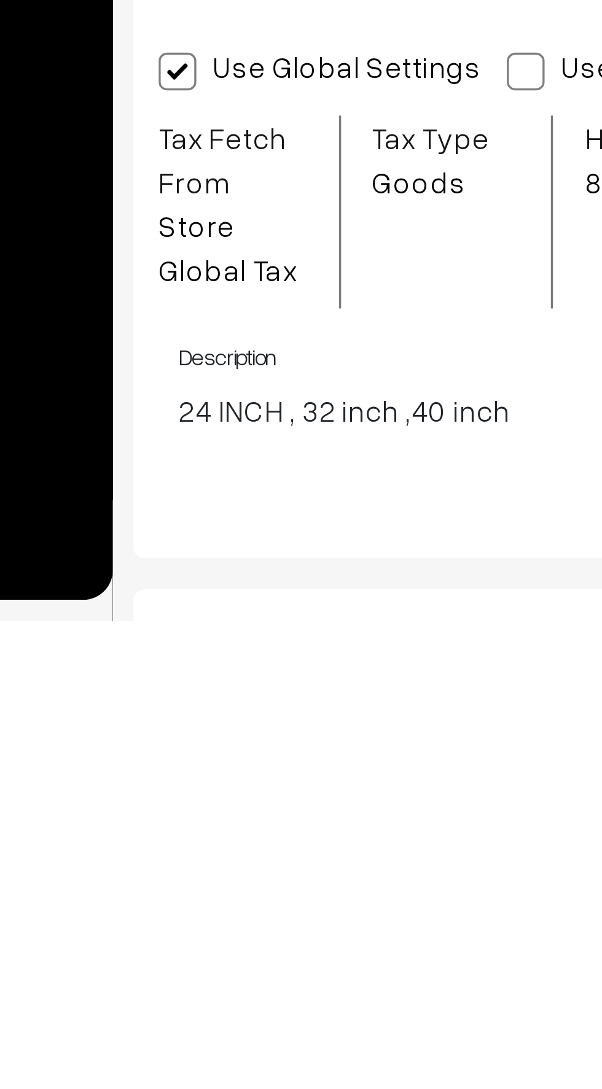
type input "44000"
click at [198, 1031] on p "24 INCH , 32 inch ,40 inch" at bounding box center [329, 1027] width 288 height 13
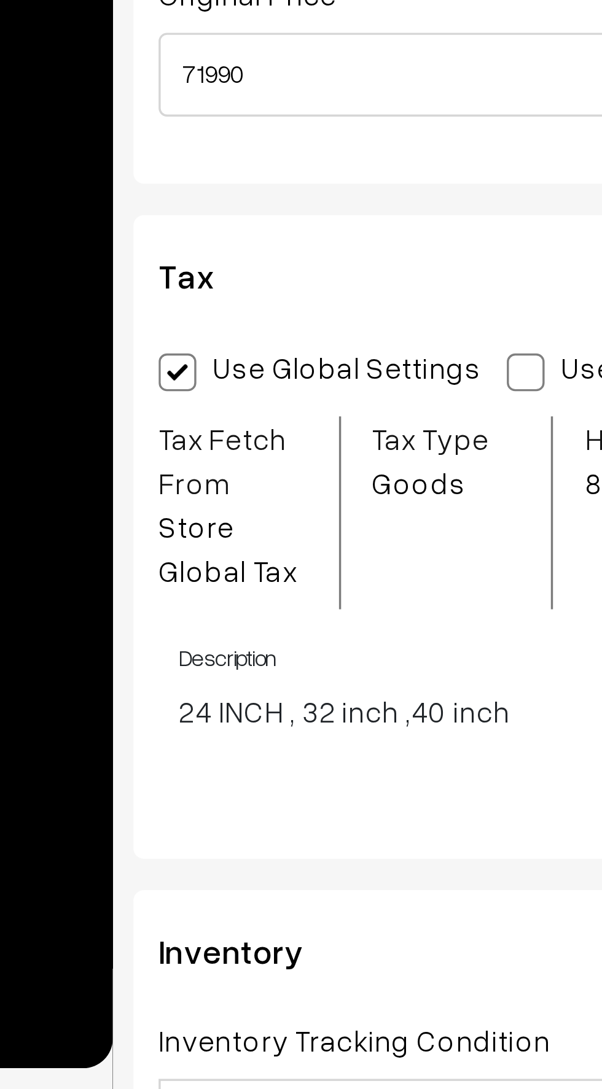
scroll to position [1046, 0]
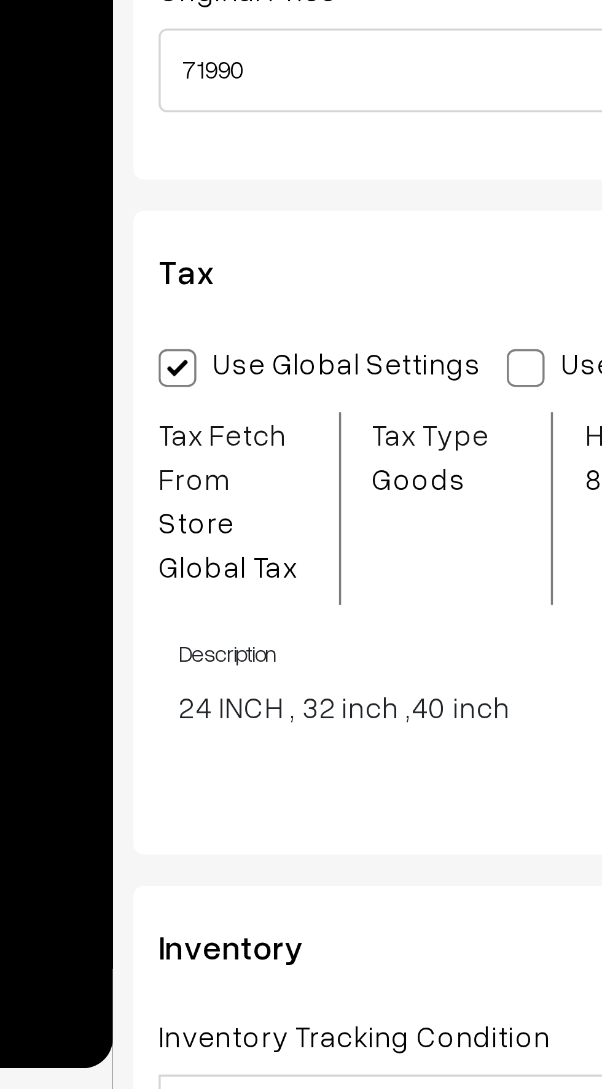
click at [282, 876] on span at bounding box center [286, 877] width 11 height 11
click at [282, 876] on input "Use Custom Settings" at bounding box center [285, 876] width 8 height 8
radio input "true"
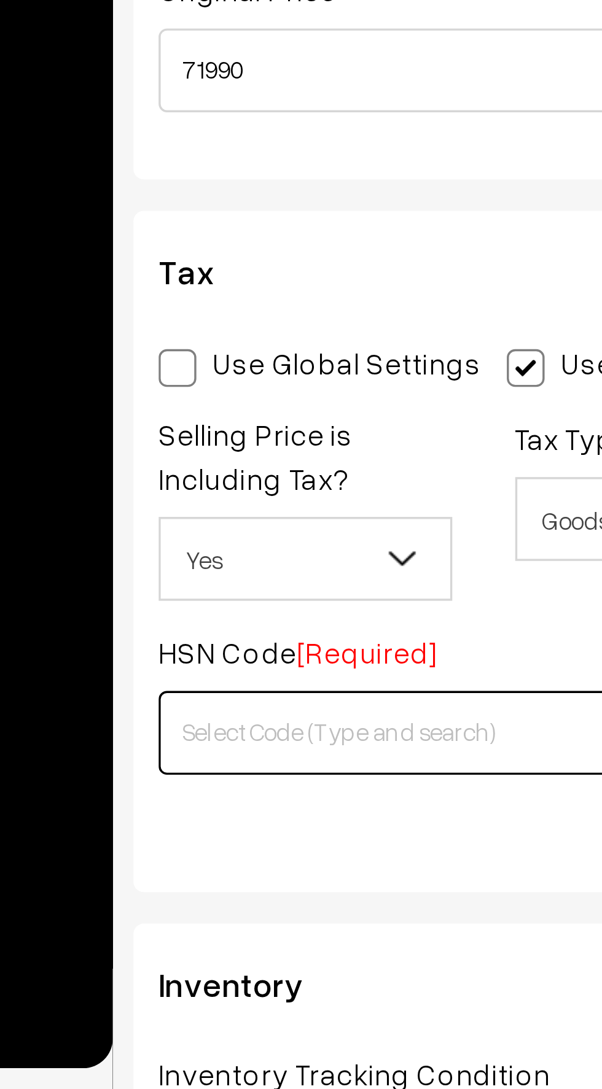
click at [196, 981] on input "text" at bounding box center [247, 984] width 137 height 25
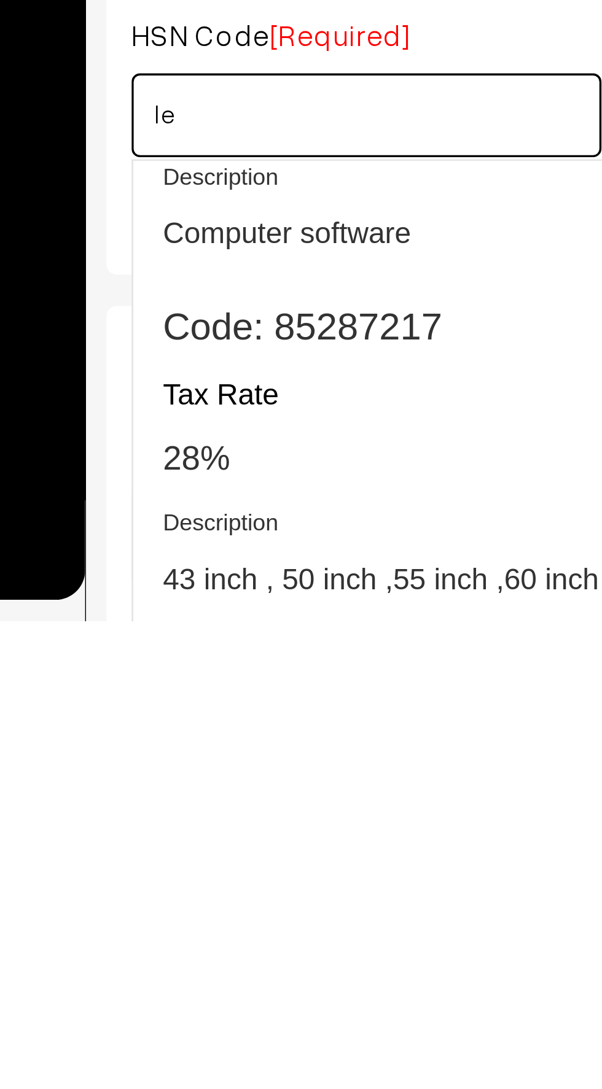
scroll to position [1118, 0]
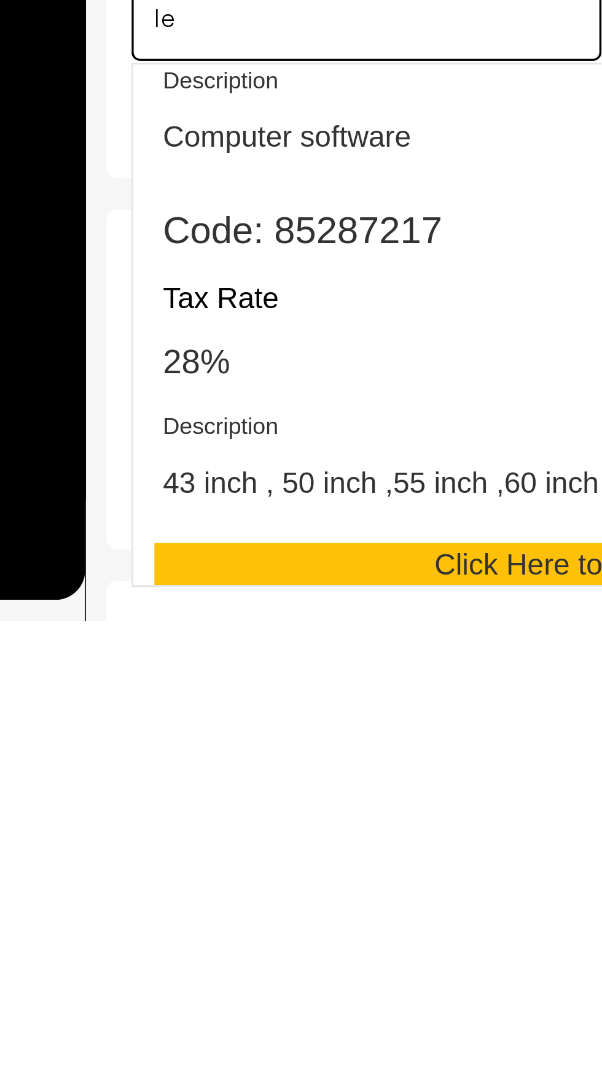
click at [204, 1028] on h4 "Description" at bounding box center [301, 1032] width 226 height 8
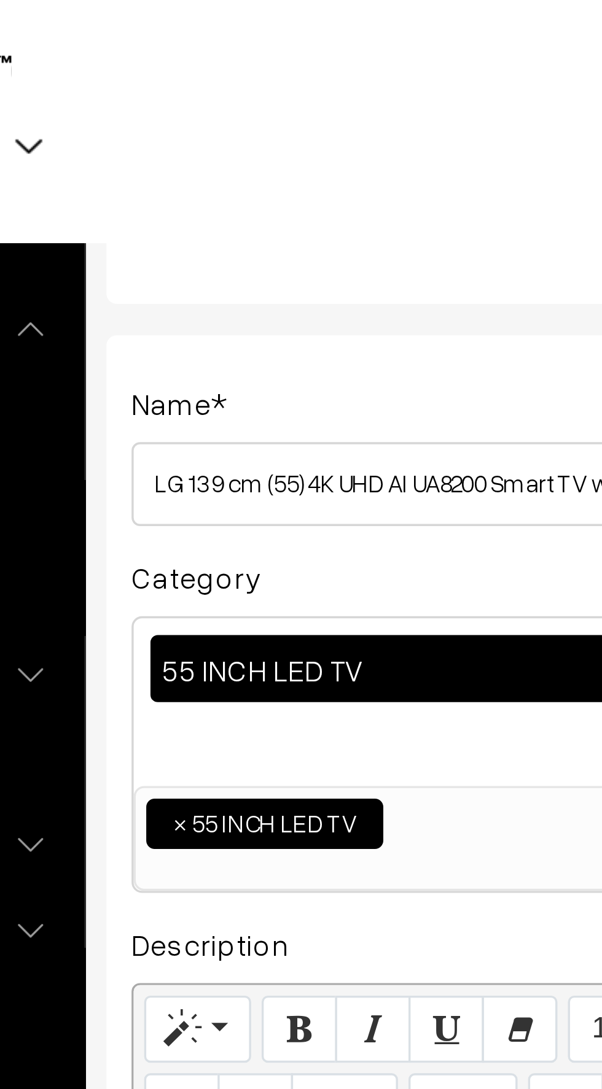
scroll to position [0, 0]
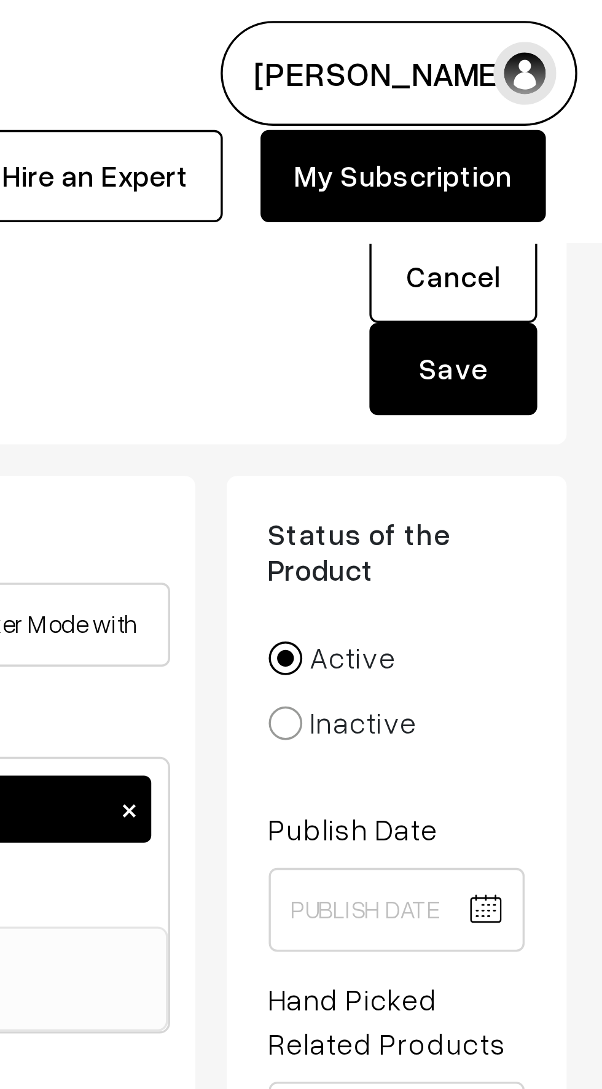
type input "85287217"
click at [555, 112] on button "Save" at bounding box center [556, 108] width 49 height 27
